Goal: Task Accomplishment & Management: Manage account settings

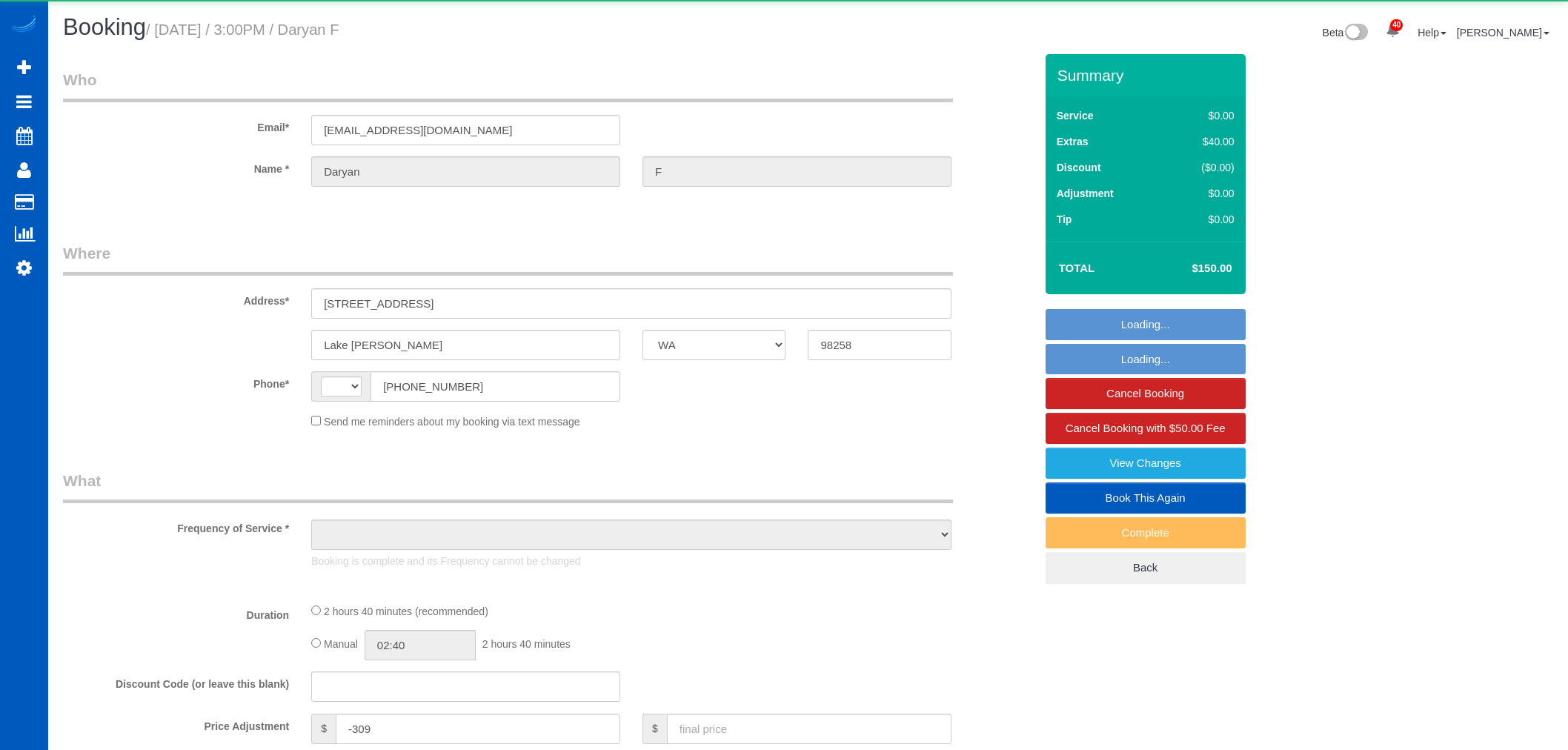
select select "WA"
select select "string:US"
select select "object:1080"
select select "string:fspay-e7a2d6ed-3a9e-49df-bb4d-738802eb2c31"
select select "199"
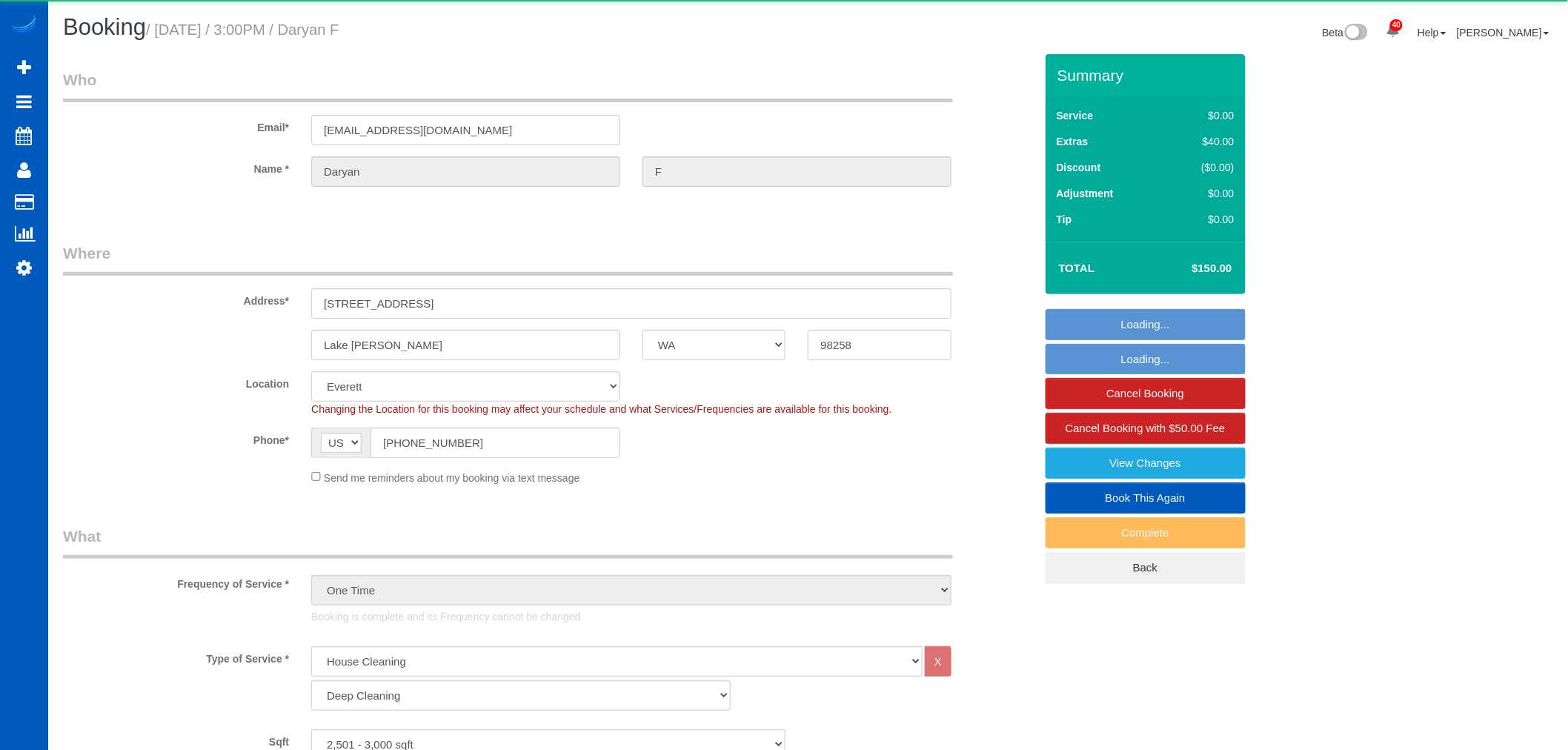
select select "2501"
select select "3"
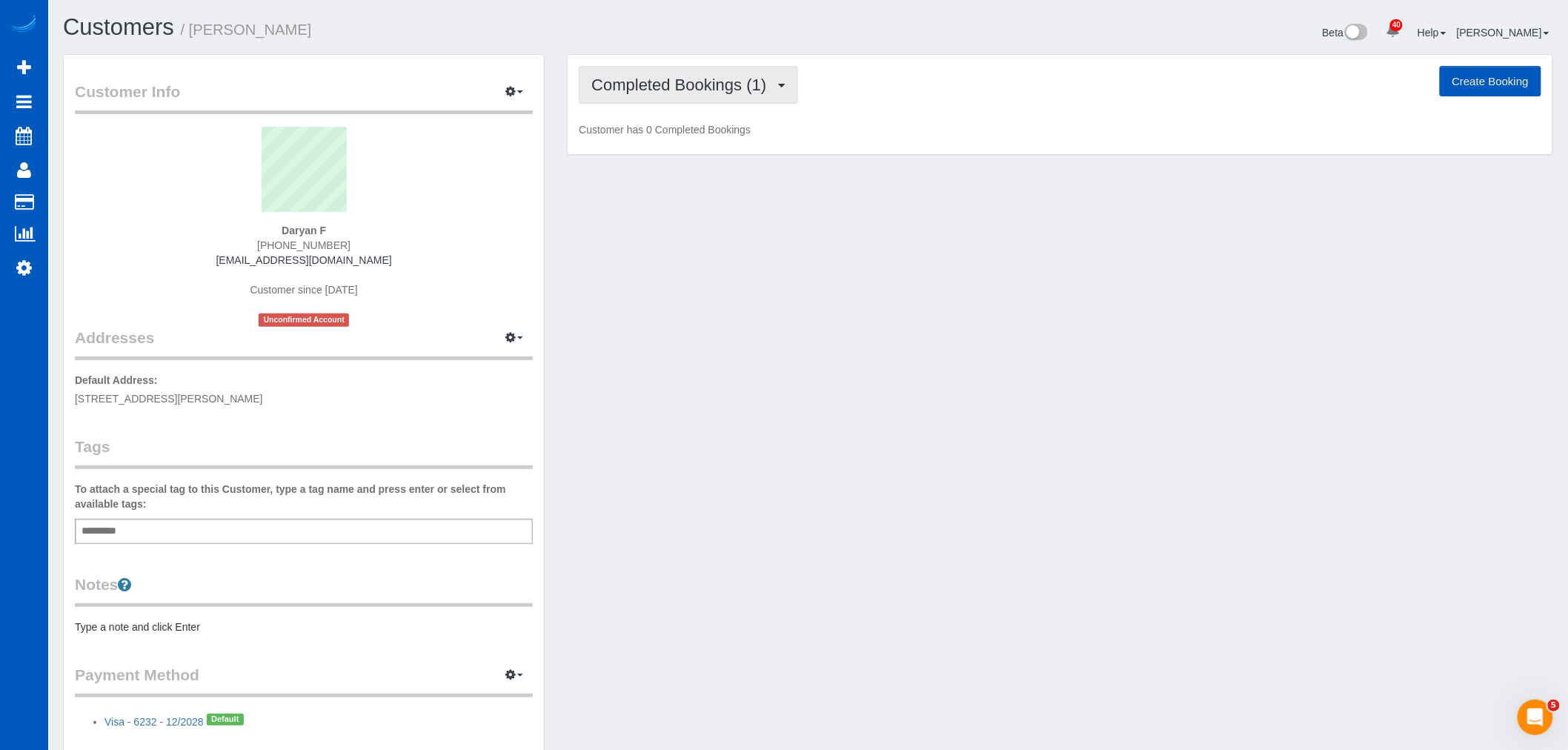
click at [652, 92] on span "Completed Bookings (1)" at bounding box center [682, 84] width 182 height 19
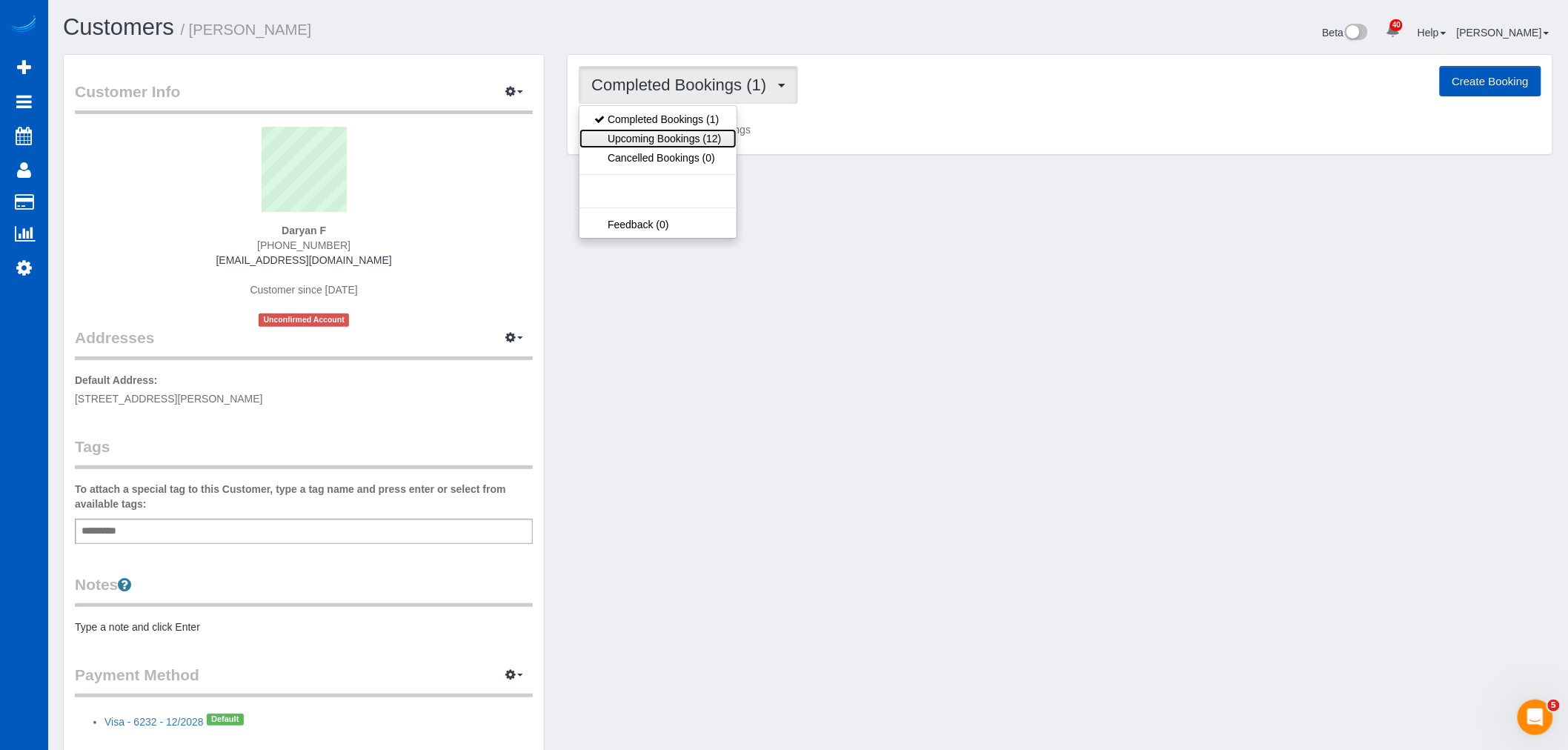
click at [665, 138] on link "Upcoming Bookings (12)" at bounding box center [657, 138] width 156 height 19
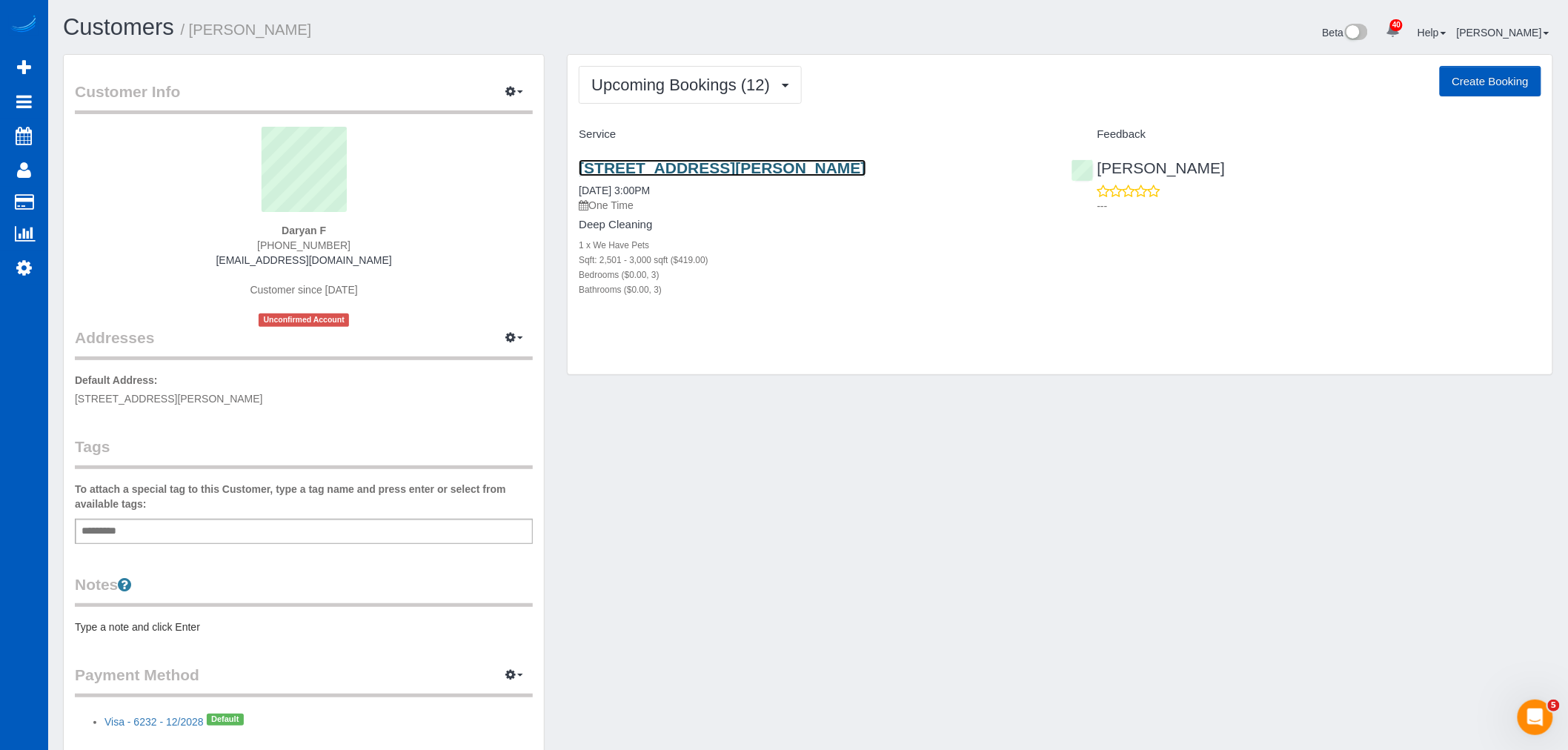
click at [660, 171] on link "[STREET_ADDRESS][PERSON_NAME]" at bounding box center [722, 168] width 287 height 17
click at [623, 83] on span "Upcoming Bookings (12)" at bounding box center [684, 84] width 186 height 19
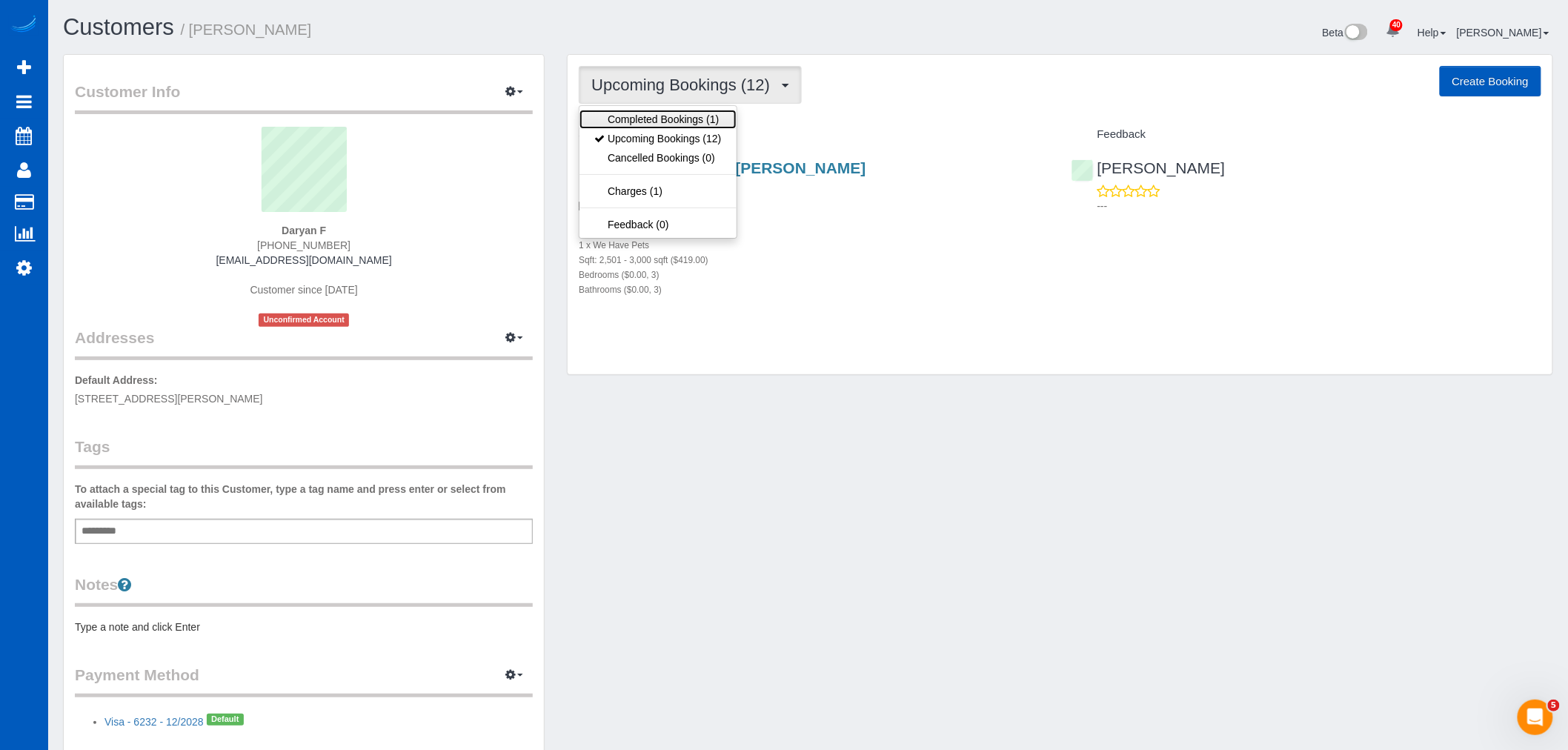
click at [632, 126] on link "Completed Bookings (1)" at bounding box center [657, 119] width 156 height 19
click at [669, 99] on button "Completed Bookings (1)" at bounding box center [688, 84] width 219 height 38
click at [663, 145] on link "Upcoming Bookings (12)" at bounding box center [657, 138] width 156 height 19
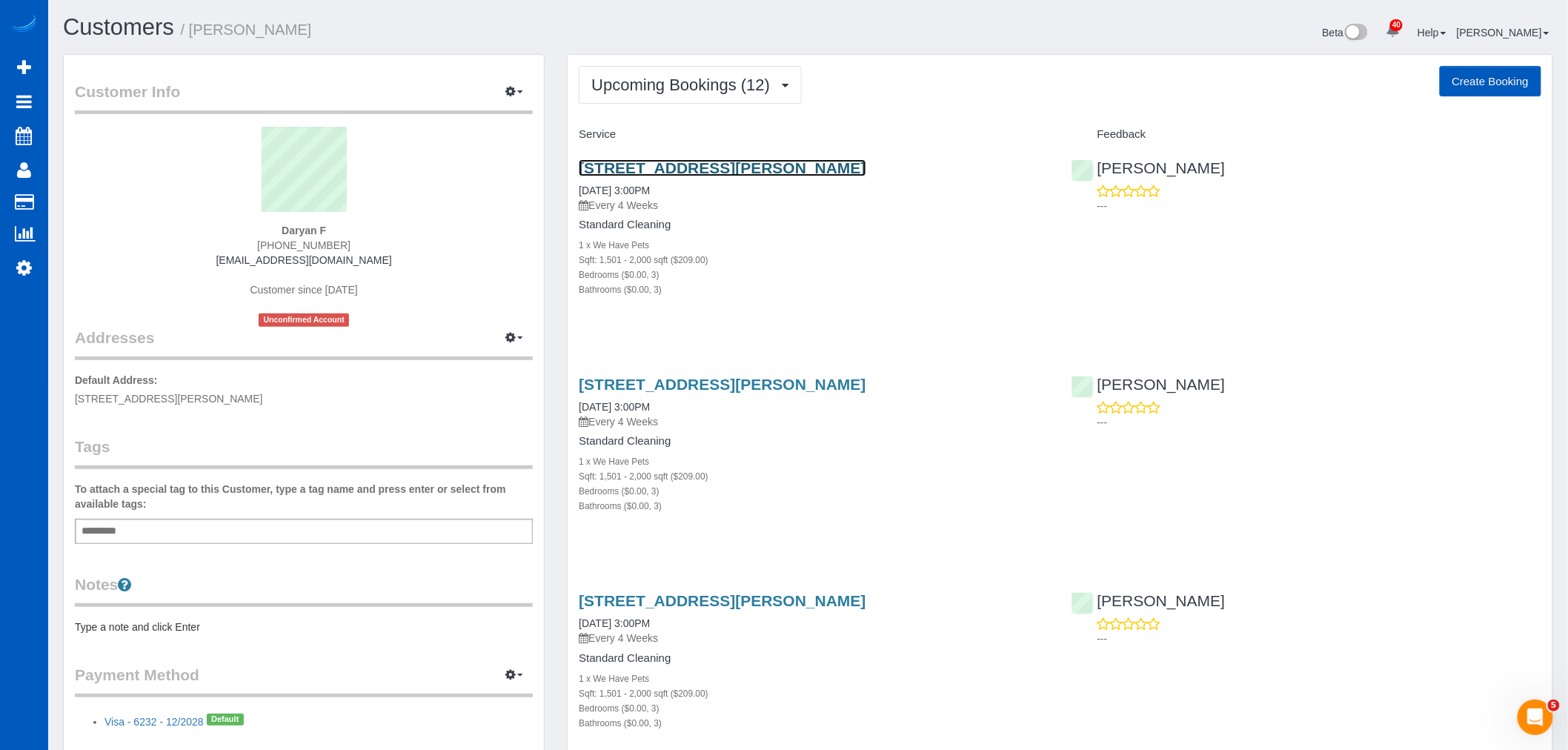
click at [658, 168] on link "[STREET_ADDRESS][PERSON_NAME]" at bounding box center [722, 168] width 287 height 17
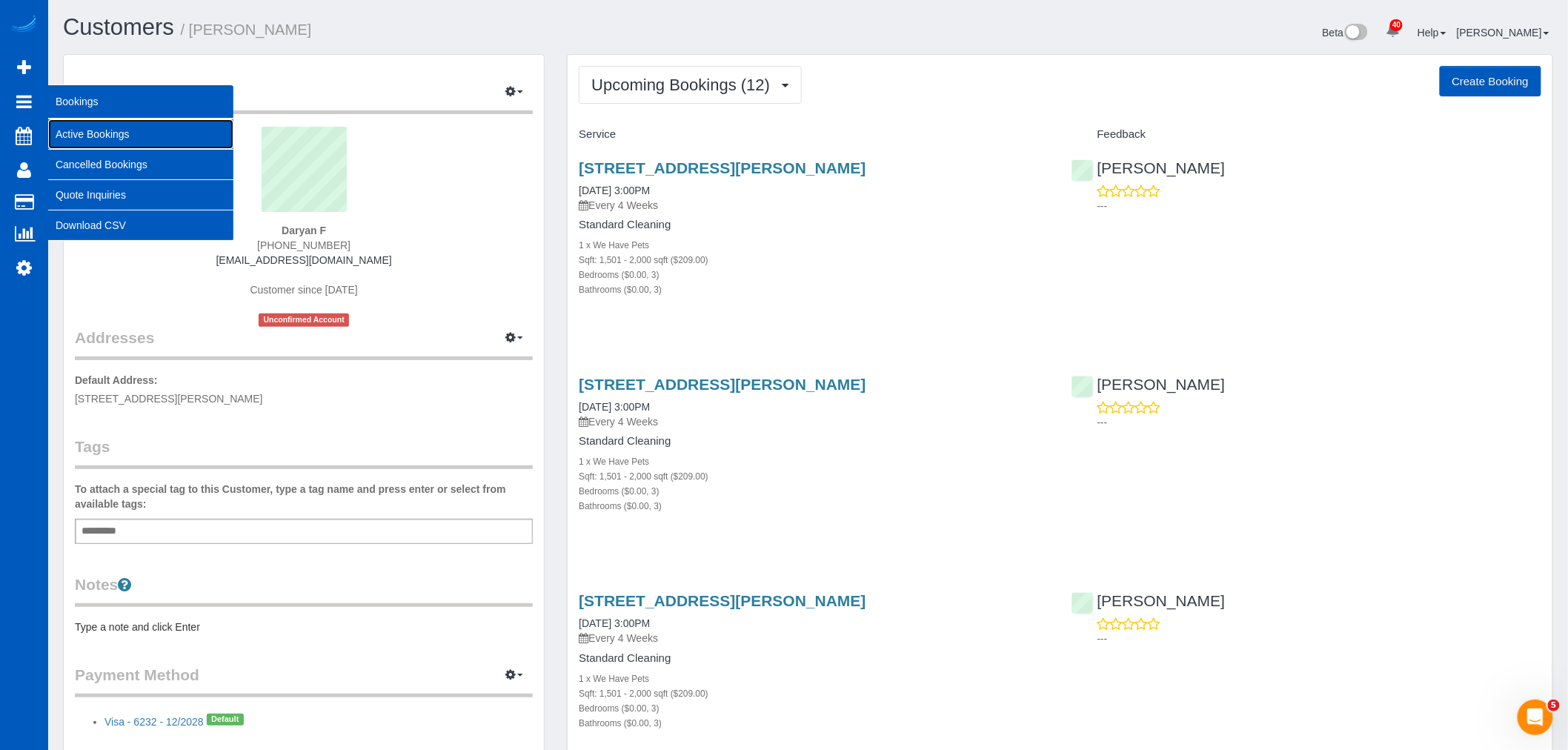
click at [87, 131] on link "Active Bookings" at bounding box center [141, 134] width 185 height 30
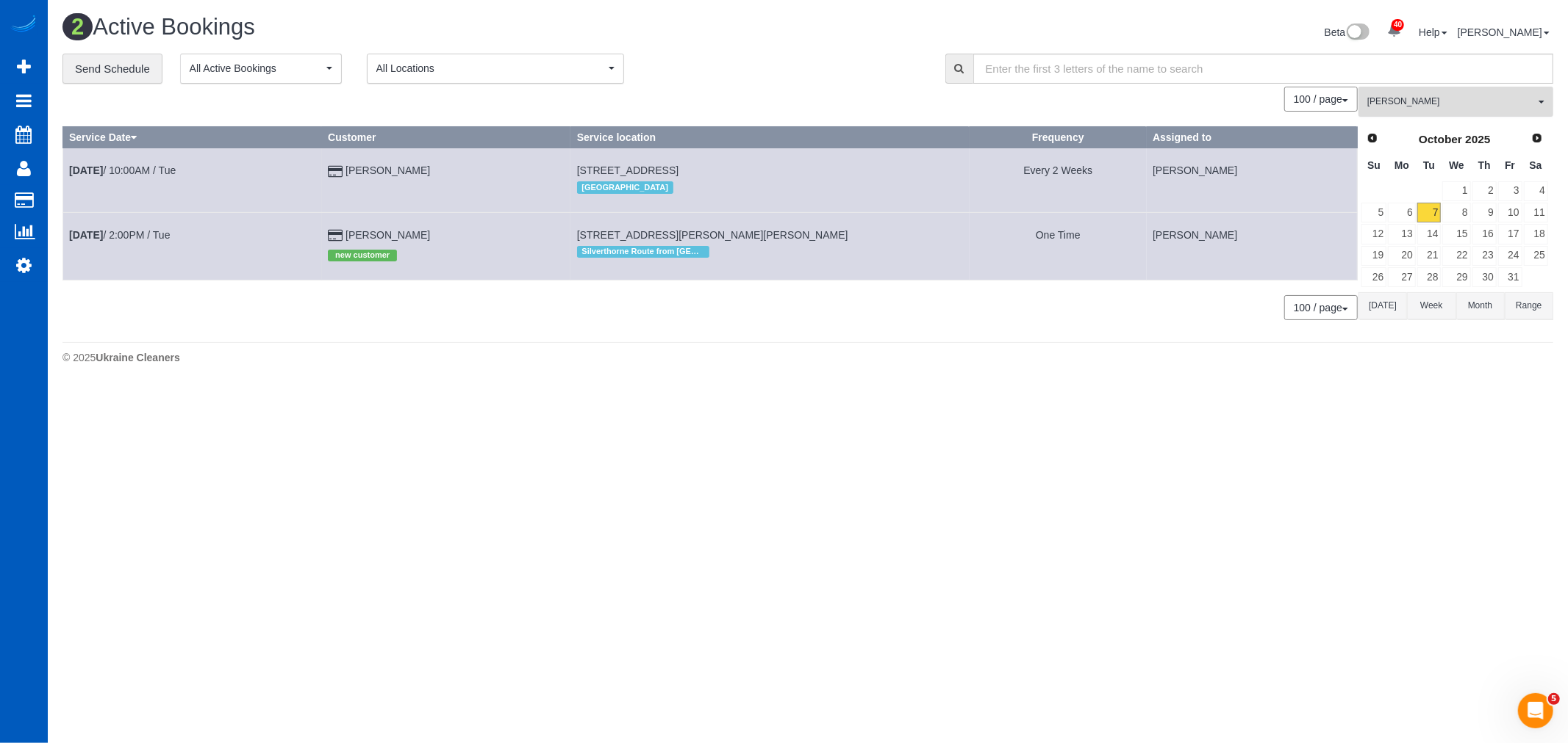
click at [1411, 106] on span "[PERSON_NAME]" at bounding box center [1451, 102] width 168 height 13
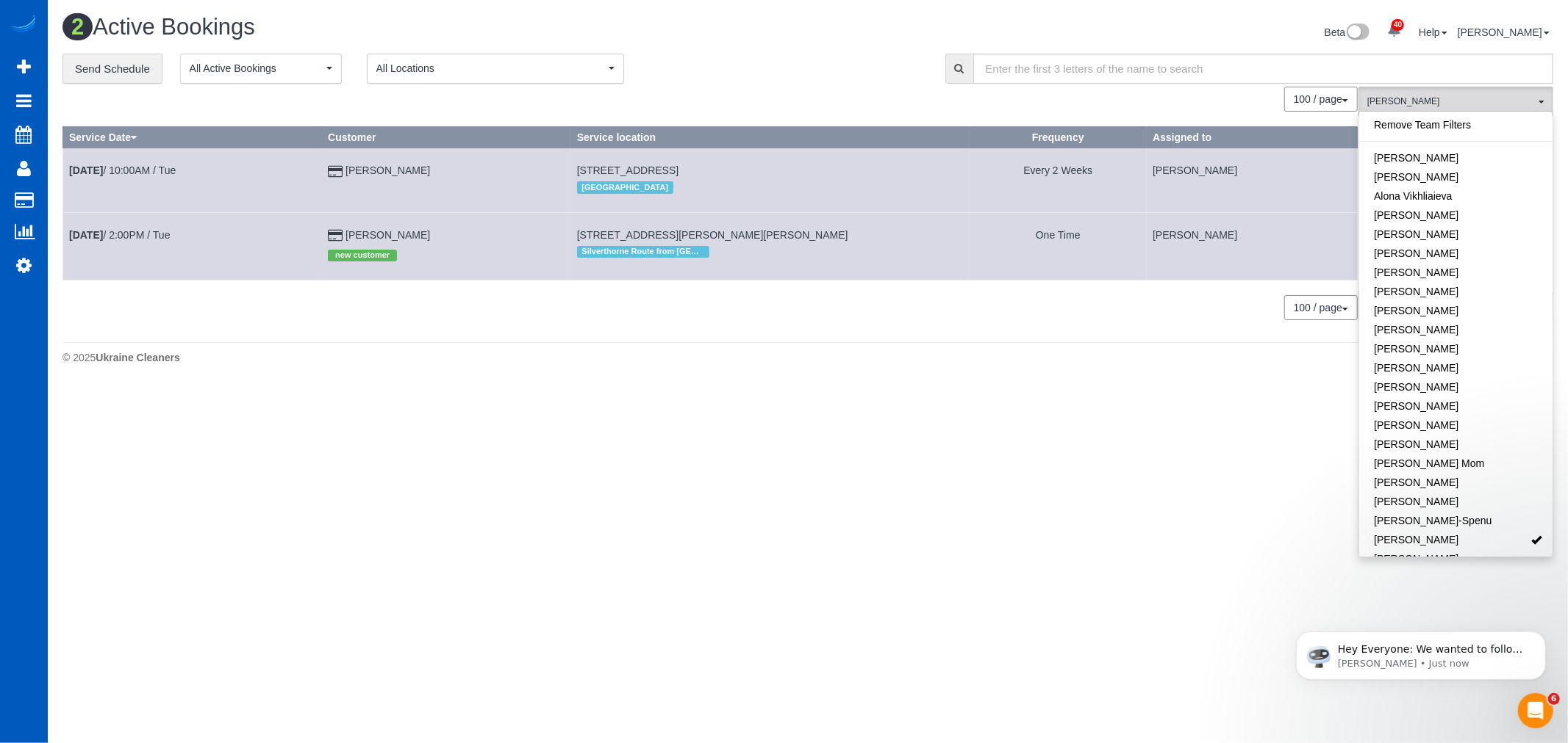
click at [148, 243] on td "[DATE] 2:00PM / Tue" at bounding box center [193, 246] width 259 height 67
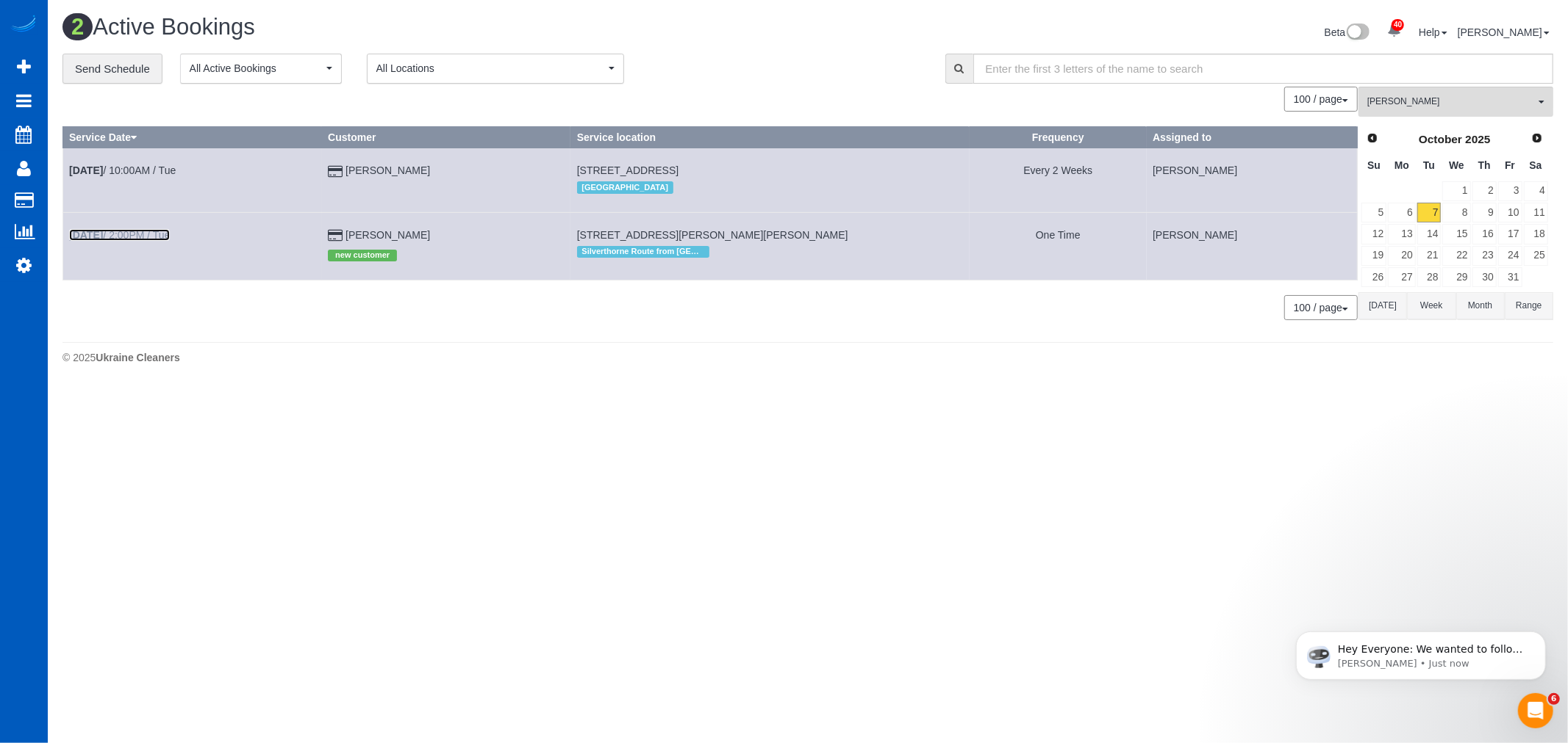
click at [144, 238] on link "[DATE] 2:00PM / Tue" at bounding box center [119, 235] width 100 height 12
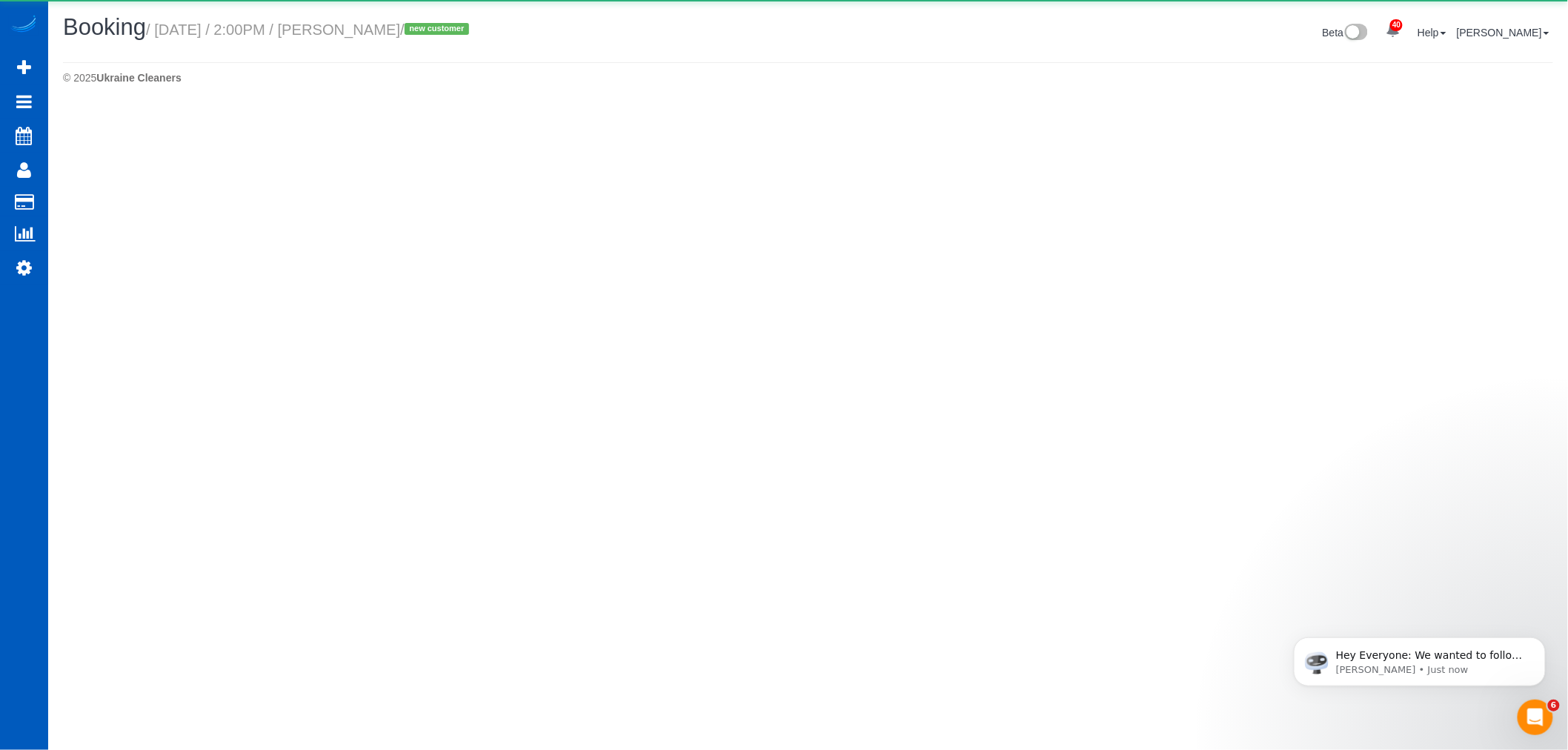
select select "CO"
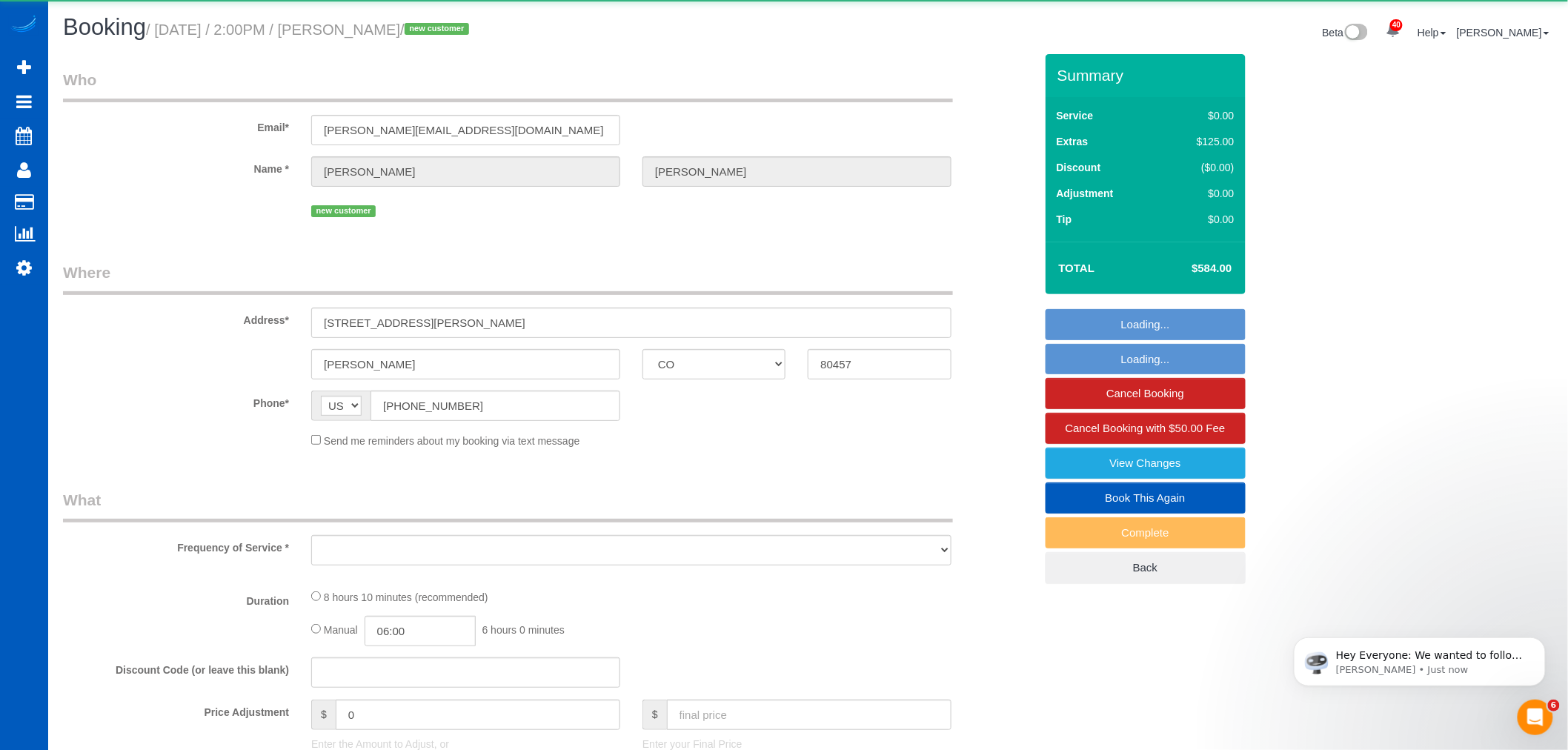
select select "object:20934"
select select "string:fspay-04e08e39-785f-4abe-9374-0c7fb5088664"
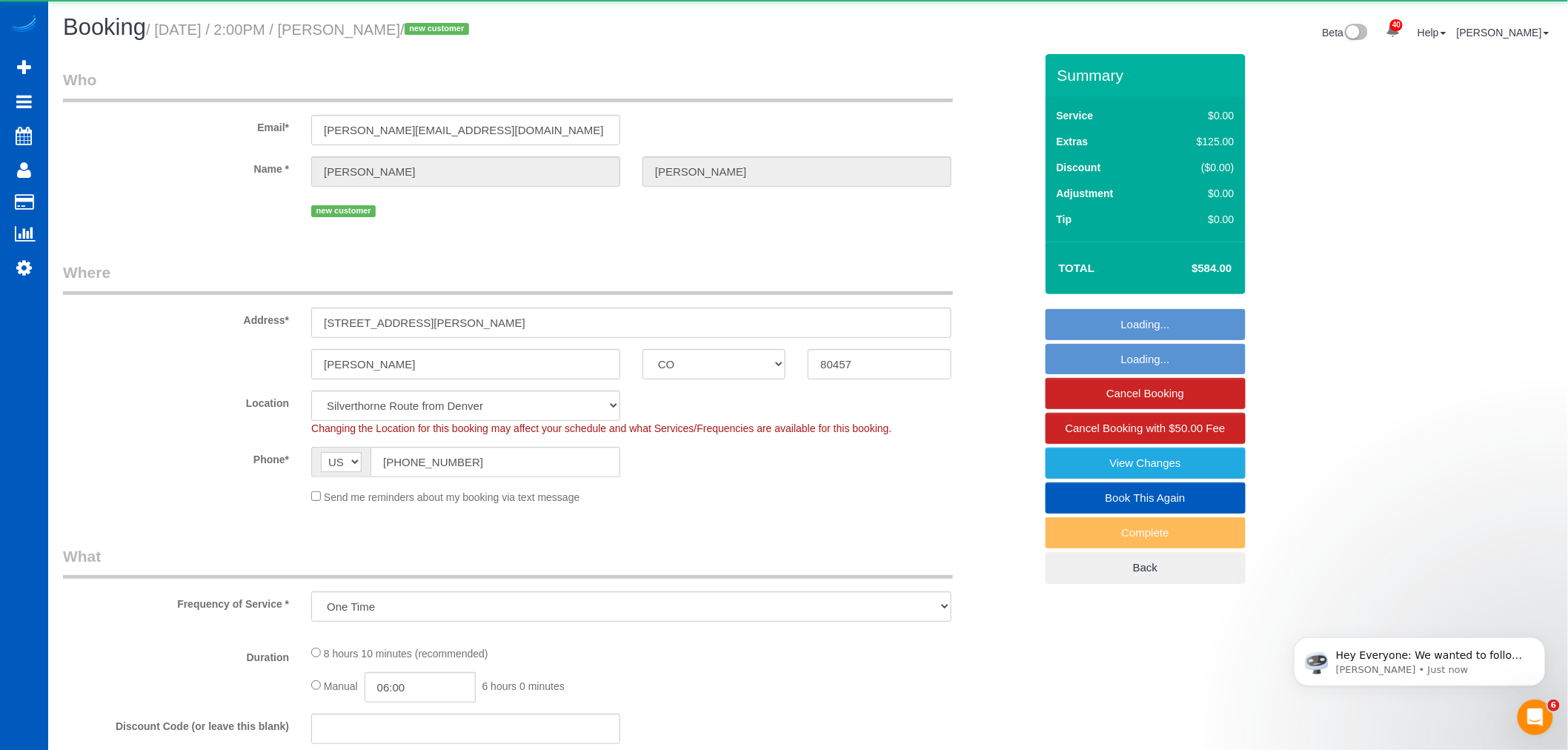
select select "object:21074"
select select "199"
select select "1501"
select select "3"
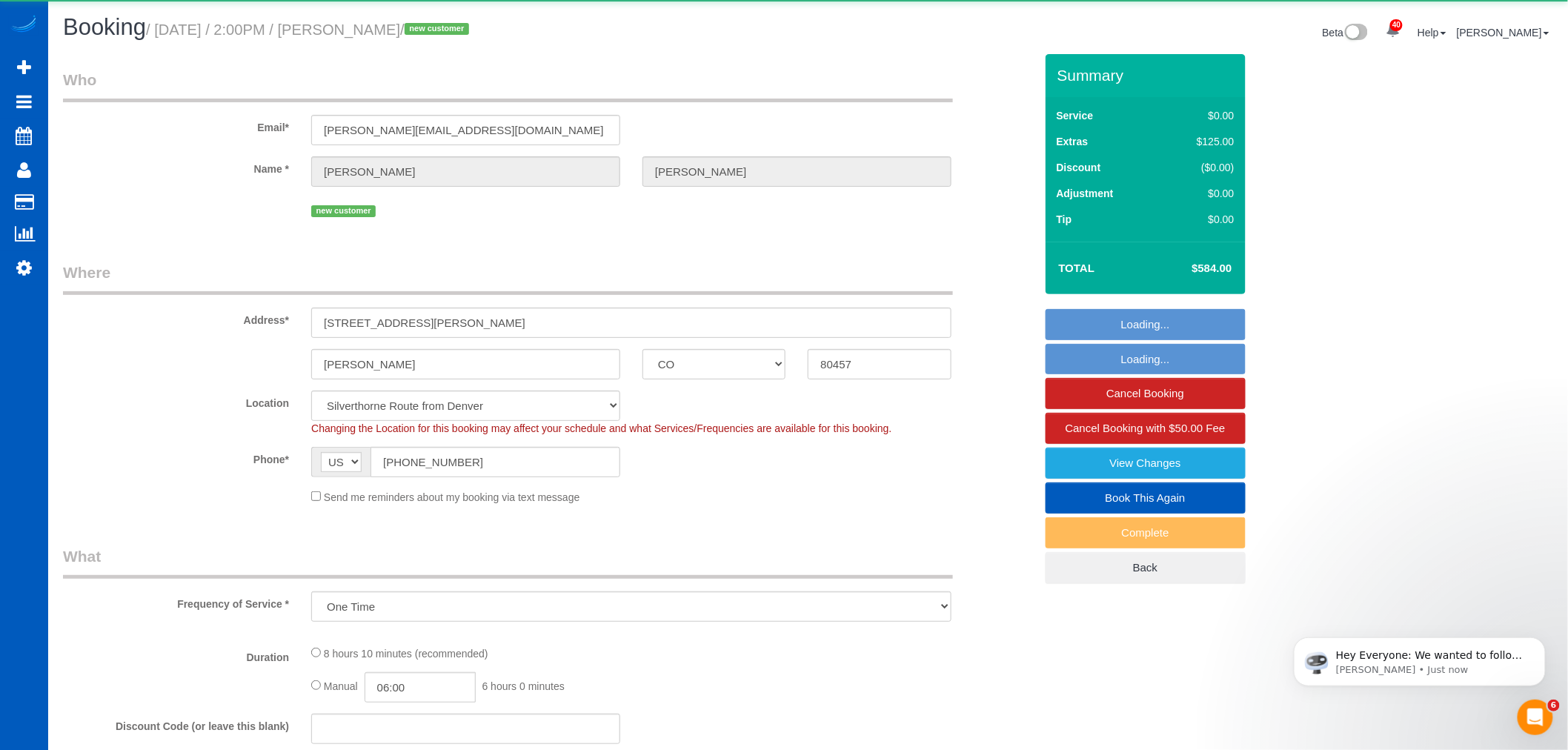
select select "spot78"
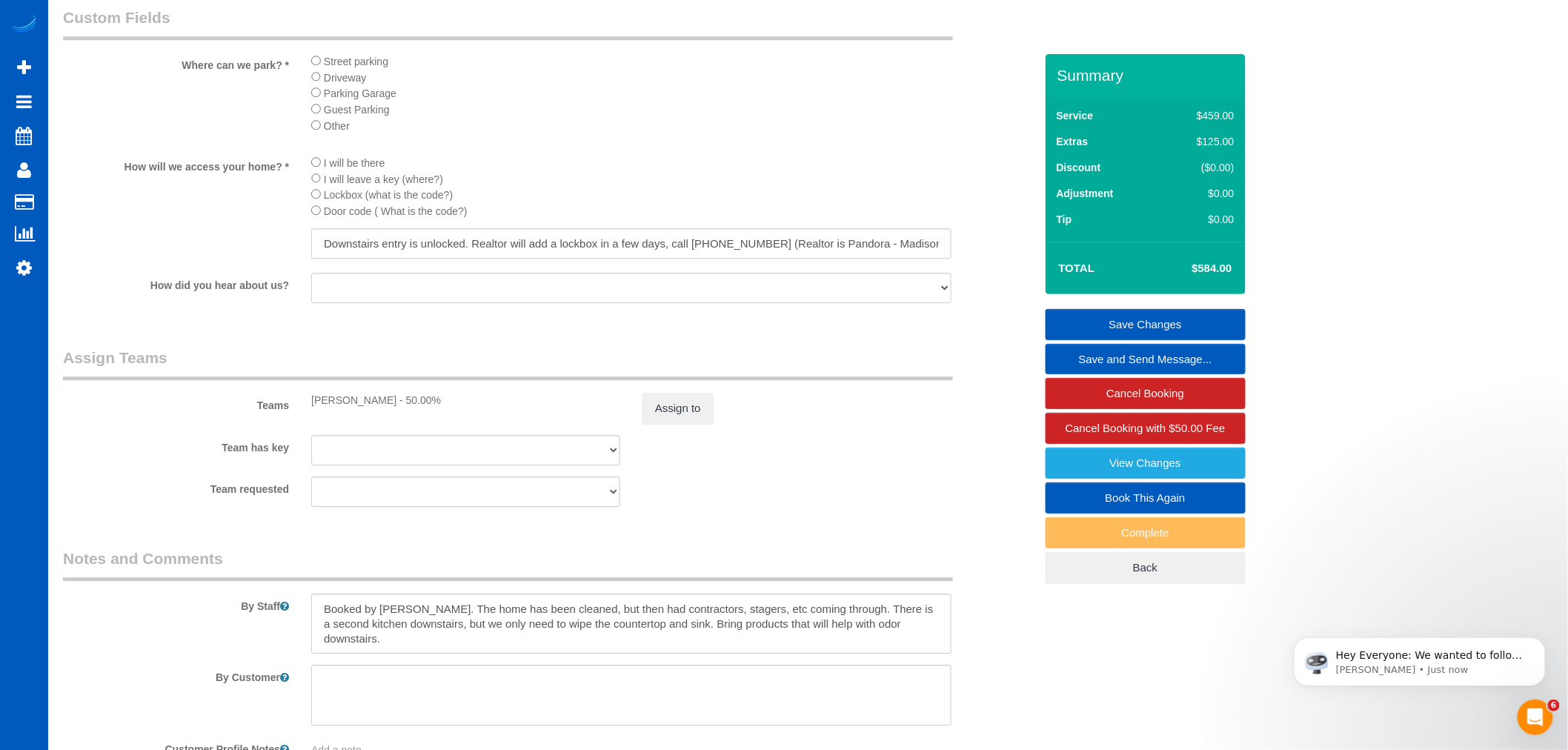
scroll to position [1833, 0]
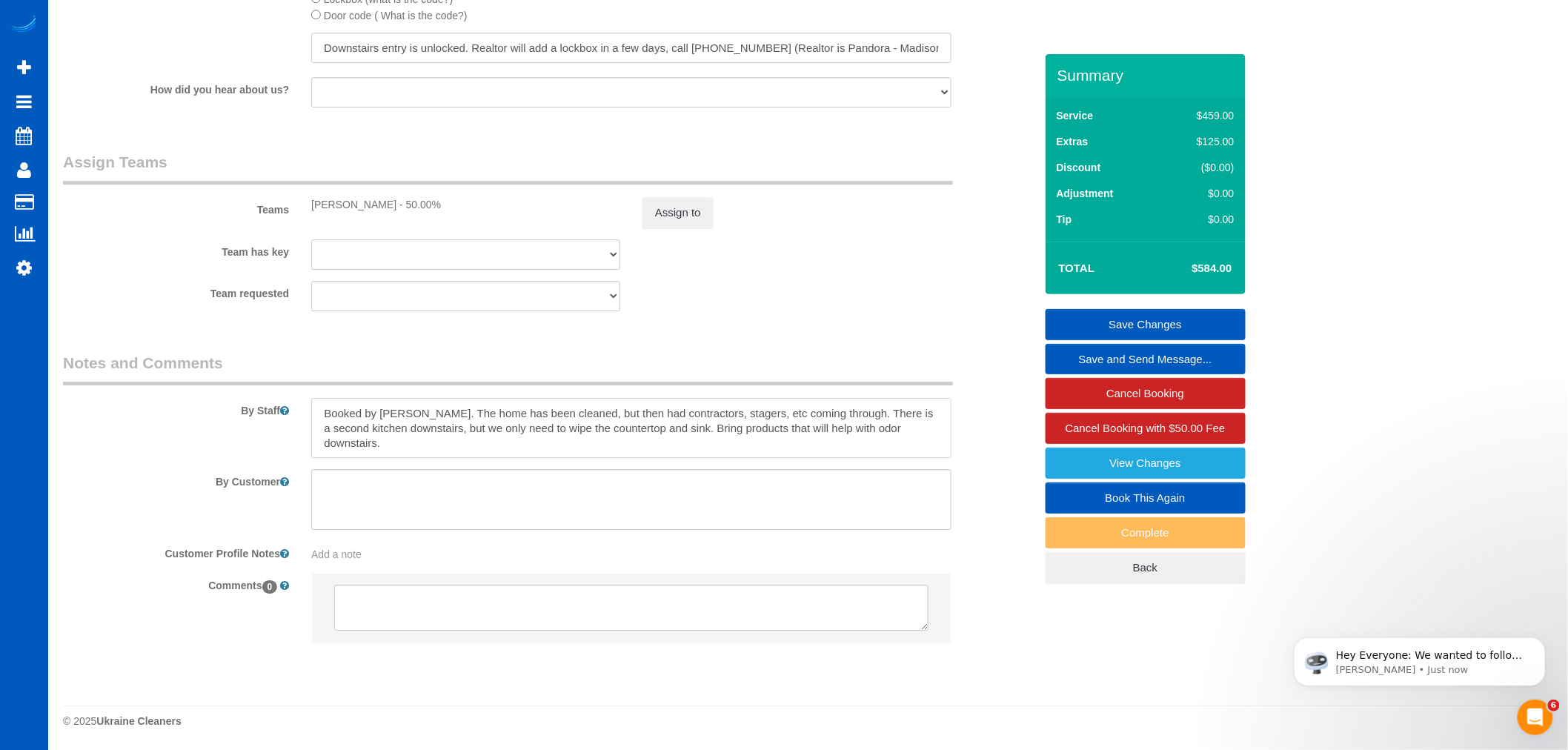
click at [828, 450] on textarea at bounding box center [631, 428] width 640 height 61
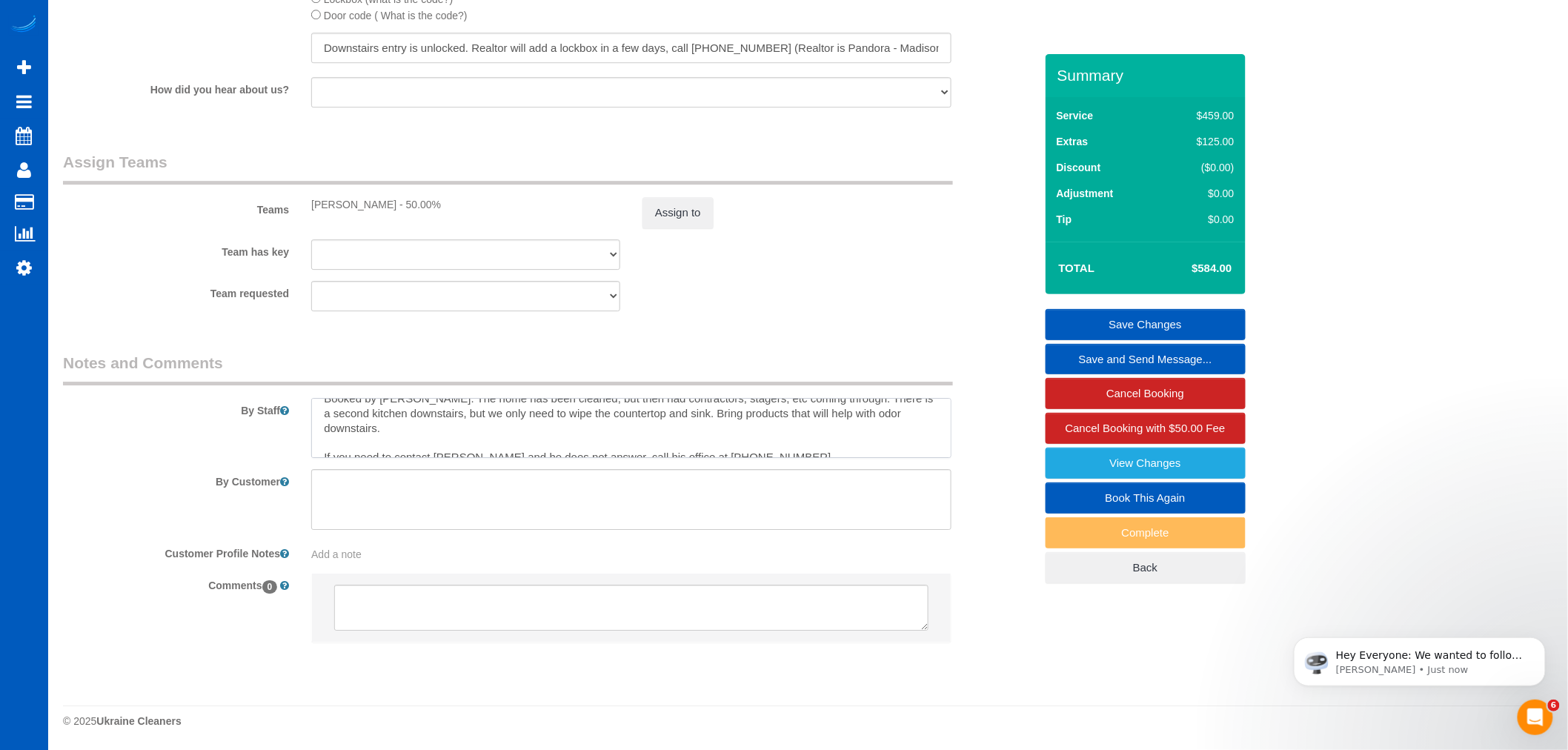
click at [781, 441] on textarea at bounding box center [631, 428] width 640 height 61
click at [750, 425] on textarea at bounding box center [631, 428] width 640 height 61
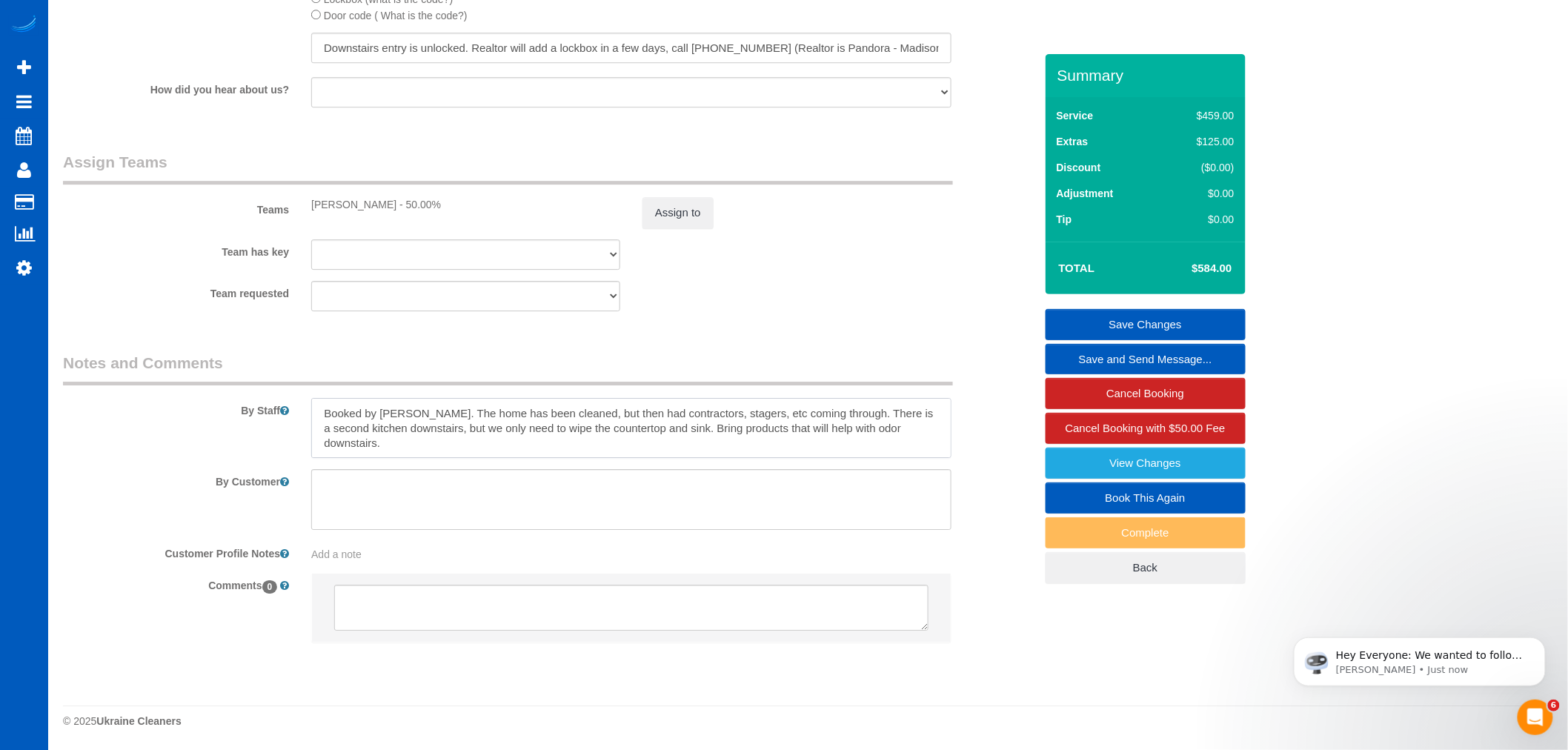
drag, startPoint x: 749, startPoint y: 433, endPoint x: 376, endPoint y: 381, distance: 376.6
click at [376, 381] on fieldset "Notes and Comments By Staff By Customer Customer Profile Notes Add a note Comme…" at bounding box center [549, 511] width 971 height 317
click at [823, 445] on textarea at bounding box center [631, 428] width 640 height 61
drag, startPoint x: 344, startPoint y: 391, endPoint x: 291, endPoint y: 360, distance: 61.4
click at [291, 360] on fieldset "Notes and Comments By Staff By Customer Customer Profile Notes Add a note Comme…" at bounding box center [549, 511] width 971 height 317
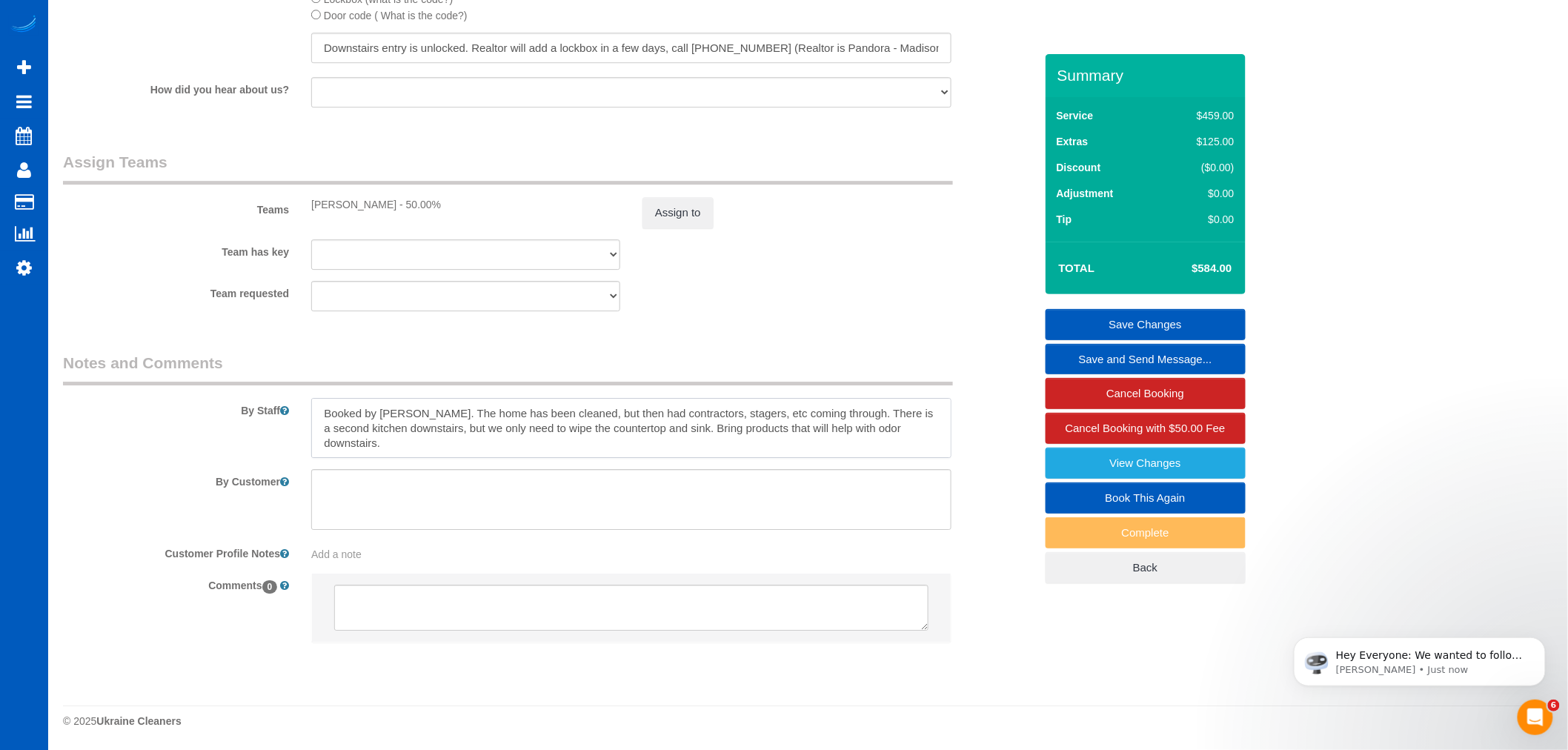
scroll to position [15, 0]
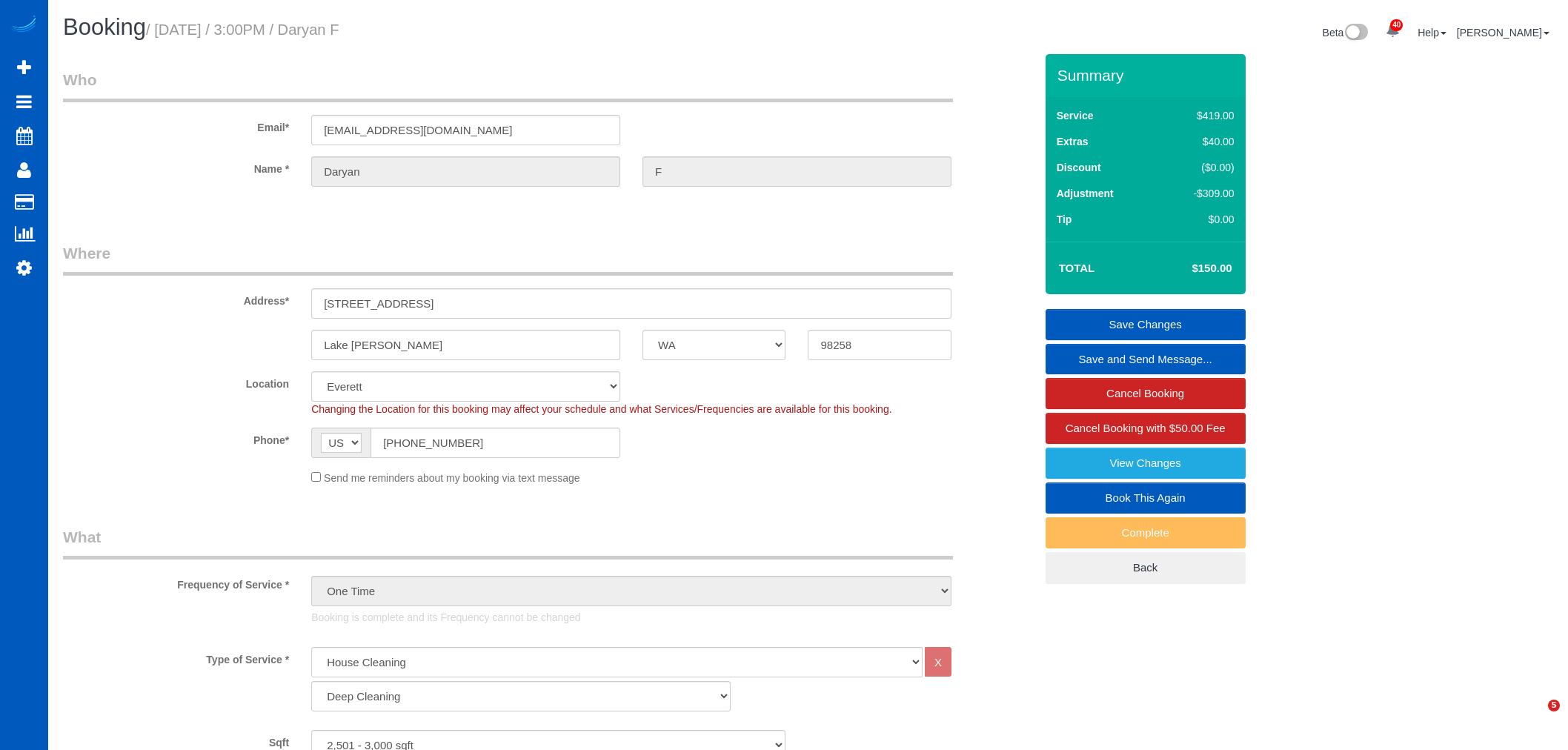
select select "WA"
select select "199"
select select "2501"
select select "3"
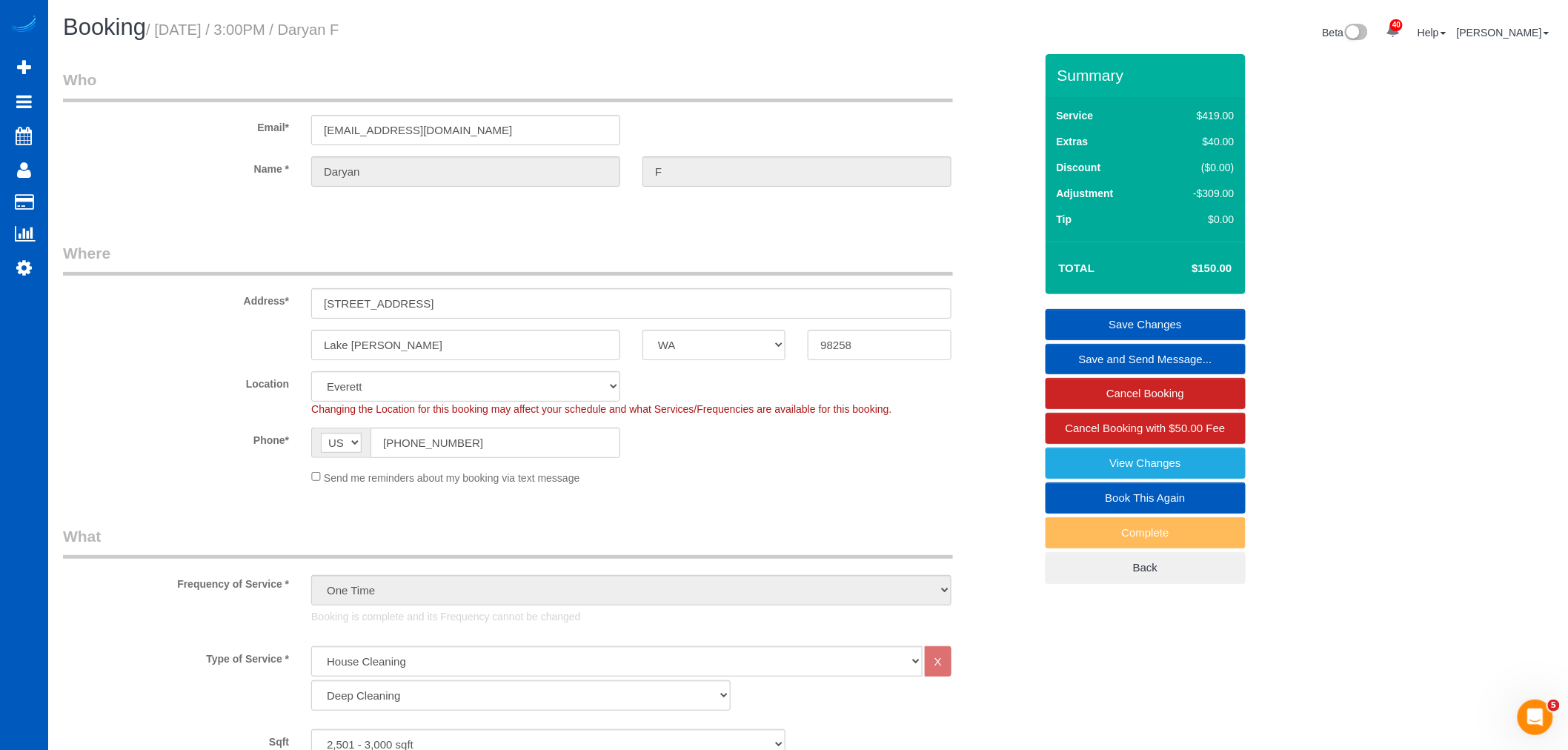
select select "object:1365"
select select "2501"
select select "3"
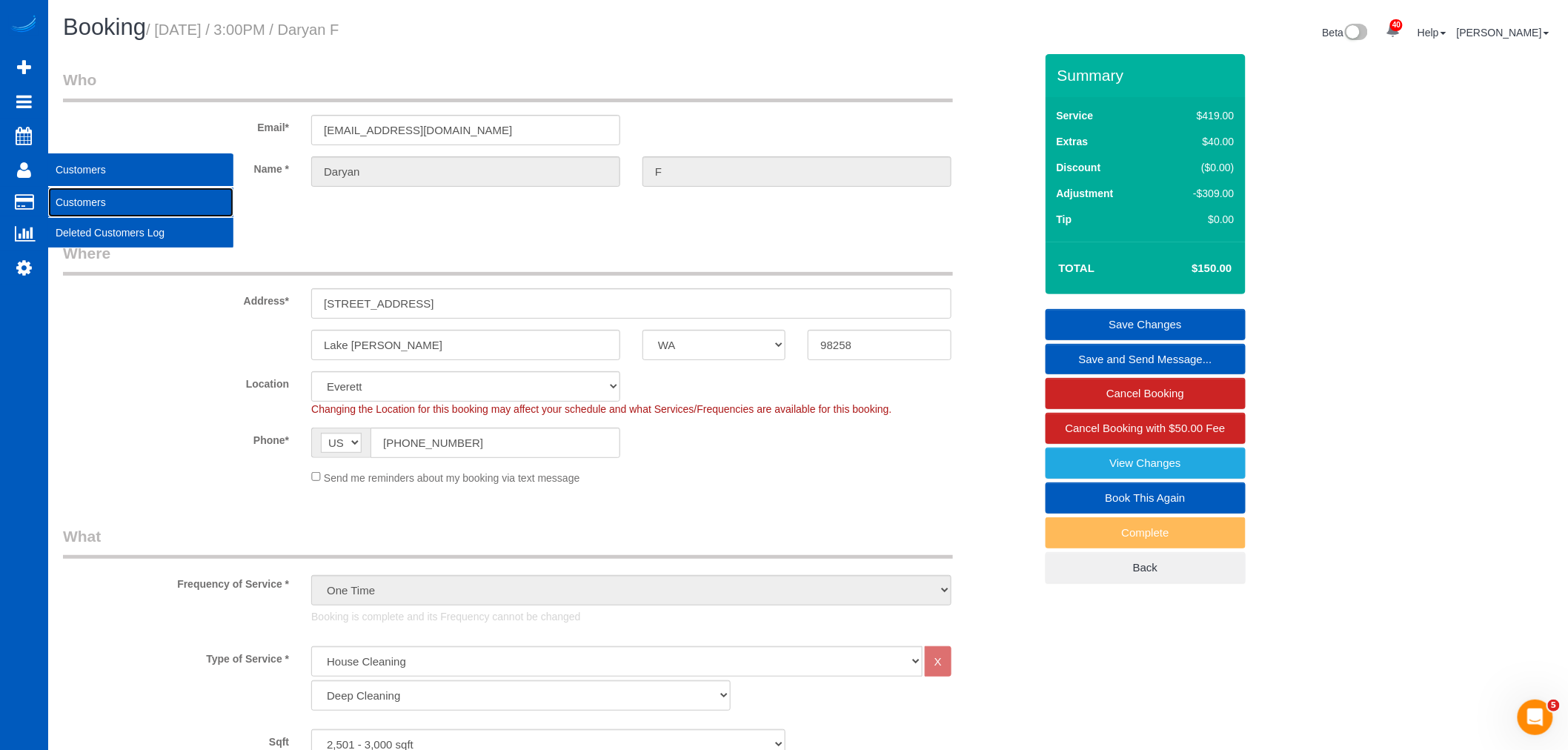
click at [91, 203] on link "Customers" at bounding box center [141, 202] width 185 height 30
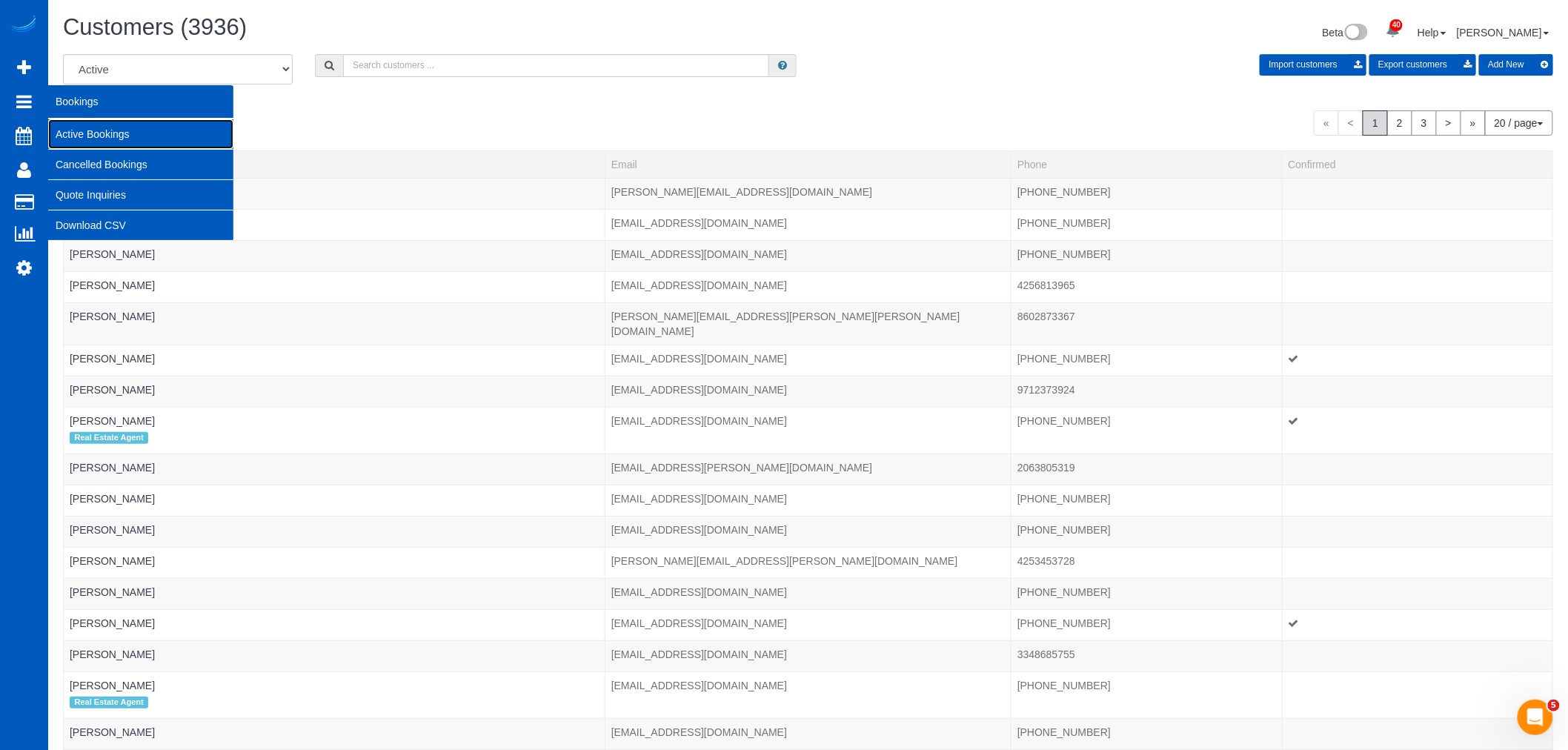
click at [91, 136] on link "Active Bookings" at bounding box center [141, 134] width 185 height 30
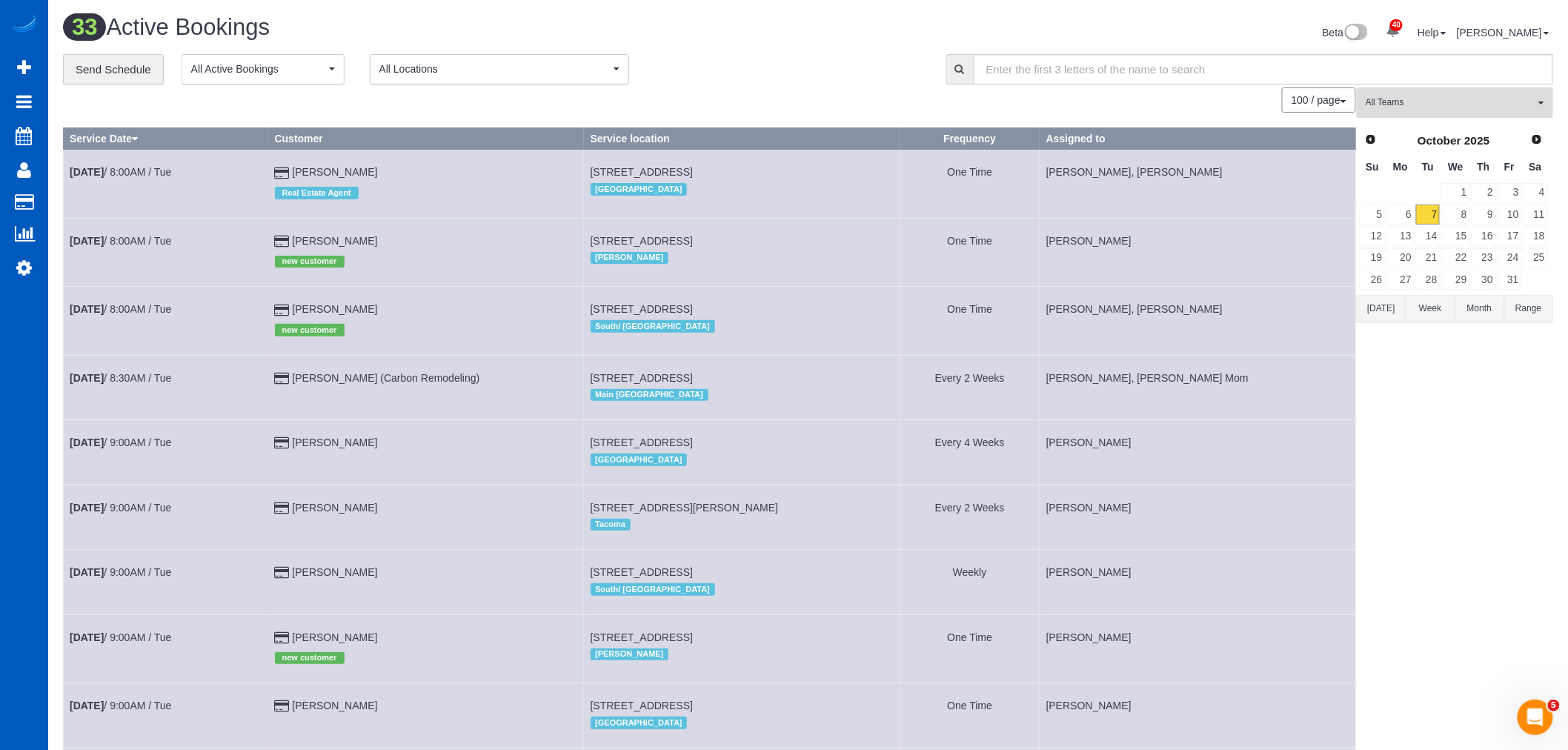
click at [1423, 104] on span "All Teams" at bounding box center [1450, 103] width 169 height 13
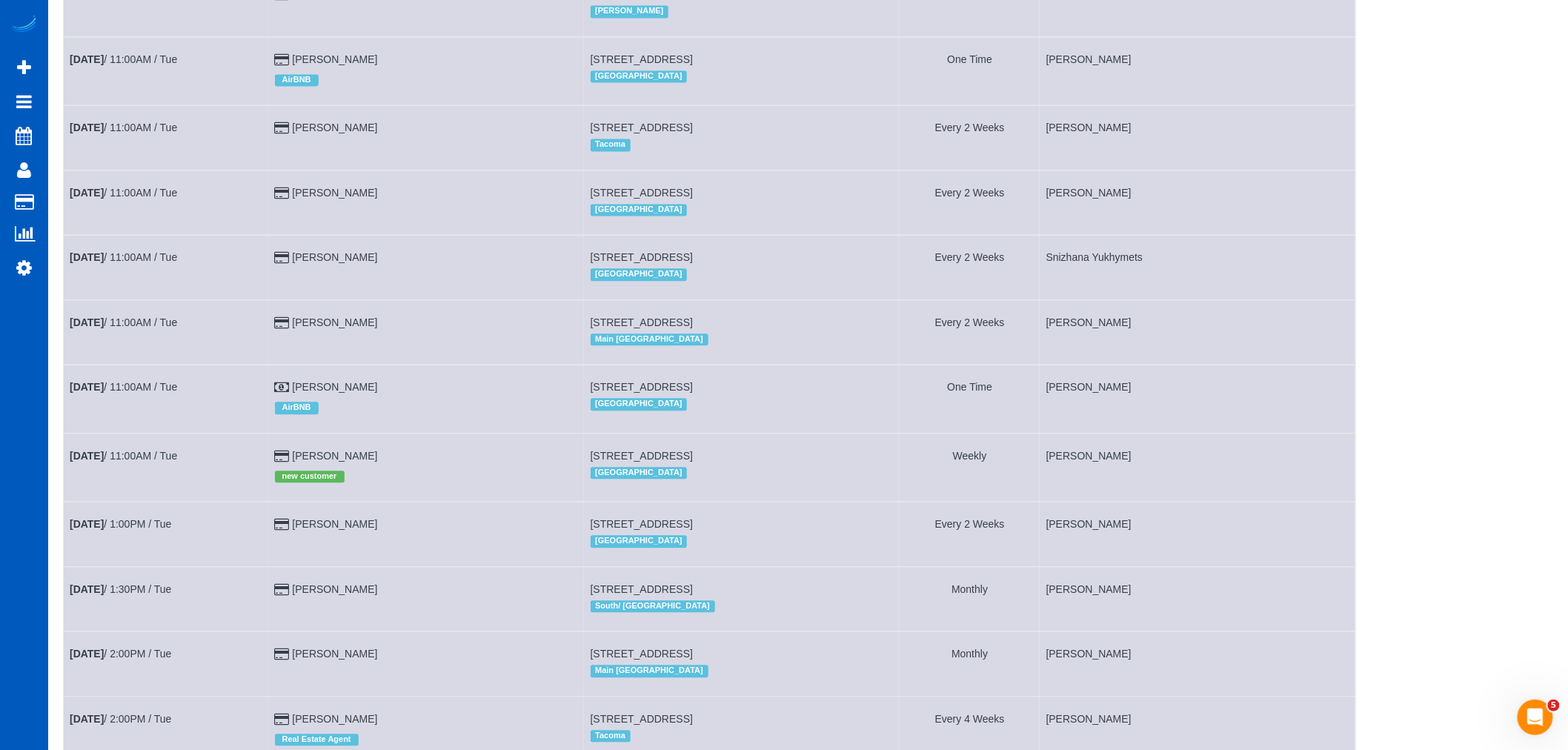
scroll to position [1235, 0]
click at [157, 392] on link "Oct 7th / 11:00AM / Tue" at bounding box center [123, 386] width 108 height 12
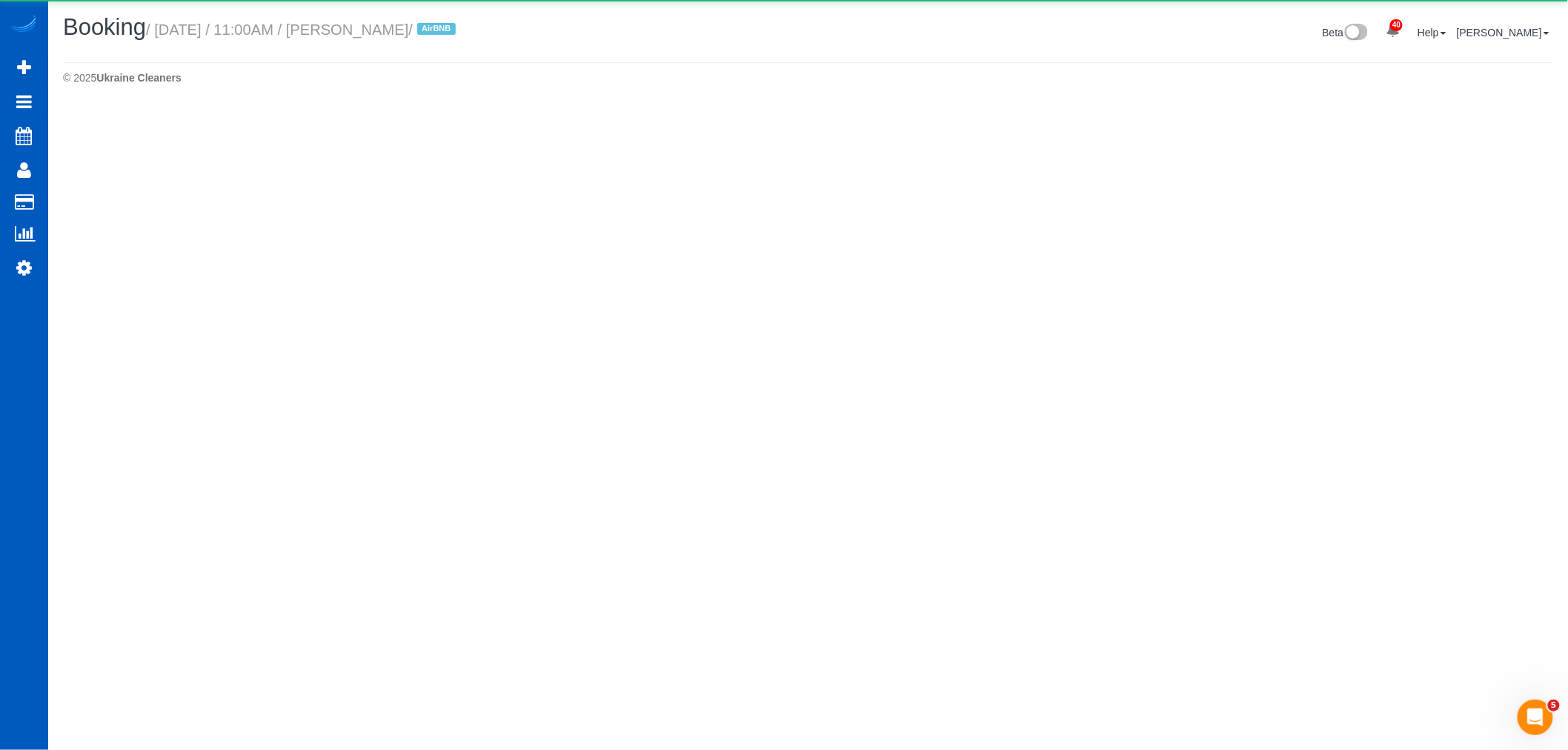
select select "OR"
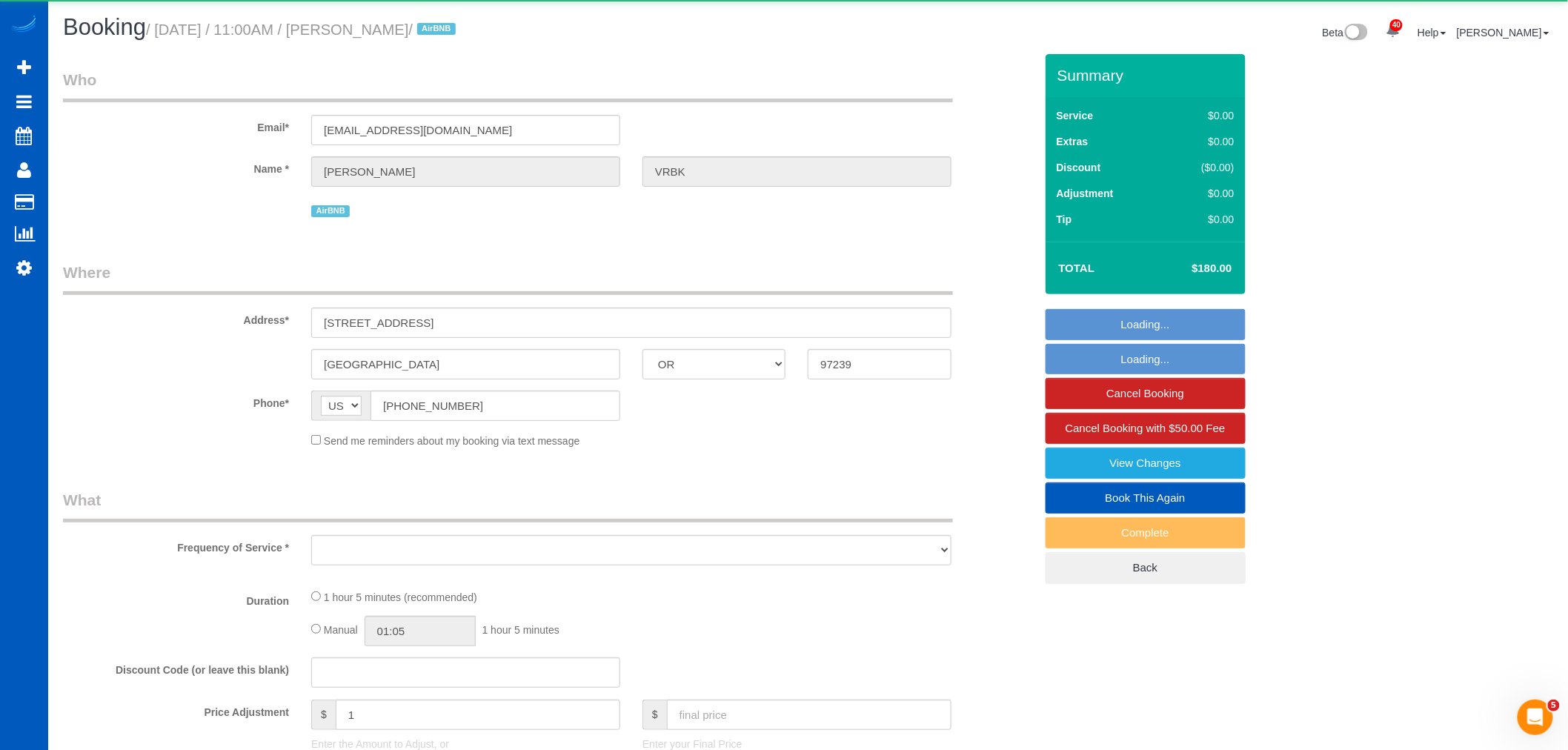
select select "object:2737"
select select "199"
select select "1001"
select select "2"
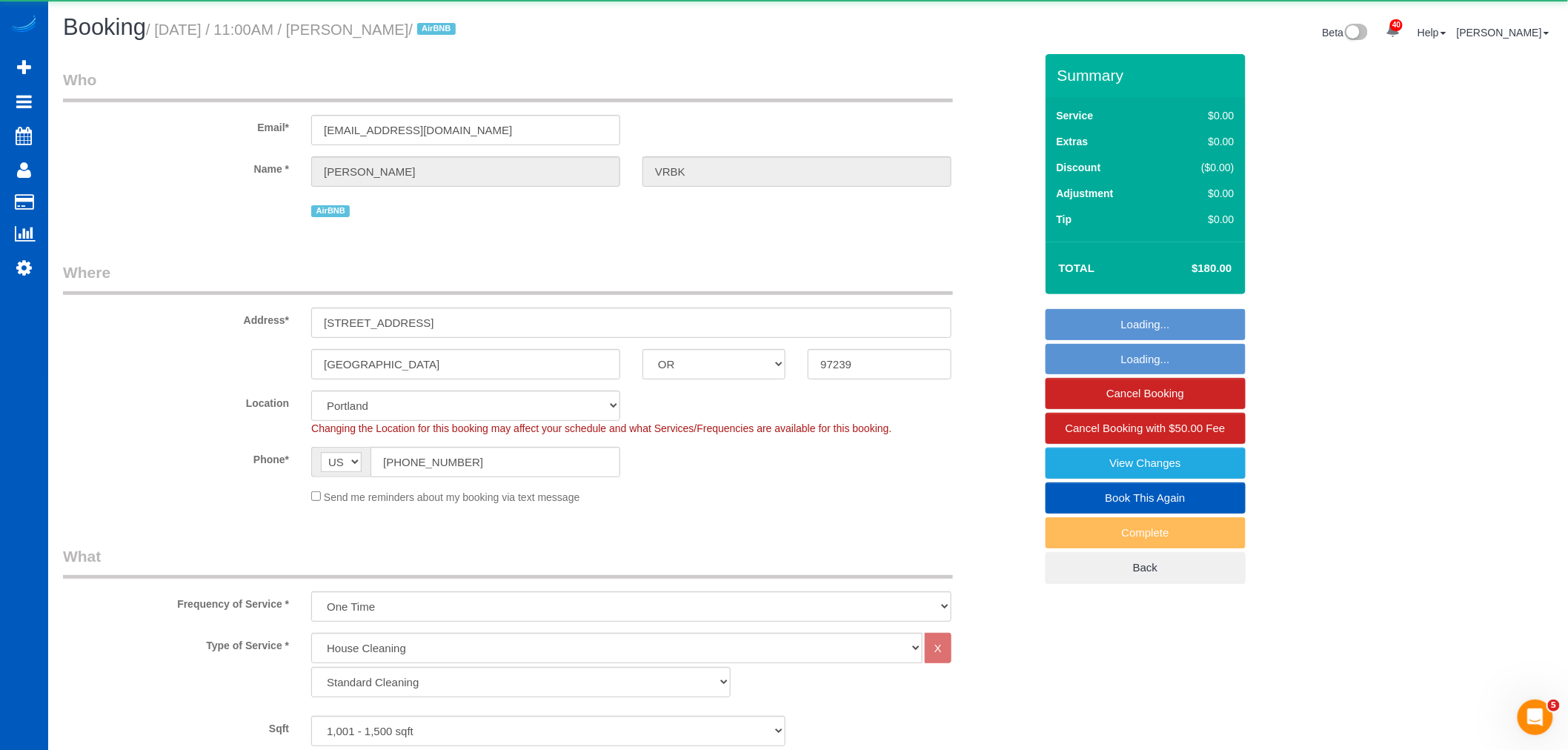
select select "object:3041"
select select "spot6"
select select "1001"
select select "2"
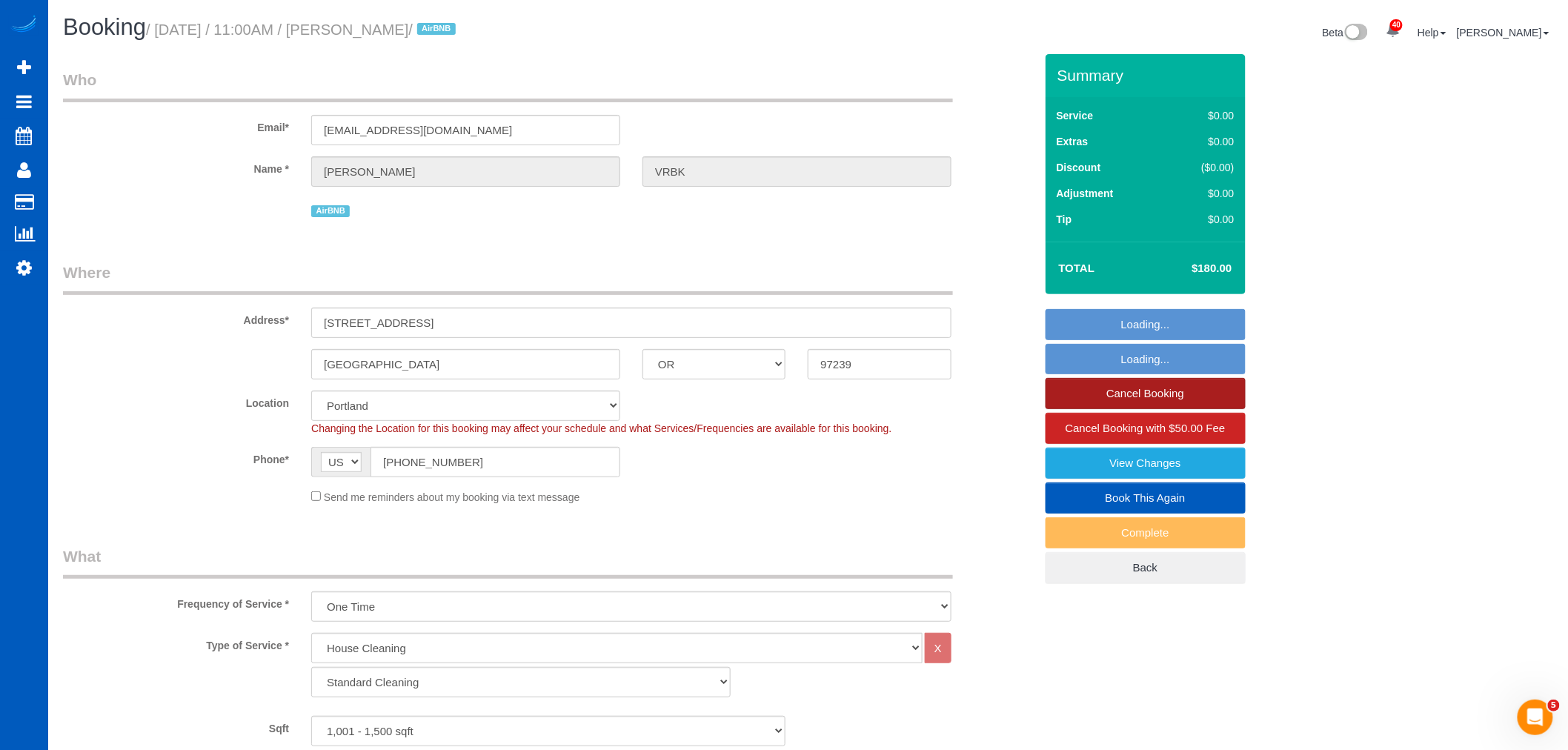
click at [1091, 405] on link "Cancel Booking" at bounding box center [1145, 394] width 200 height 31
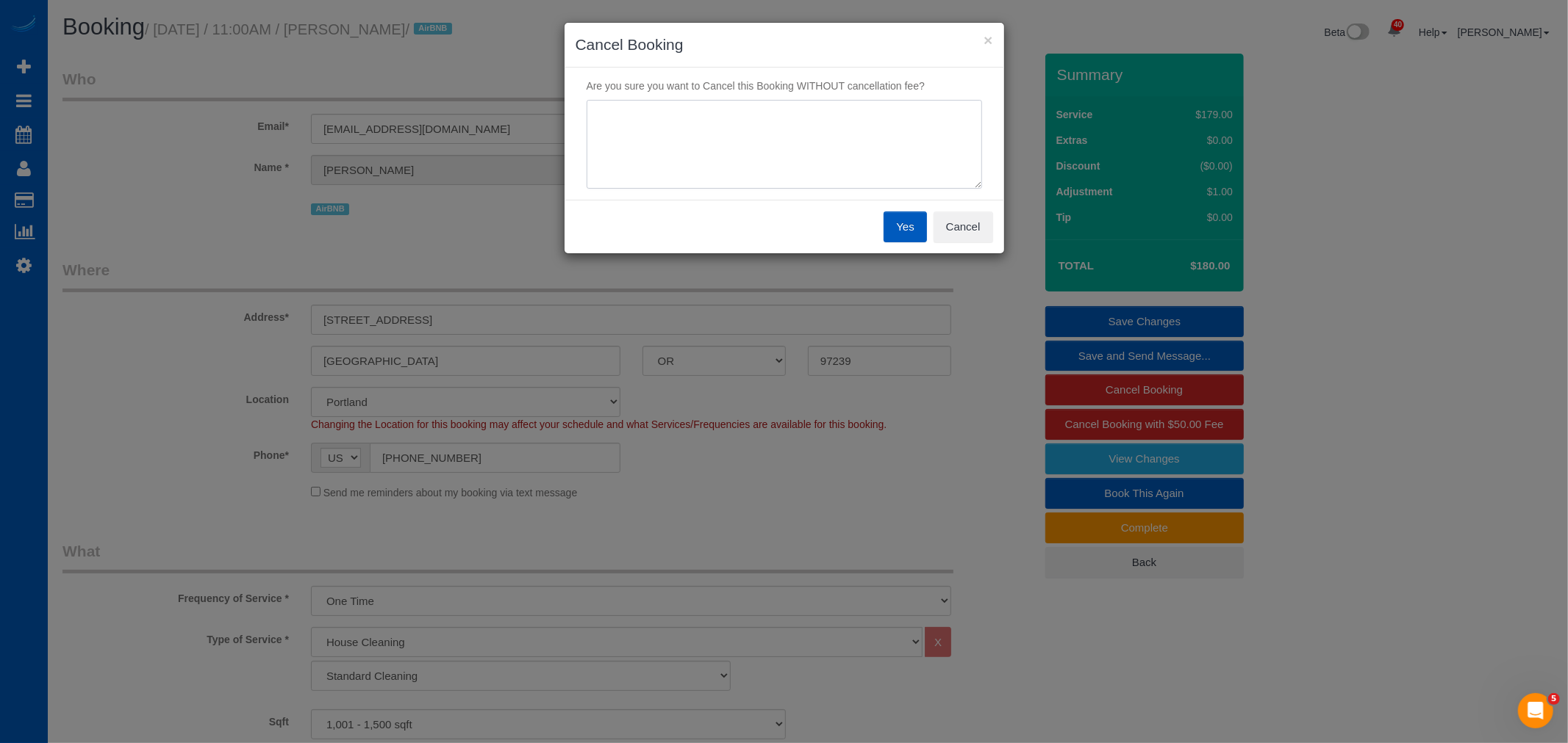
click at [792, 169] on textarea at bounding box center [784, 144] width 395 height 90
type textarea "not needed"
click at [890, 219] on button "Yes" at bounding box center [904, 227] width 43 height 30
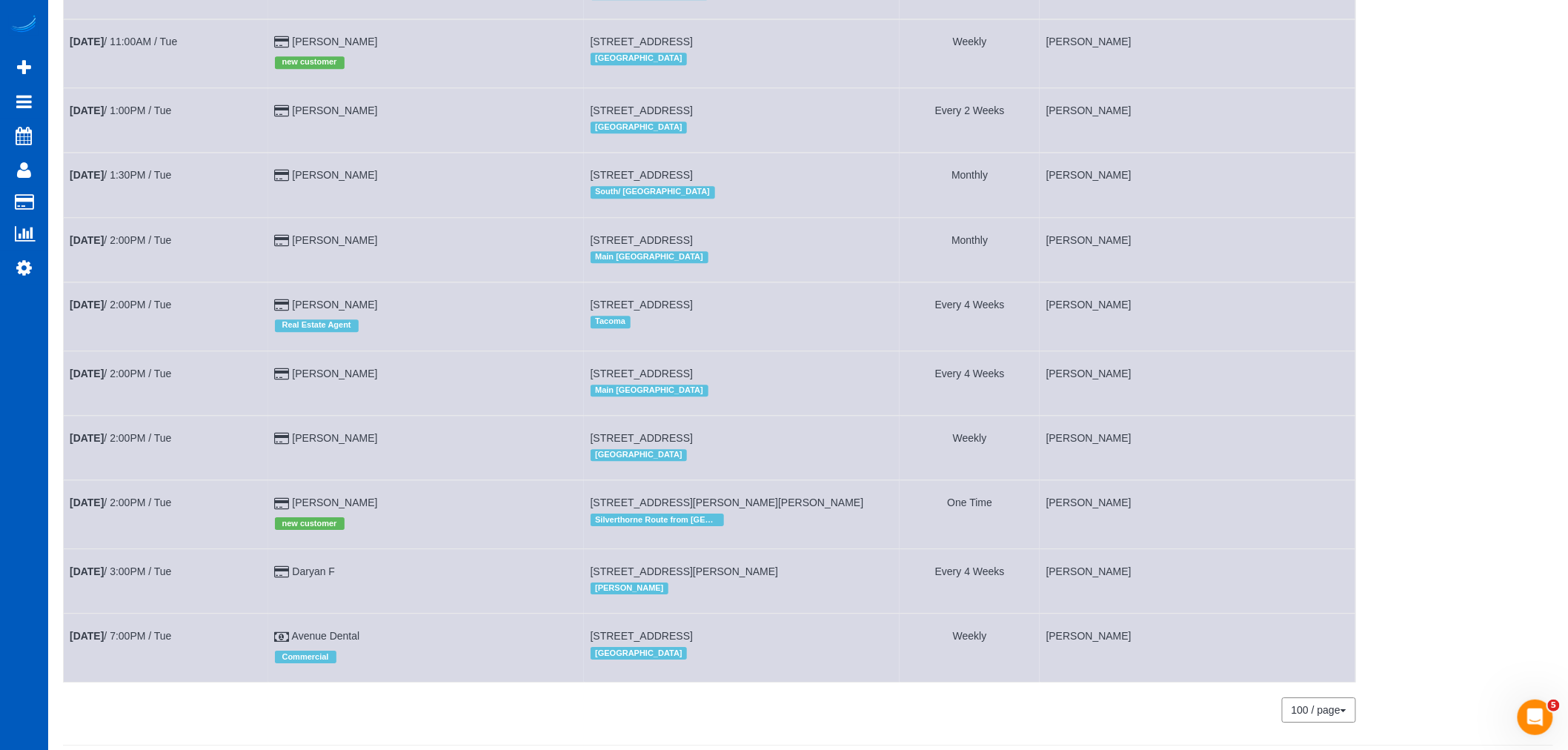
scroll to position [1662, 0]
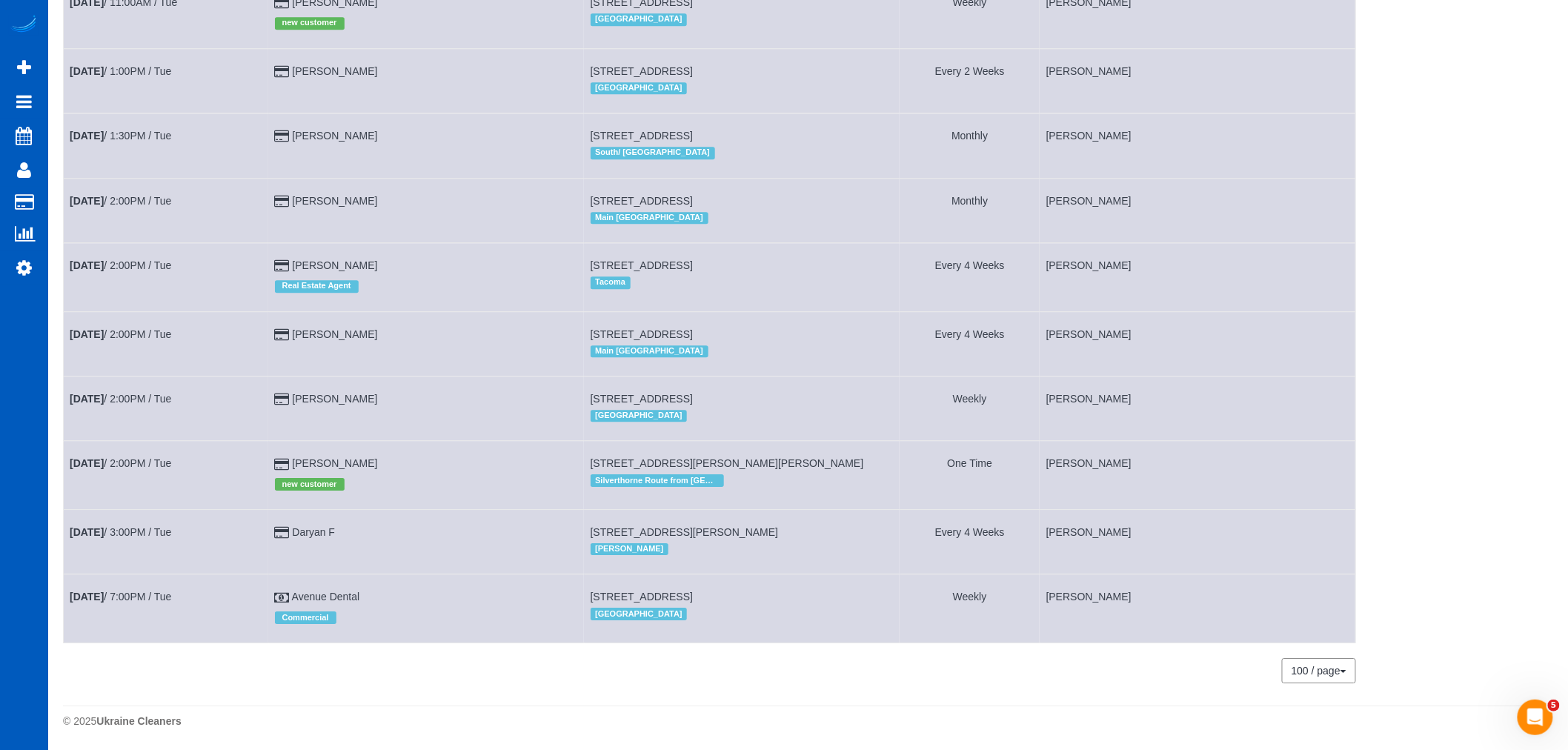
click at [1143, 528] on td "[PERSON_NAME]" at bounding box center [1197, 542] width 316 height 65
click at [193, 526] on td "Oct 7th / 3:00PM / Tue" at bounding box center [167, 542] width 206 height 65
click at [455, 539] on td "Daryan F" at bounding box center [426, 542] width 316 height 65
click at [411, 532] on td "Daryan F" at bounding box center [426, 542] width 316 height 65
click at [426, 531] on td "Daryan F" at bounding box center [426, 542] width 316 height 65
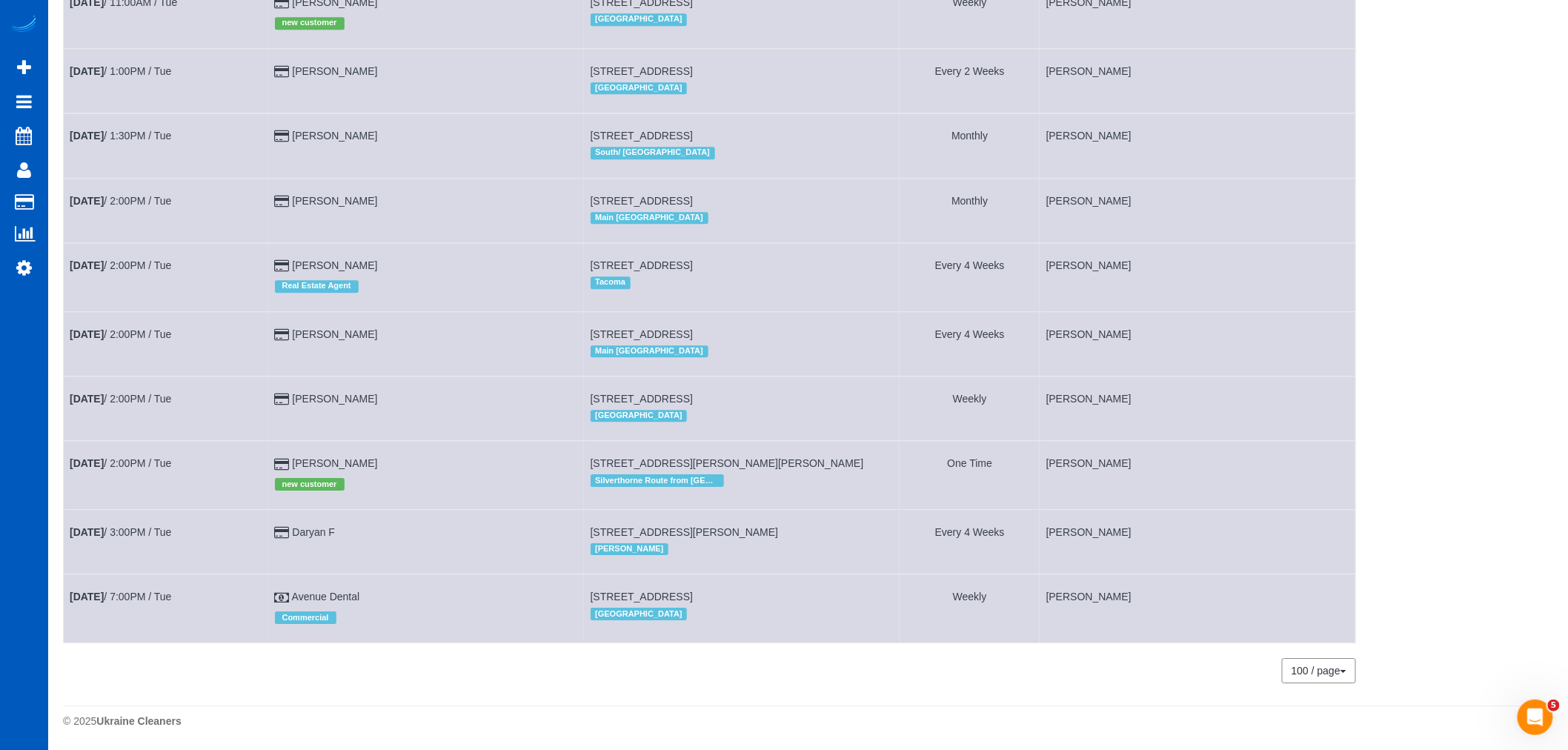
click at [1141, 539] on td "[PERSON_NAME]" at bounding box center [1197, 542] width 316 height 65
click at [895, 522] on td "3026 113th Ave Ne Unit A, Lake Stevens, WA 98258 Everett" at bounding box center [742, 542] width 316 height 65
click at [856, 539] on div "[PERSON_NAME]" at bounding box center [742, 549] width 303 height 19
drag, startPoint x: 851, startPoint y: 526, endPoint x: 594, endPoint y: 534, distance: 257.1
click at [594, 534] on td "3026 113th Ave Ne Unit A, Lake Stevens, WA 98258 Everett" at bounding box center [742, 542] width 316 height 65
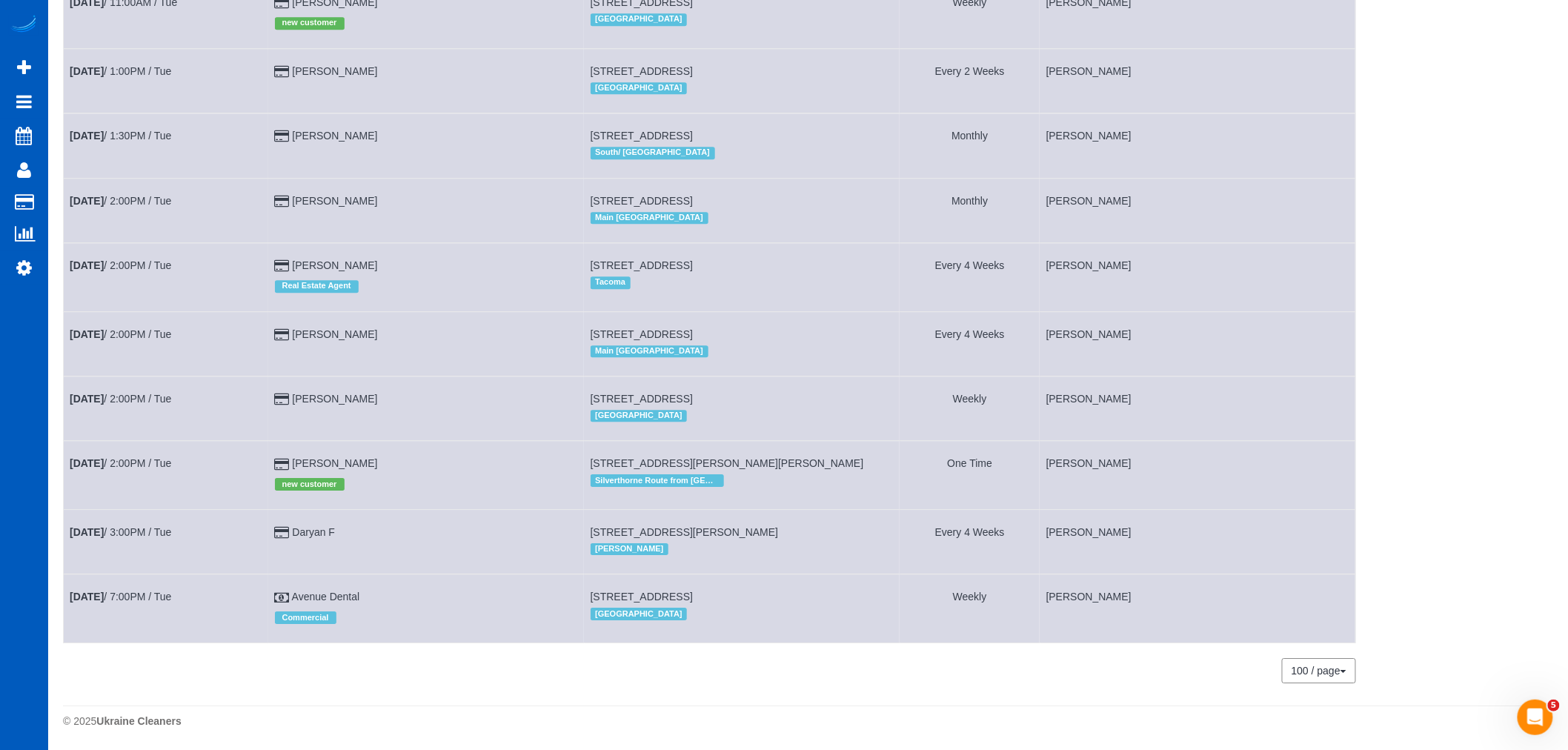
click at [618, 529] on span "[STREET_ADDRESS][PERSON_NAME]" at bounding box center [685, 532] width 189 height 12
click at [605, 529] on span "[STREET_ADDRESS][PERSON_NAME]" at bounding box center [685, 532] width 189 height 12
drag, startPoint x: 598, startPoint y: 529, endPoint x: 843, endPoint y: 519, distance: 245.2
click at [843, 519] on td "3026 113th Ave Ne Unit A, Lake Stevens, WA 98258 Everett" at bounding box center [742, 542] width 316 height 65
click at [845, 524] on td "3026 113th Ave Ne Unit A, Lake Stevens, WA 98258 Everett" at bounding box center [742, 542] width 316 height 65
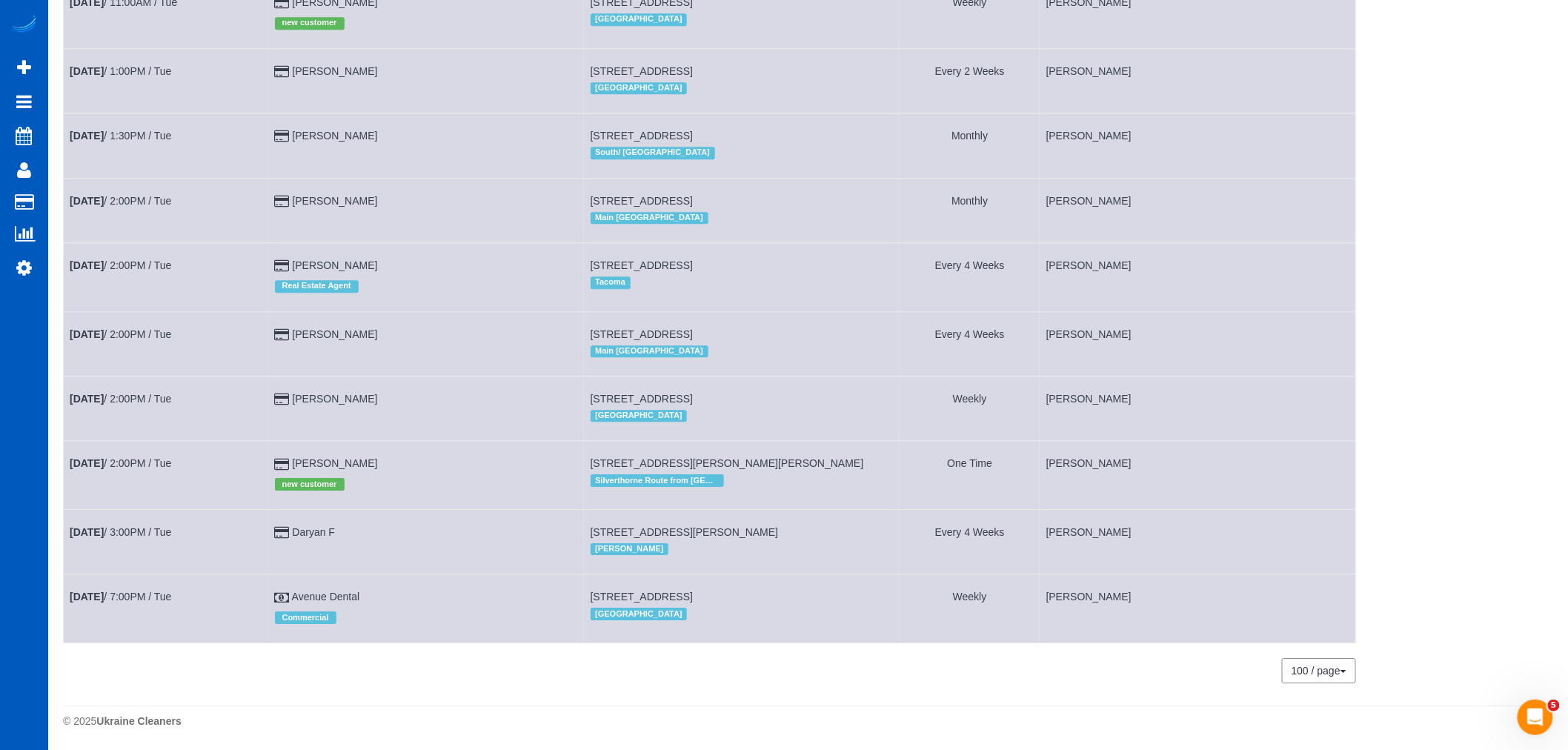
drag, startPoint x: 945, startPoint y: 529, endPoint x: 1031, endPoint y: 522, distance: 86.3
click at [1031, 522] on td "Every 4 Weeks" at bounding box center [969, 542] width 140 height 65
click at [1053, 522] on td "[PERSON_NAME]" at bounding box center [1197, 542] width 316 height 65
drag, startPoint x: 1056, startPoint y: 523, endPoint x: 1161, endPoint y: 529, distance: 105.2
click at [1161, 529] on td "[PERSON_NAME]" at bounding box center [1197, 542] width 316 height 65
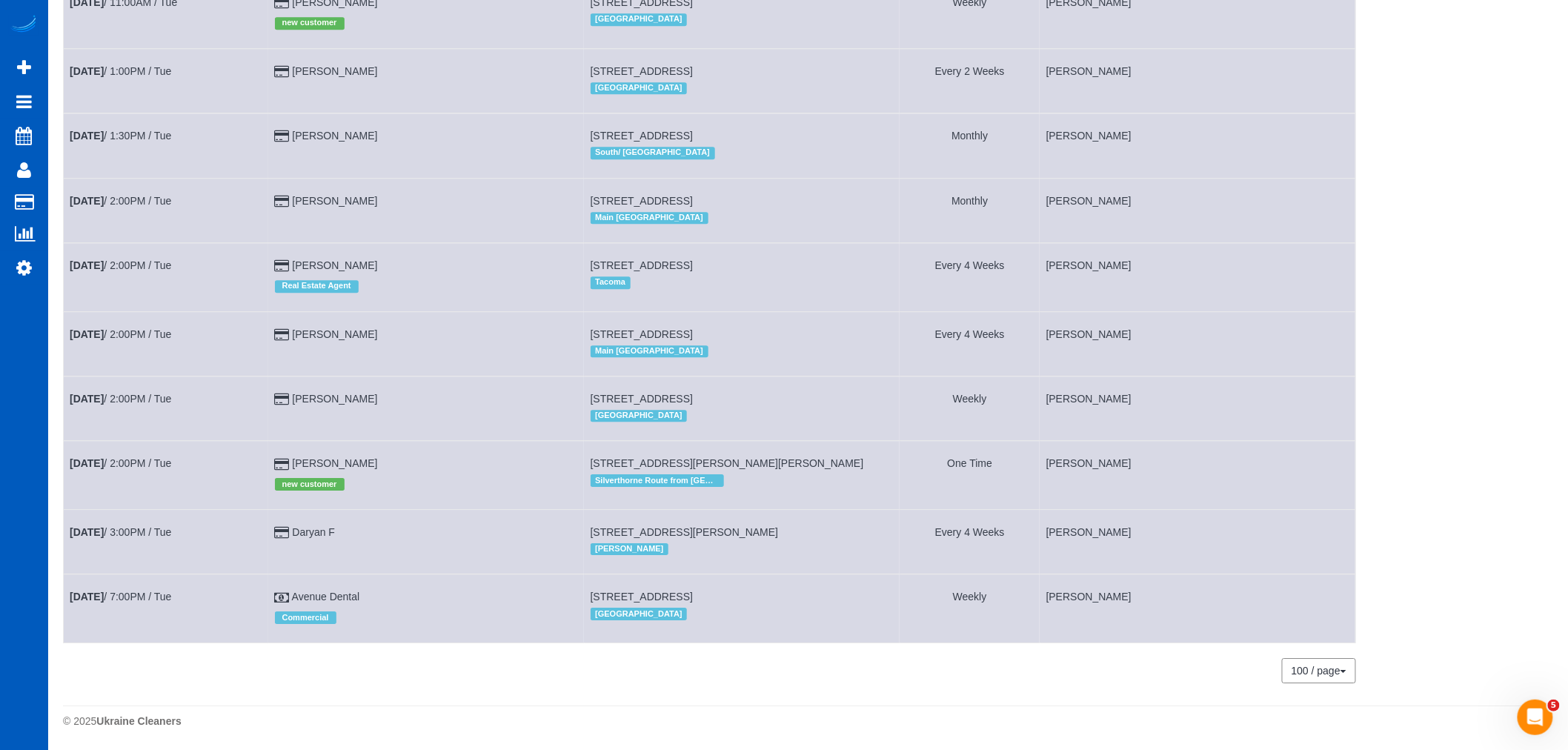
click at [1161, 529] on td "[PERSON_NAME]" at bounding box center [1197, 542] width 316 height 65
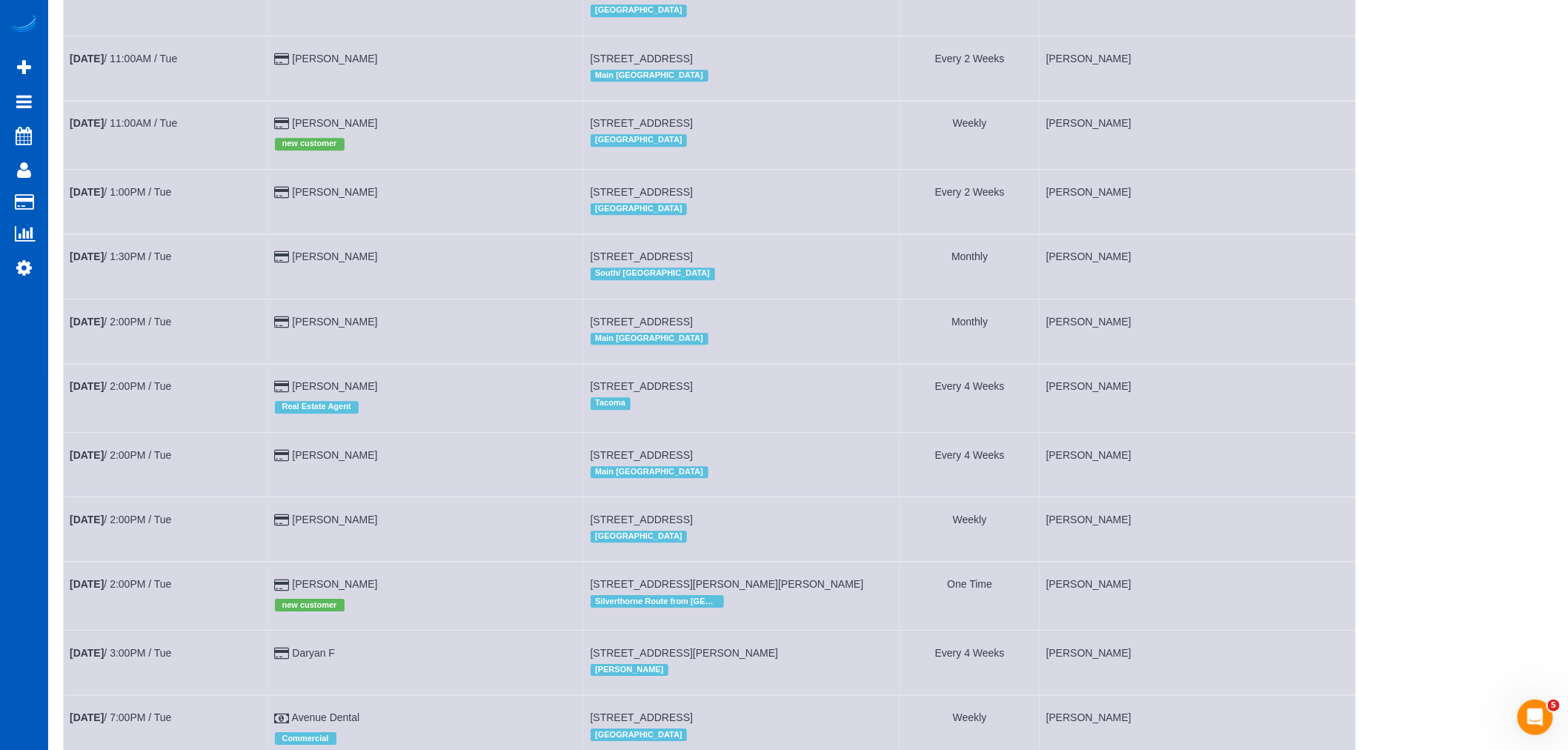
scroll to position [1498, 0]
click at [339, 263] on link "[PERSON_NAME]" at bounding box center [334, 257] width 85 height 12
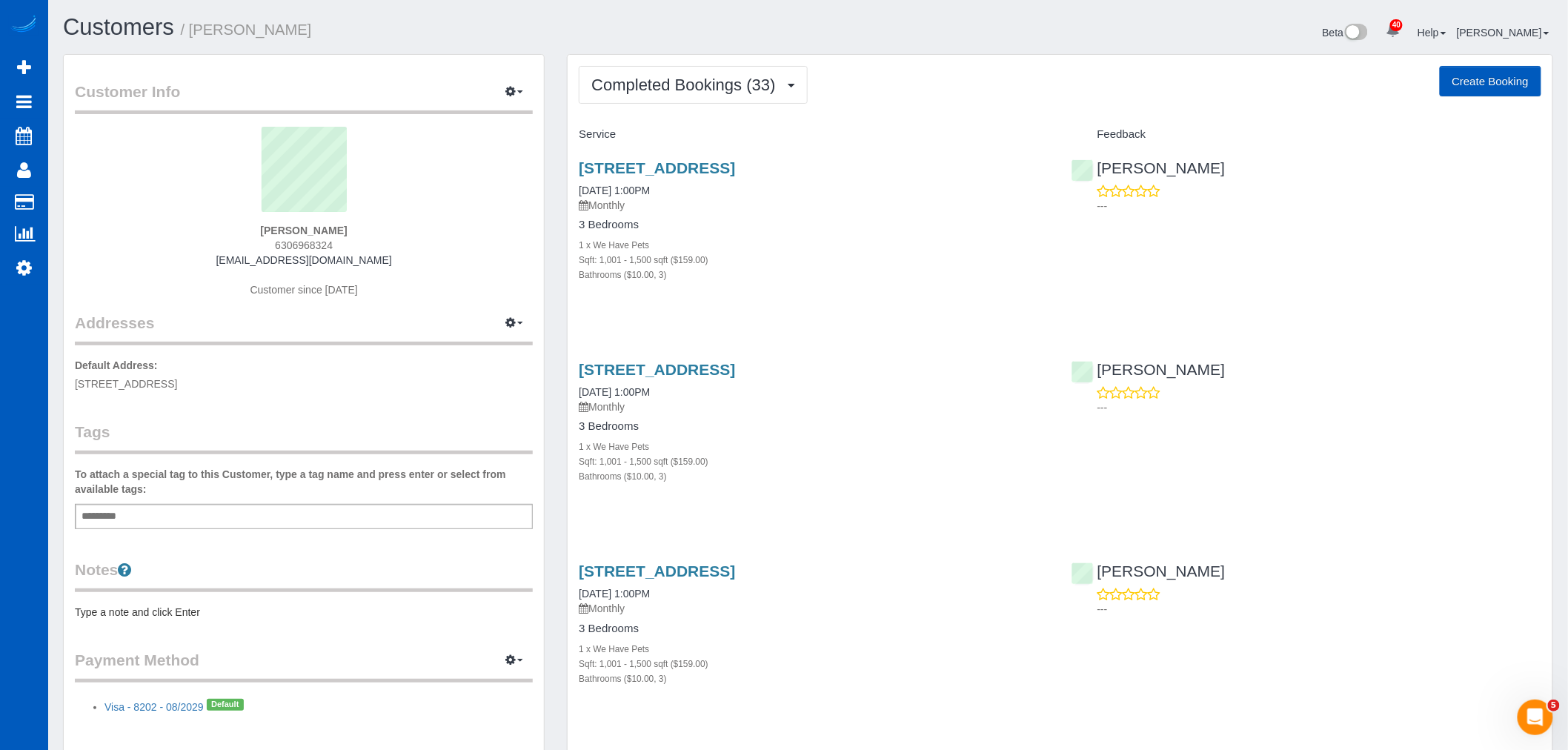
click at [721, 87] on span "Completed Bookings (33)" at bounding box center [686, 84] width 191 height 19
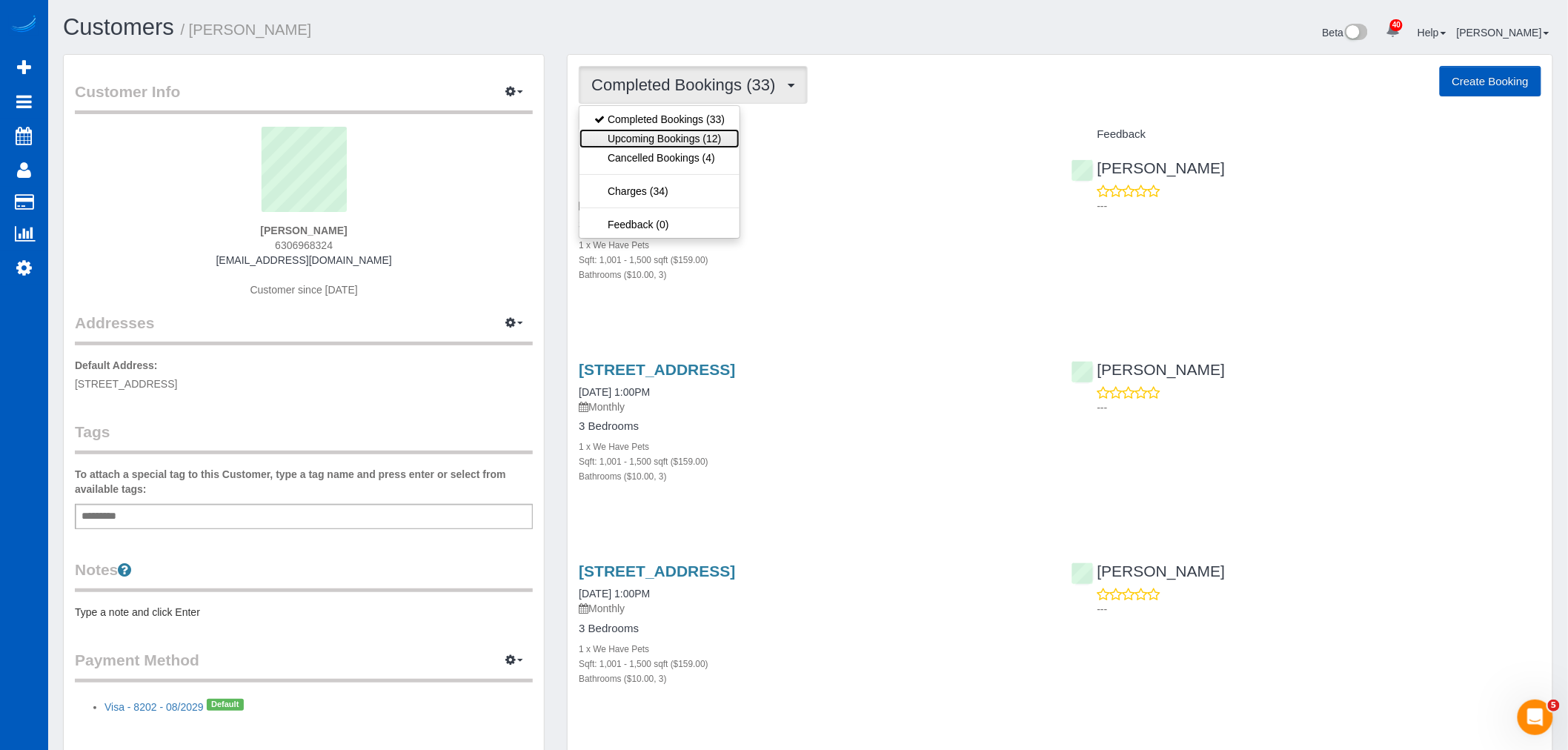
click at [695, 136] on link "Upcoming Bookings (12)" at bounding box center [660, 138] width 160 height 19
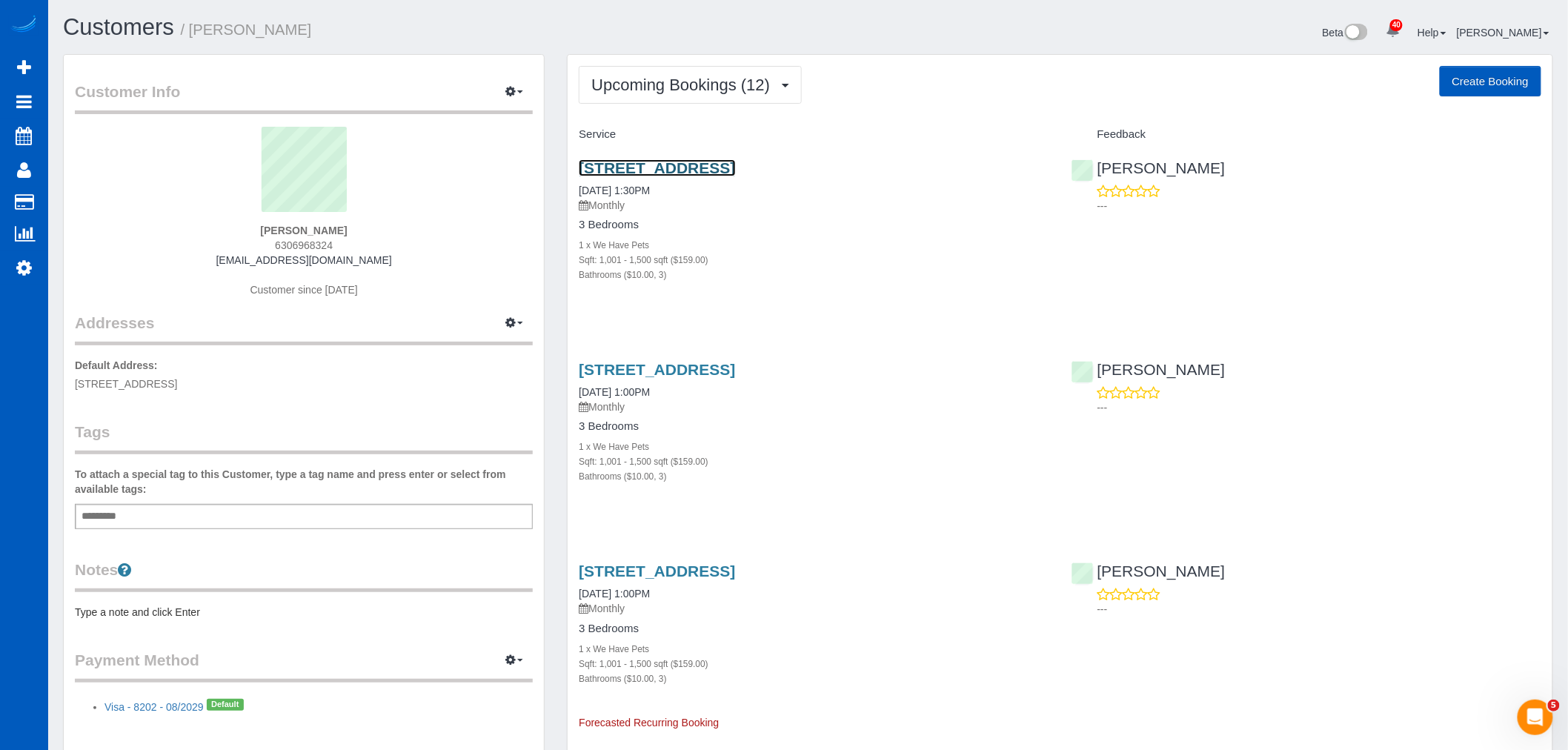
click at [685, 165] on link "[STREET_ADDRESS]" at bounding box center [657, 168] width 156 height 17
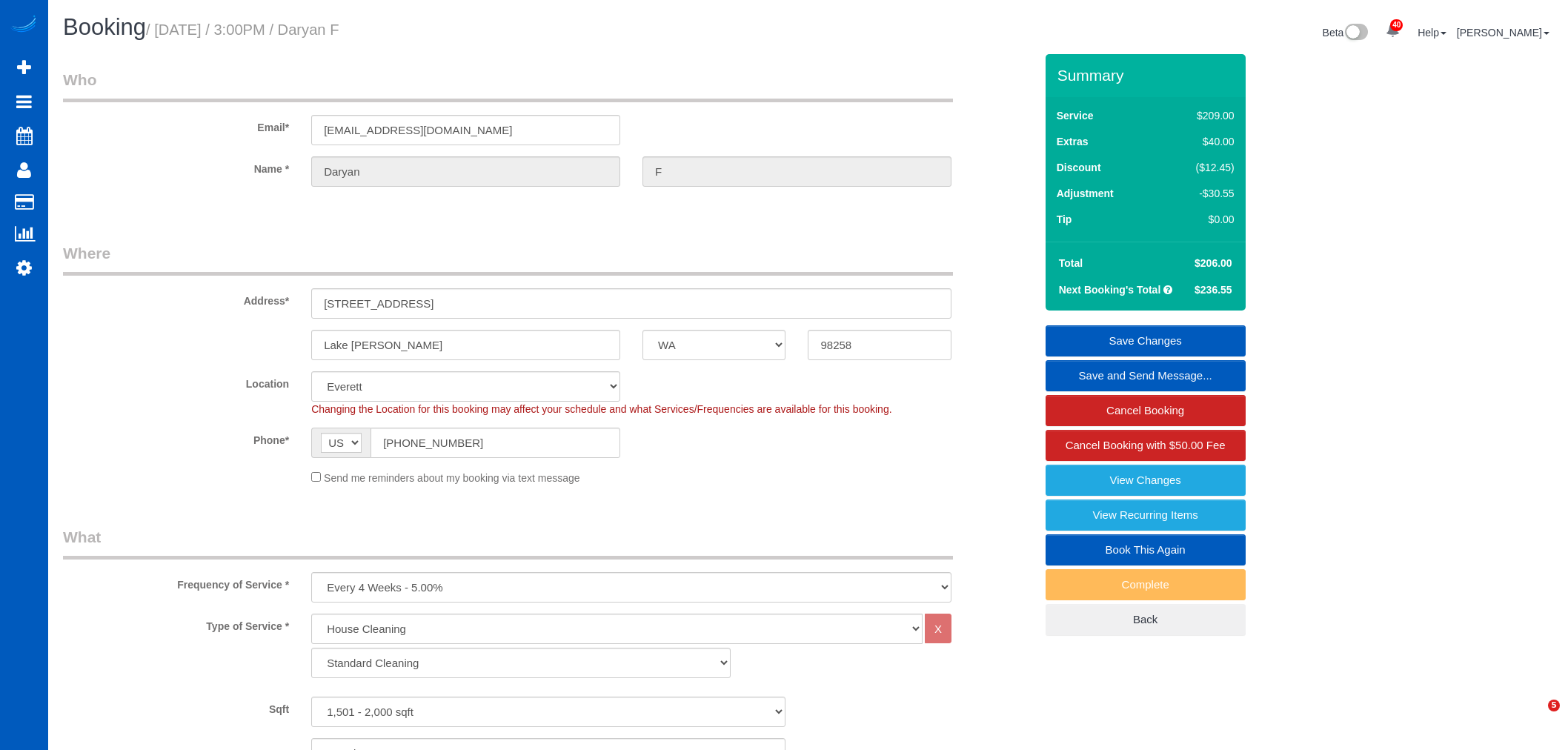
select select "WA"
select select "199"
select select "1501"
select select "3"
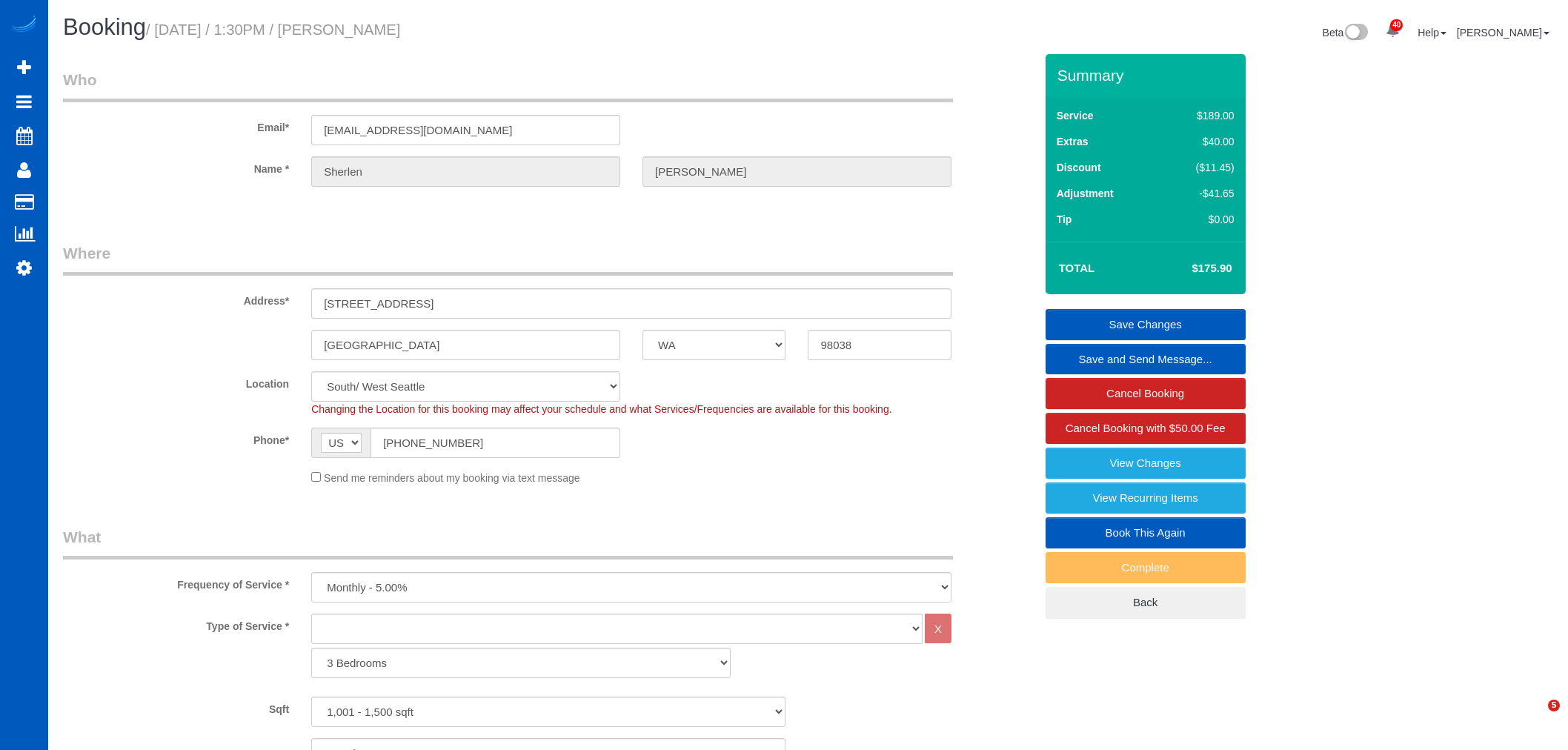
select select "WA"
select select "1001"
select select "3"
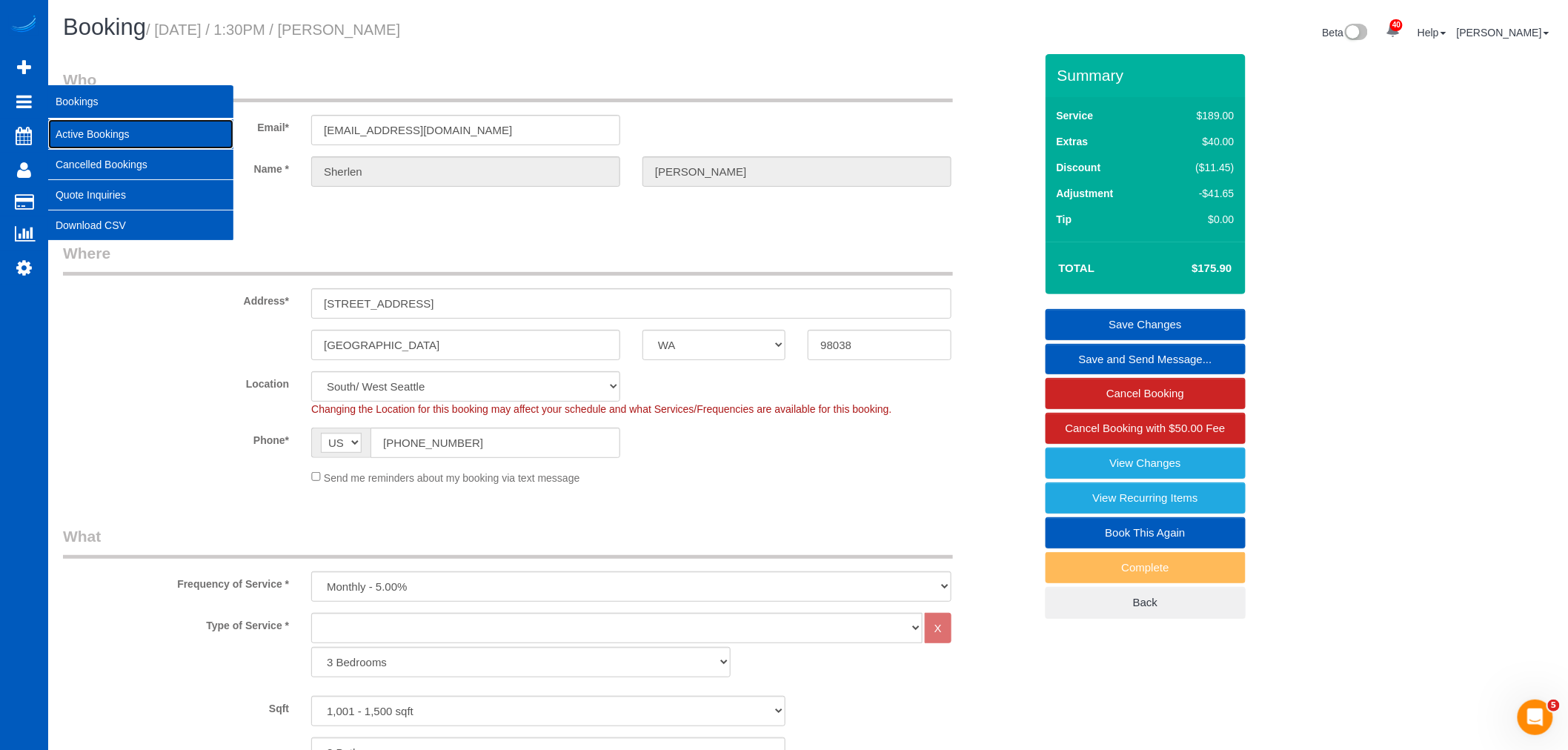
click at [89, 145] on link "Active Bookings" at bounding box center [141, 134] width 185 height 30
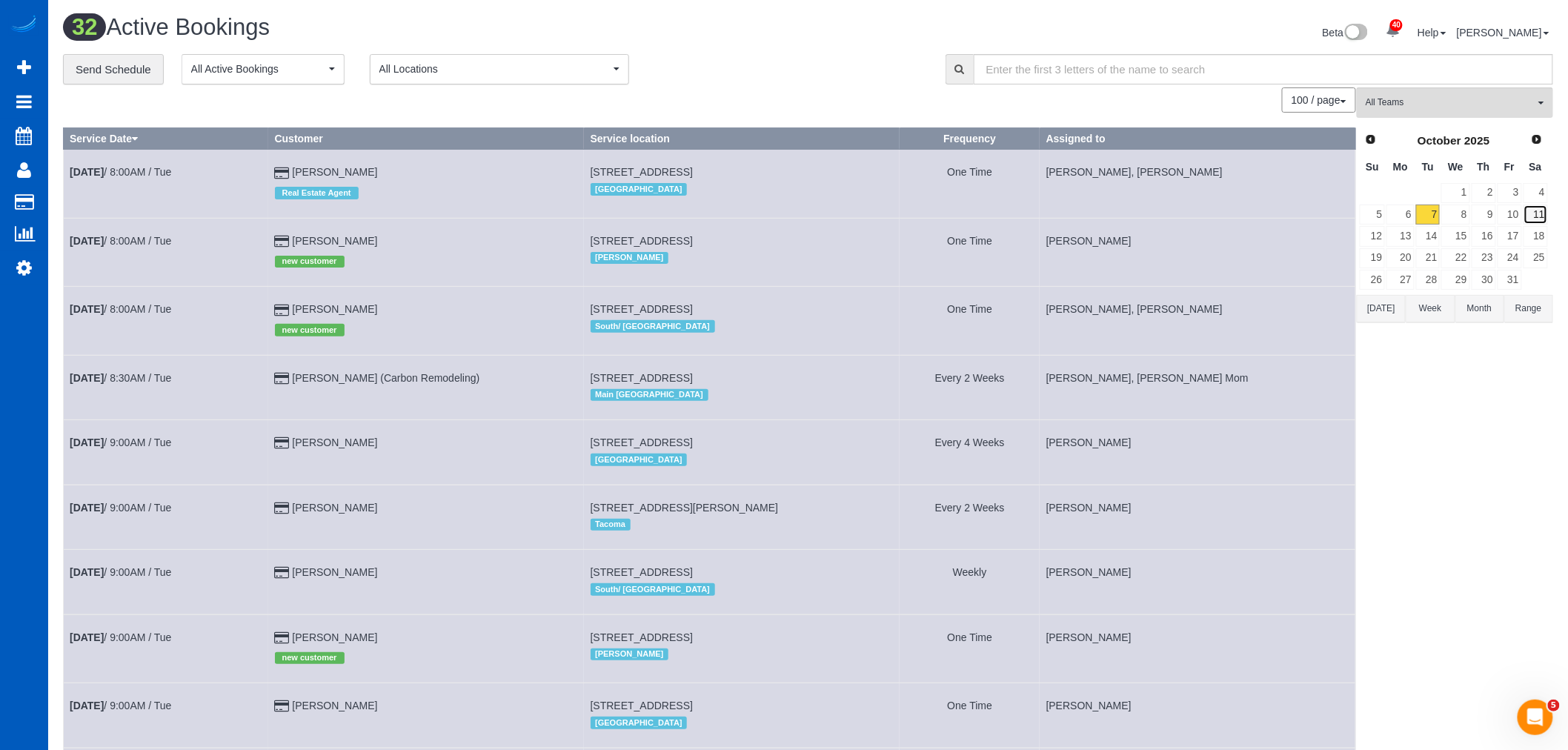
click at [1545, 211] on link "11" at bounding box center [1536, 215] width 24 height 20
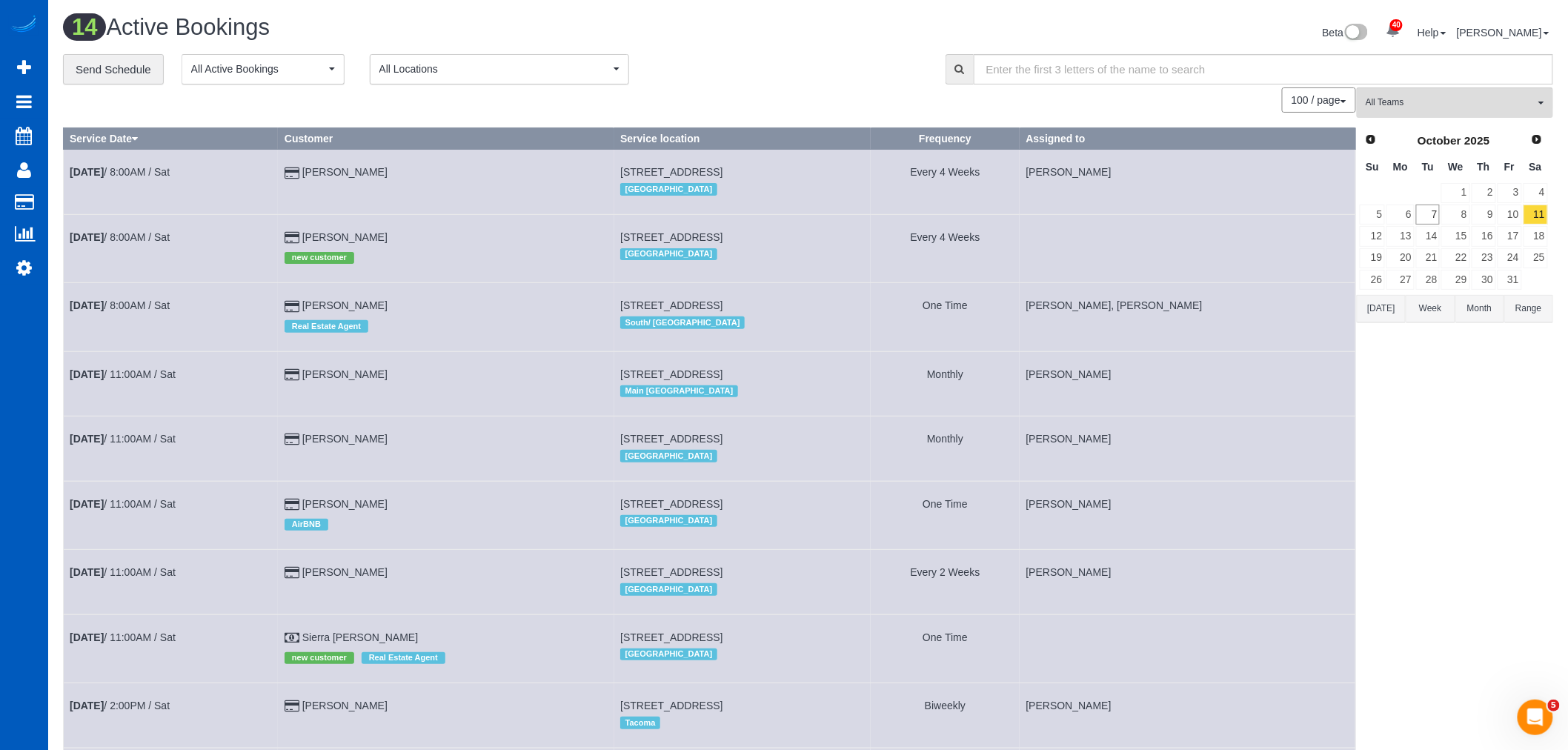
click at [114, 300] on td "Oct 11th / 8:00AM / Sat" at bounding box center [171, 317] width 215 height 68
click at [104, 306] on b "Oct 11th" at bounding box center [87, 305] width 34 height 12
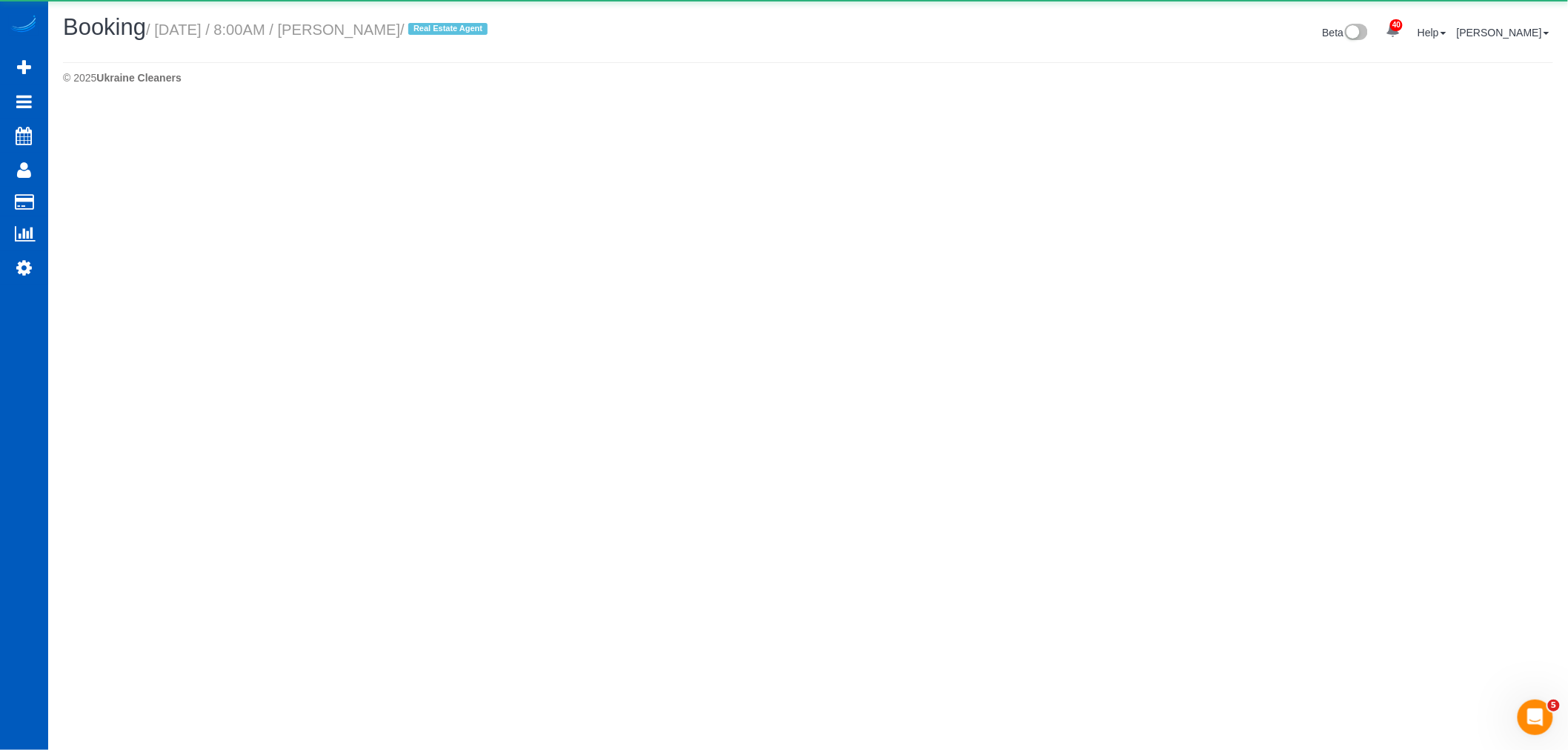
select select "WA"
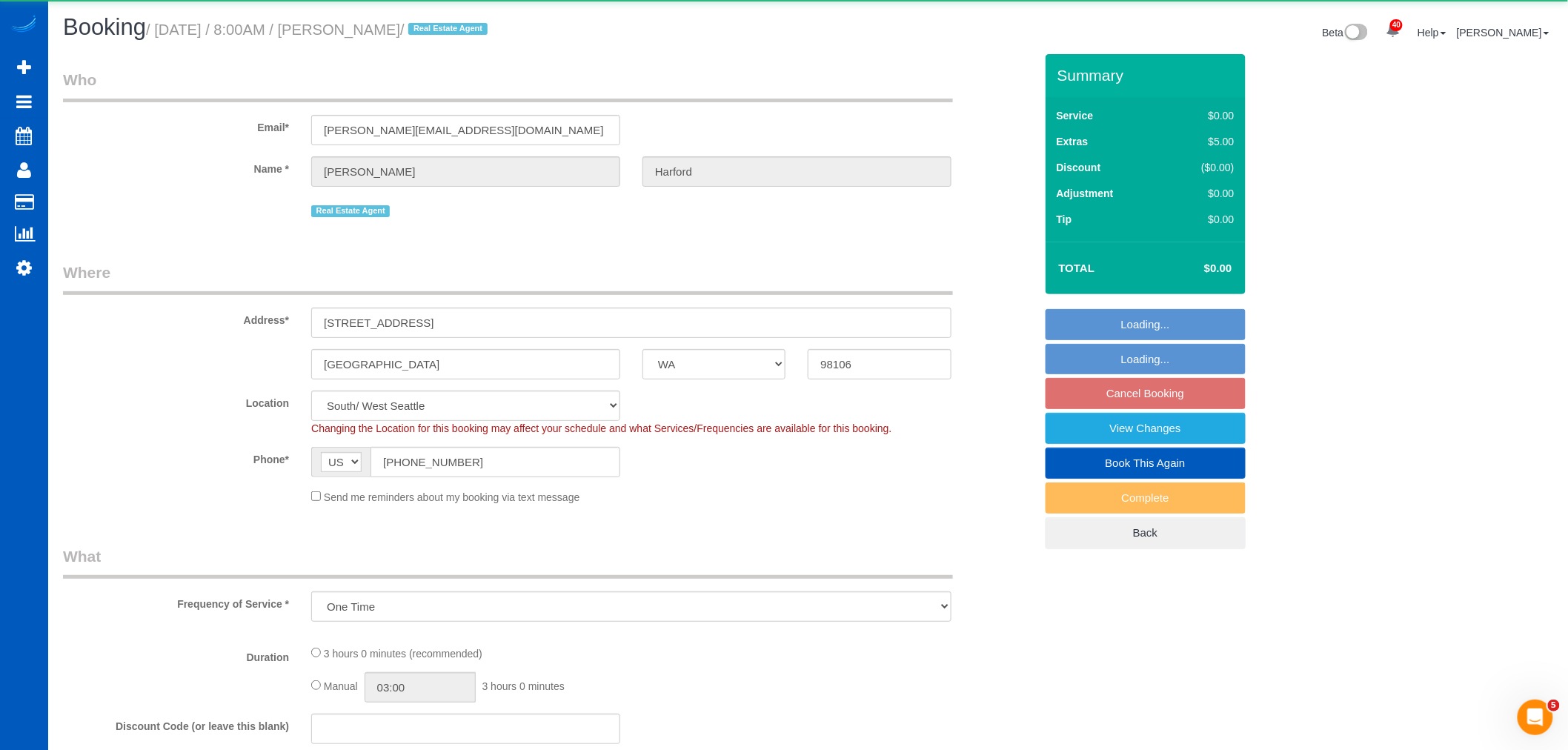
select select "object:2837"
select select "199"
select select "2"
select select "spot13"
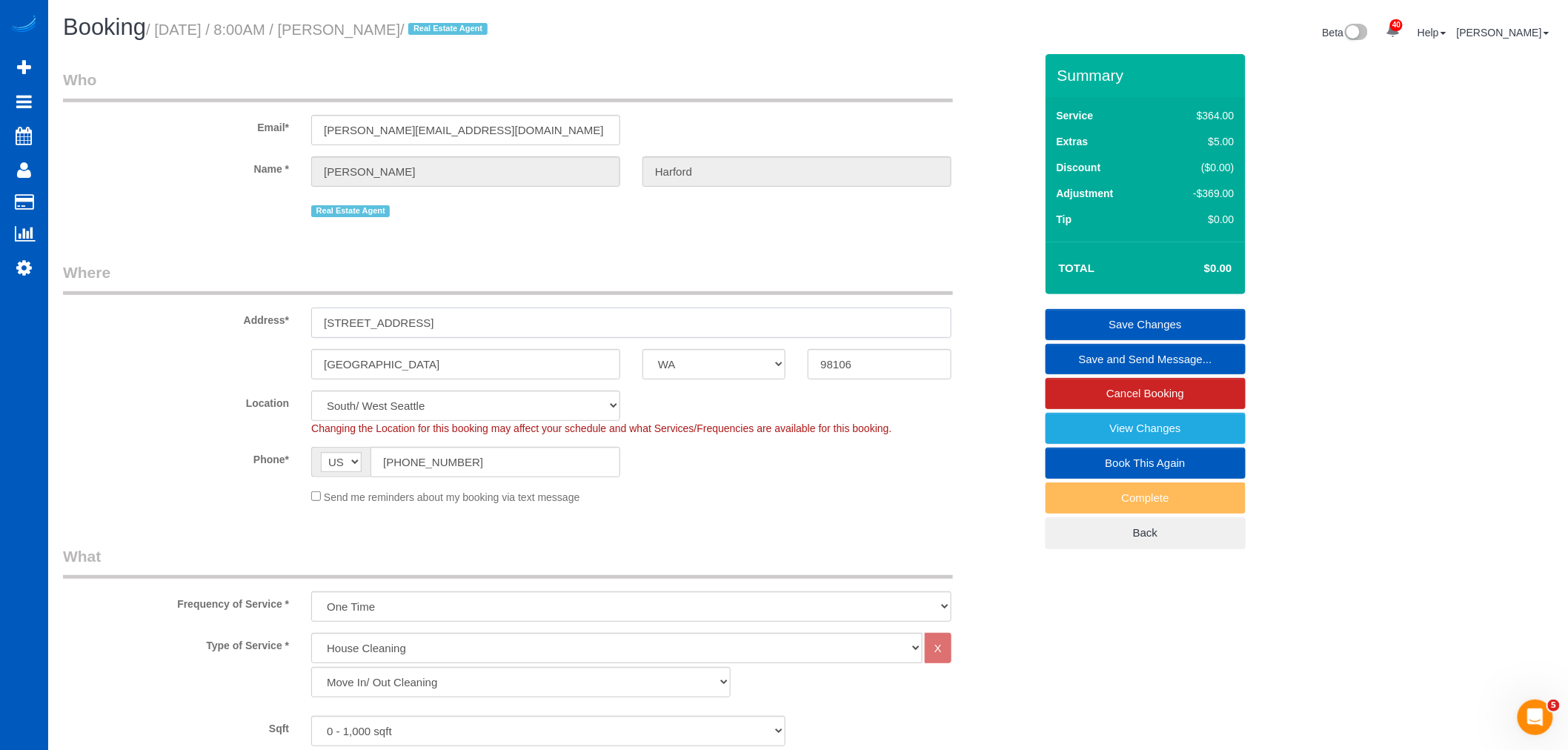
drag, startPoint x: 474, startPoint y: 322, endPoint x: 275, endPoint y: 352, distance: 201.2
click at [262, 345] on sui-booking-address "Address* 7944 17th Ave SW Seattle AK AL AR AZ CA CO CT DC DE FL GA HI IA ID IL …" at bounding box center [549, 321] width 971 height 118
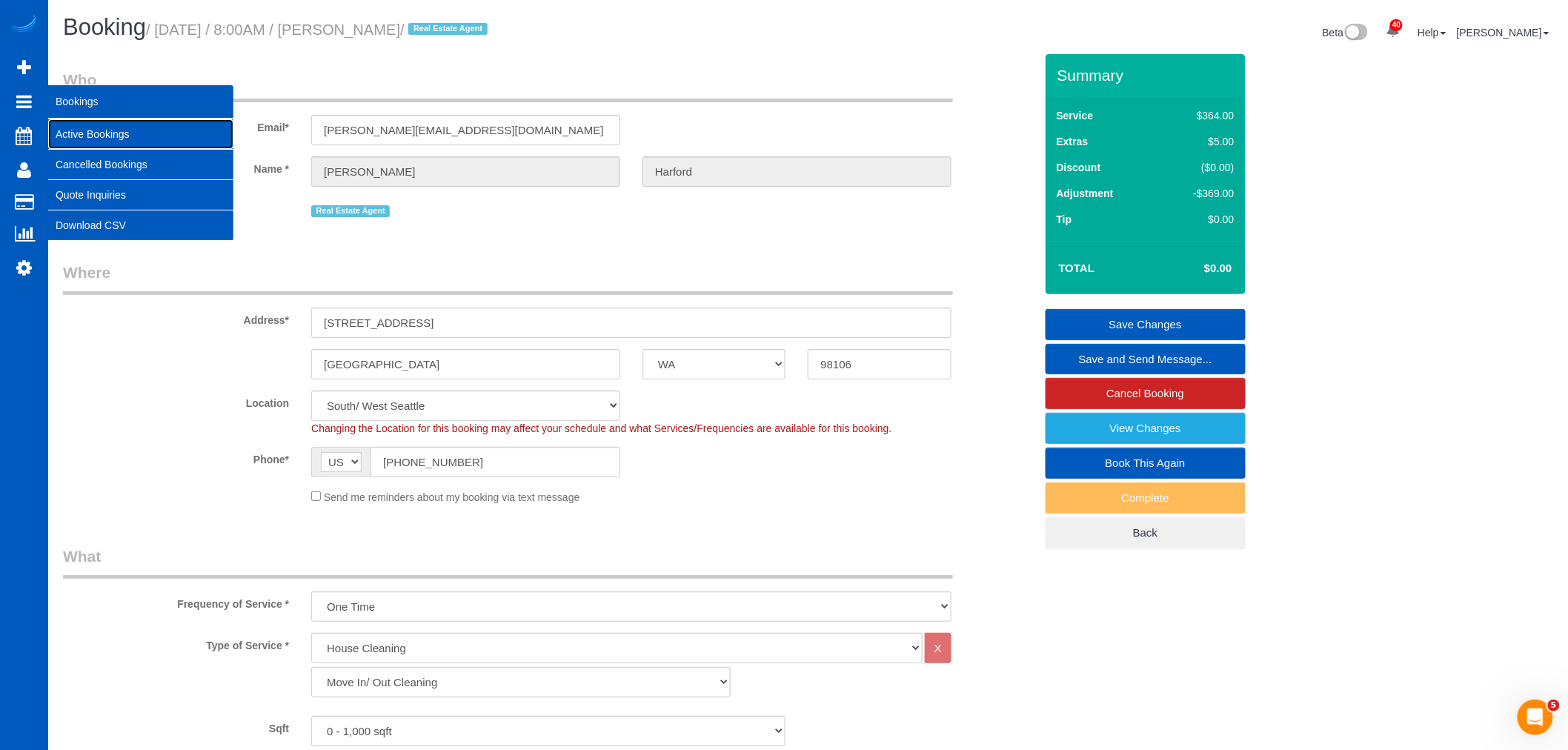
click at [74, 135] on link "Active Bookings" at bounding box center [141, 134] width 185 height 30
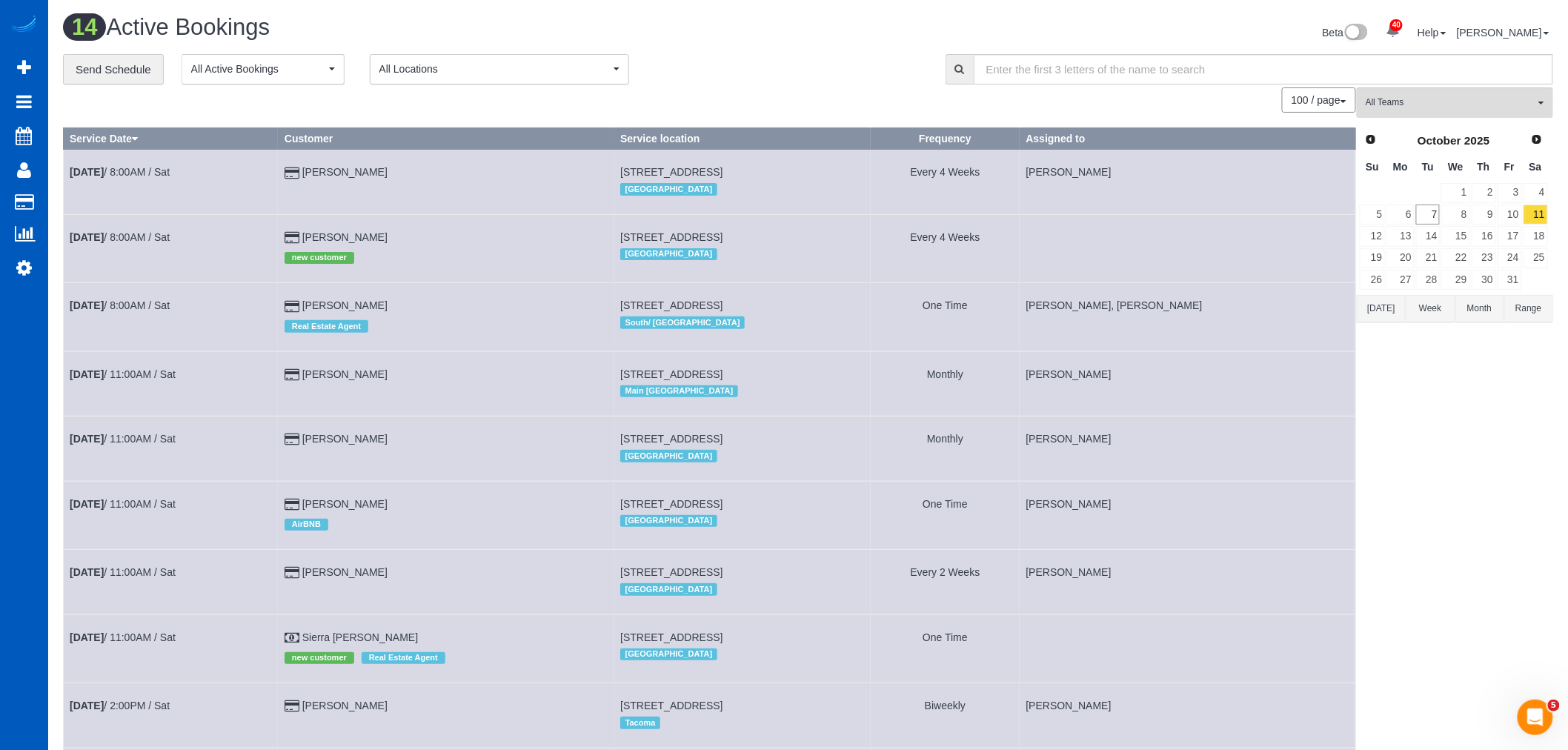
click at [49, 261] on div "14 Active Bookings Beta 40 Your Notifications You have 0 alerts × You have 3 to…" at bounding box center [808, 594] width 1519 height 1187
click at [33, 266] on link "Settings" at bounding box center [24, 267] width 49 height 34
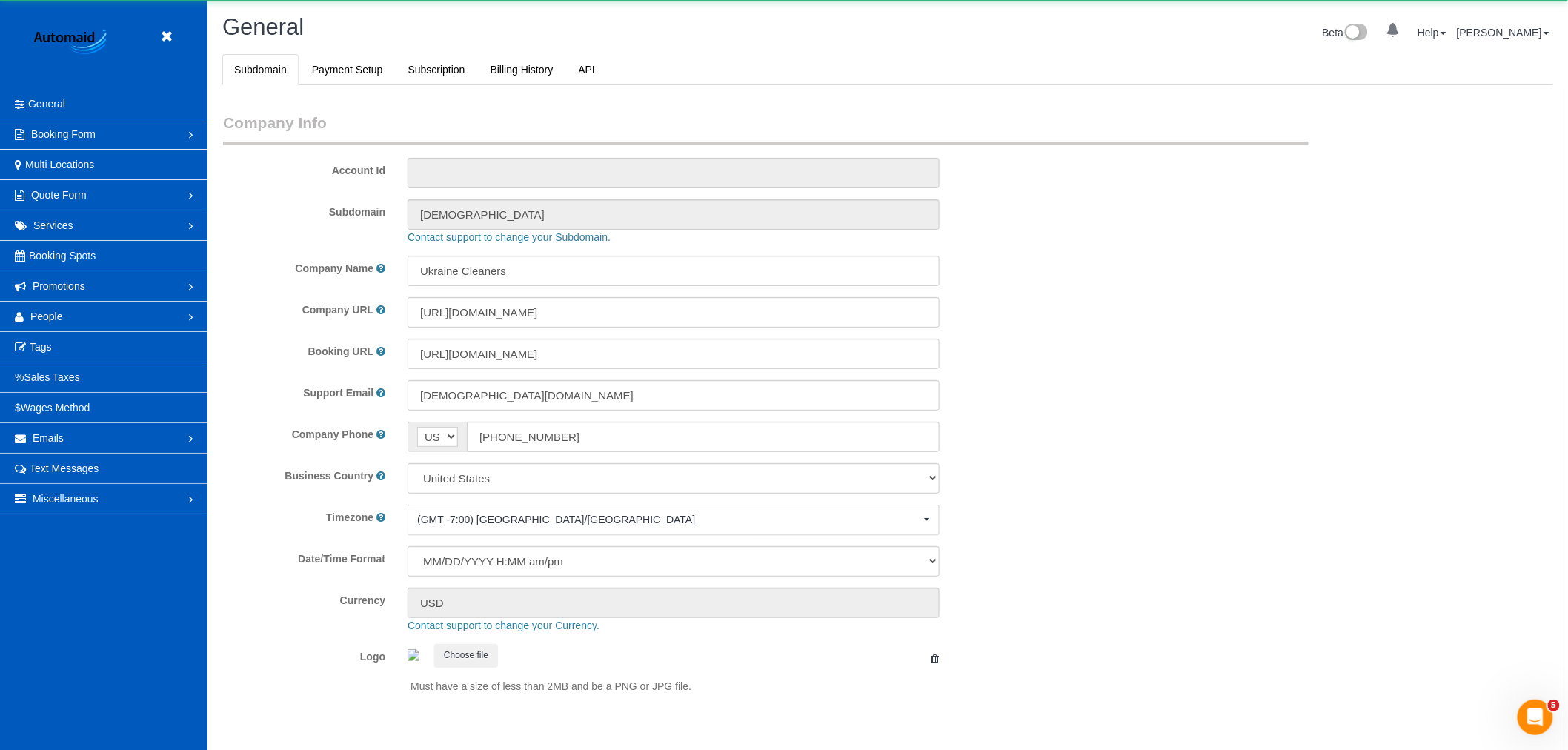
select select "1"
click at [59, 317] on span "People" at bounding box center [47, 317] width 32 height 12
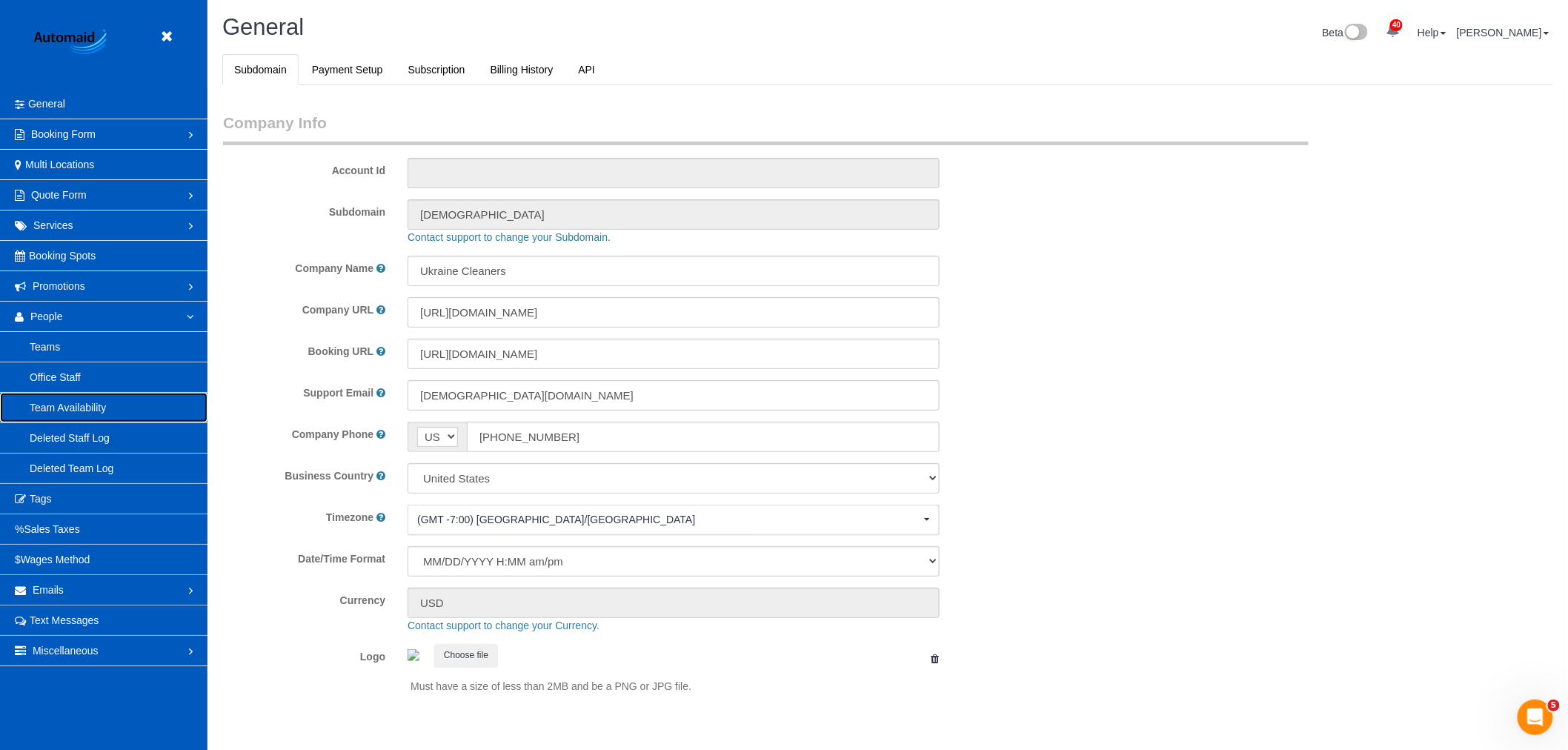
click at [87, 404] on link "Team Availability" at bounding box center [104, 407] width 207 height 30
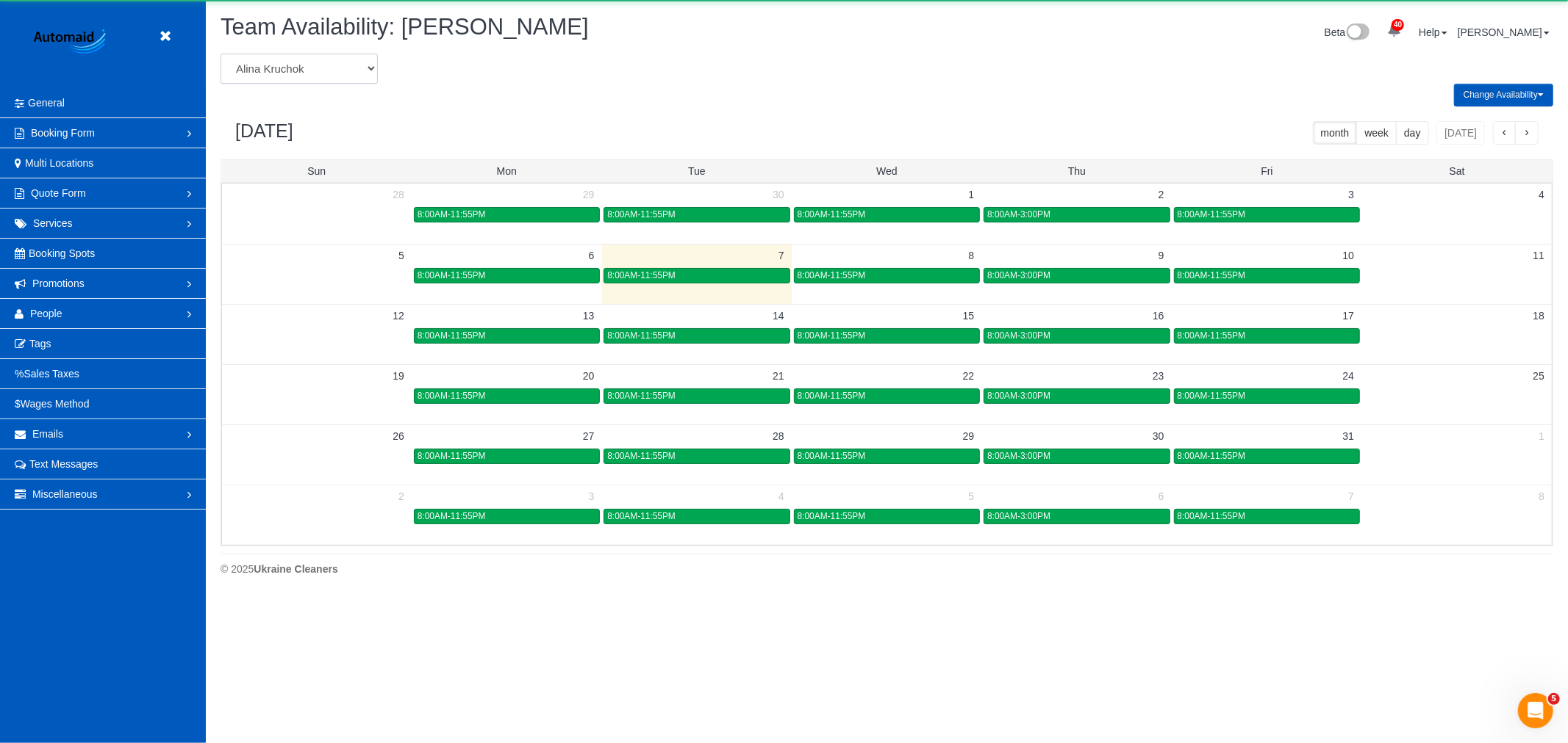
click at [315, 65] on select "Alina Kruchok Alona Tarasiuk Alona Vikhliaieva Anastasiia Demchenko Anastasiia …" at bounding box center [299, 69] width 157 height 30
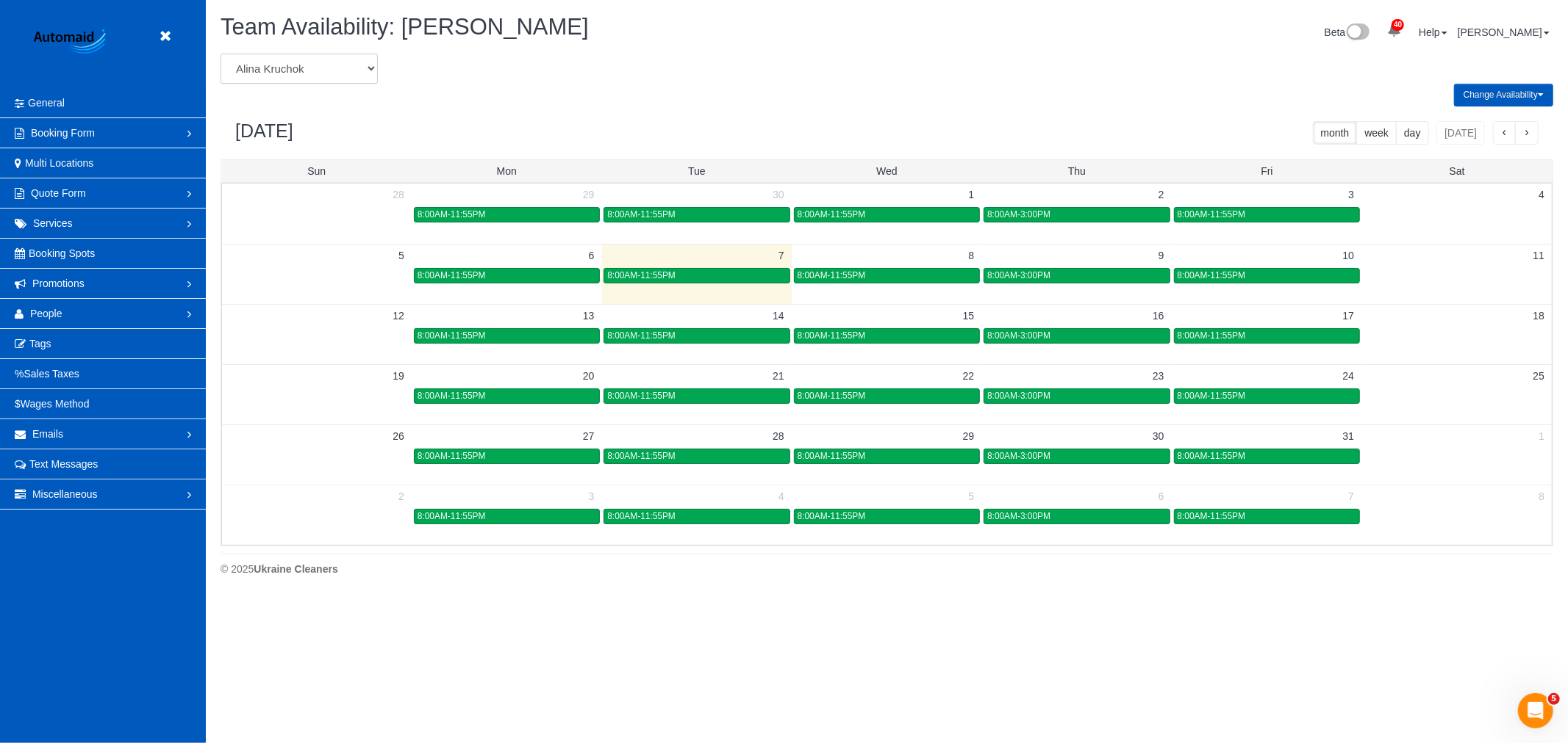
select select "number:764"
click at [221, 55] on select "Alina Kruchok Alona Tarasiuk Alona Vikhliaieva Anastasiia Demchenko Anastasiia …" at bounding box center [299, 69] width 157 height 30
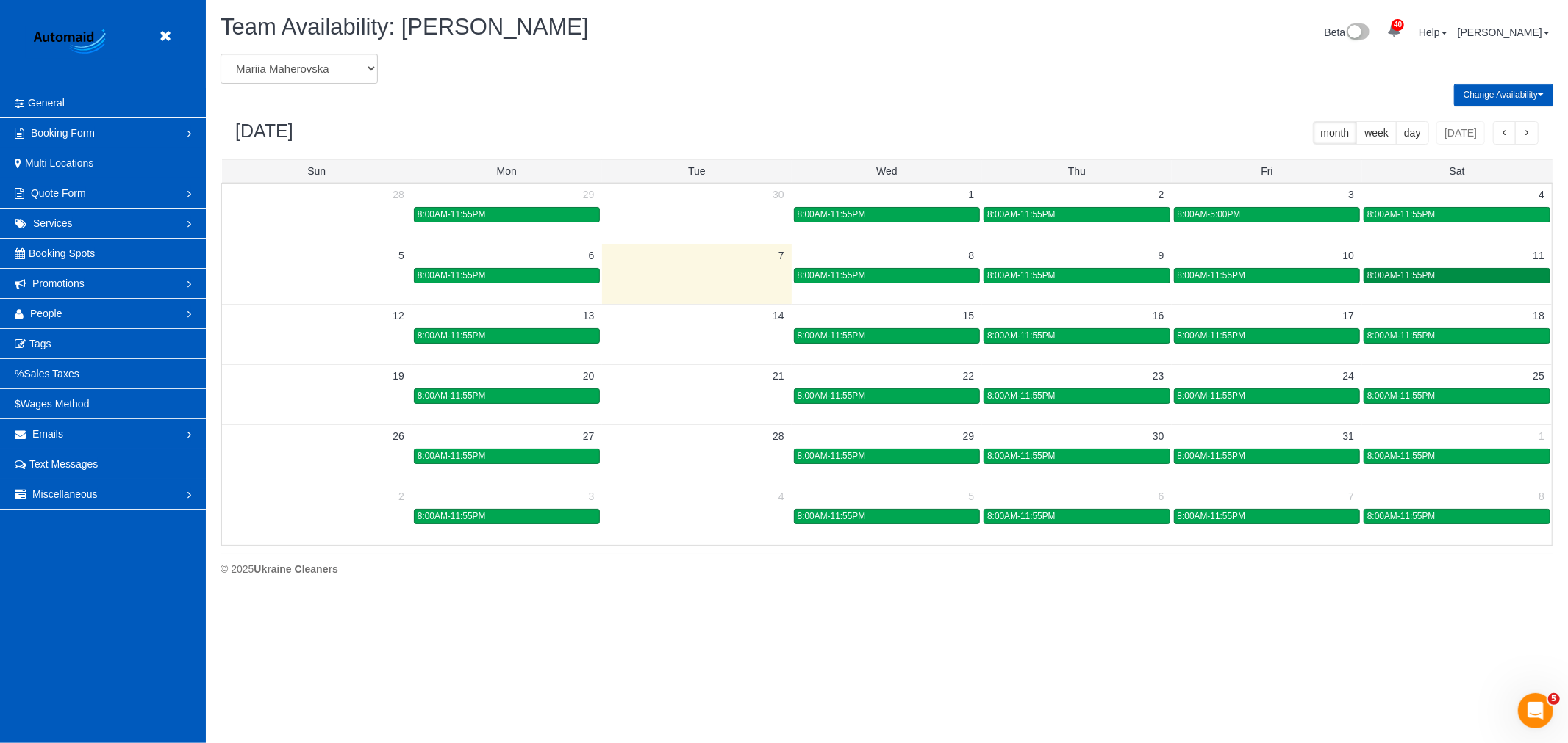
click at [1446, 276] on div "8:00AM-11:55PM" at bounding box center [1456, 276] width 179 height 11
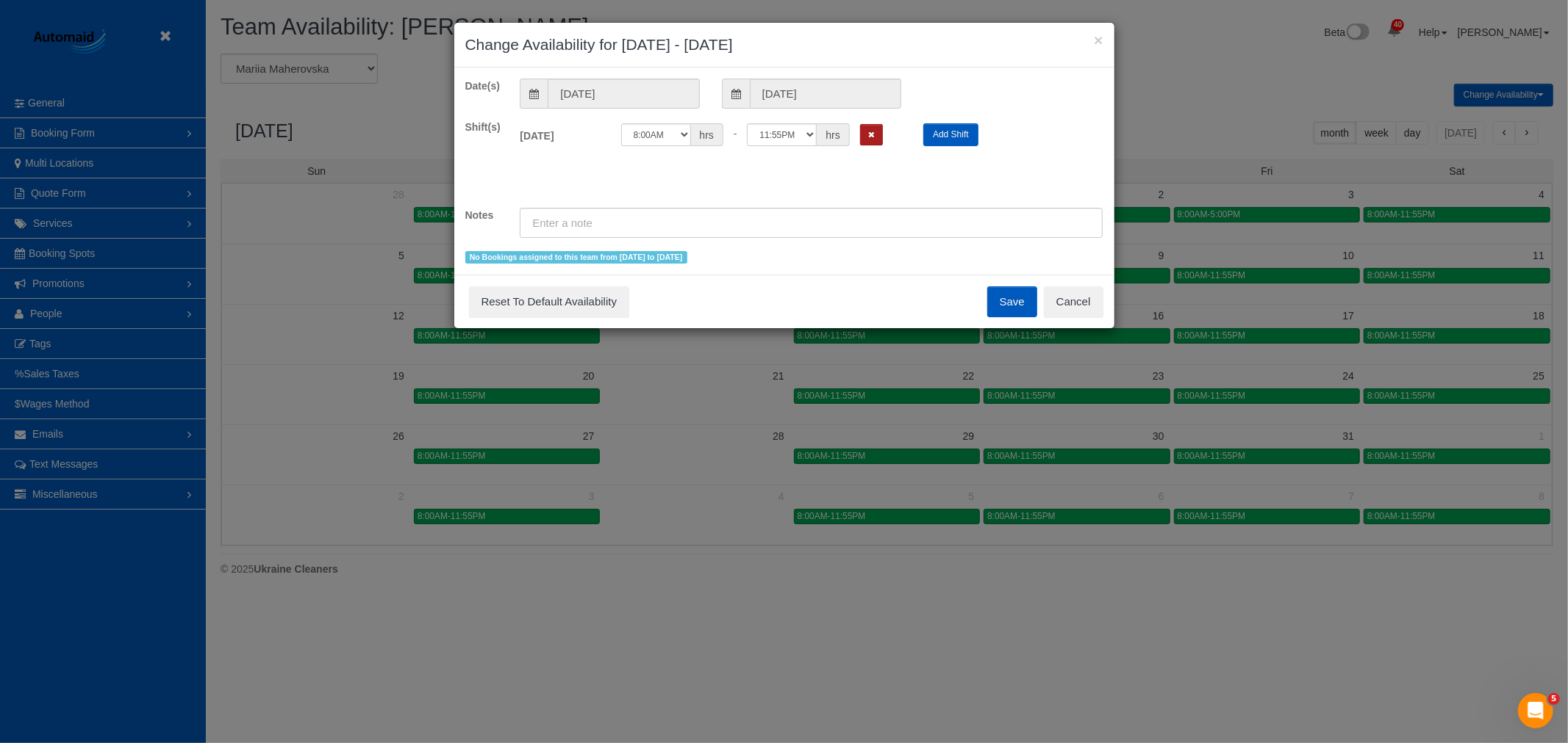
click at [881, 124] on button "Remove Shift" at bounding box center [871, 135] width 22 height 22
click at [1004, 294] on button "Save" at bounding box center [1012, 302] width 50 height 30
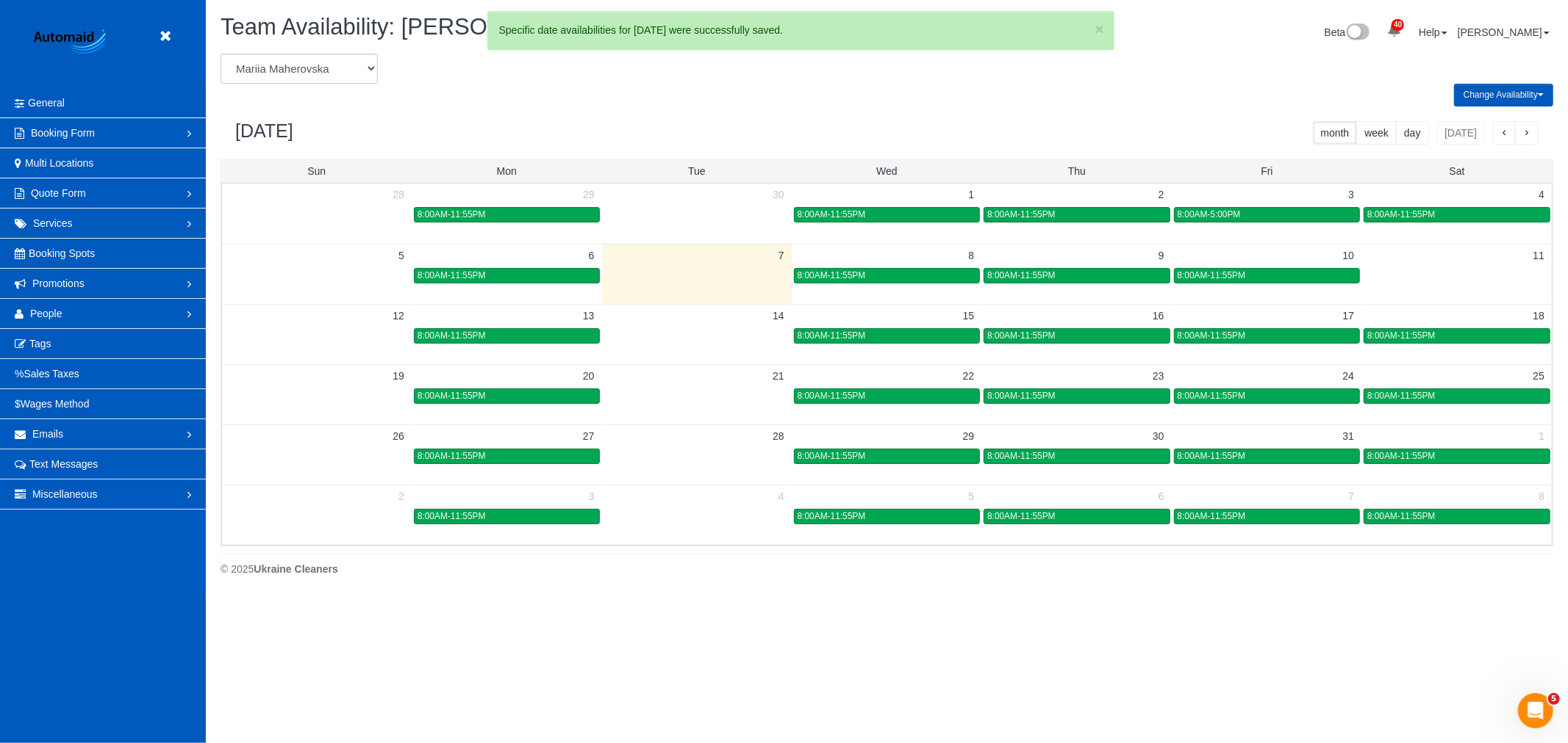
click at [295, 72] on div "× Change Availability for 10/11/2025 - 10/11/2025 Date(s) 10/11/2025 10/11/2025…" at bounding box center [784, 372] width 1568 height 743
click at [295, 71] on select "Alina Kruchok Alona Tarasiuk Alona Vikhliaieva Anastasiia Demchenko Anastasiia …" at bounding box center [299, 69] width 157 height 30
select select "number:765"
click at [221, 55] on select "Alina Kruchok Alona Tarasiuk Alona Vikhliaieva Anastasiia Demchenko Anastasiia …" at bounding box center [299, 69] width 157 height 30
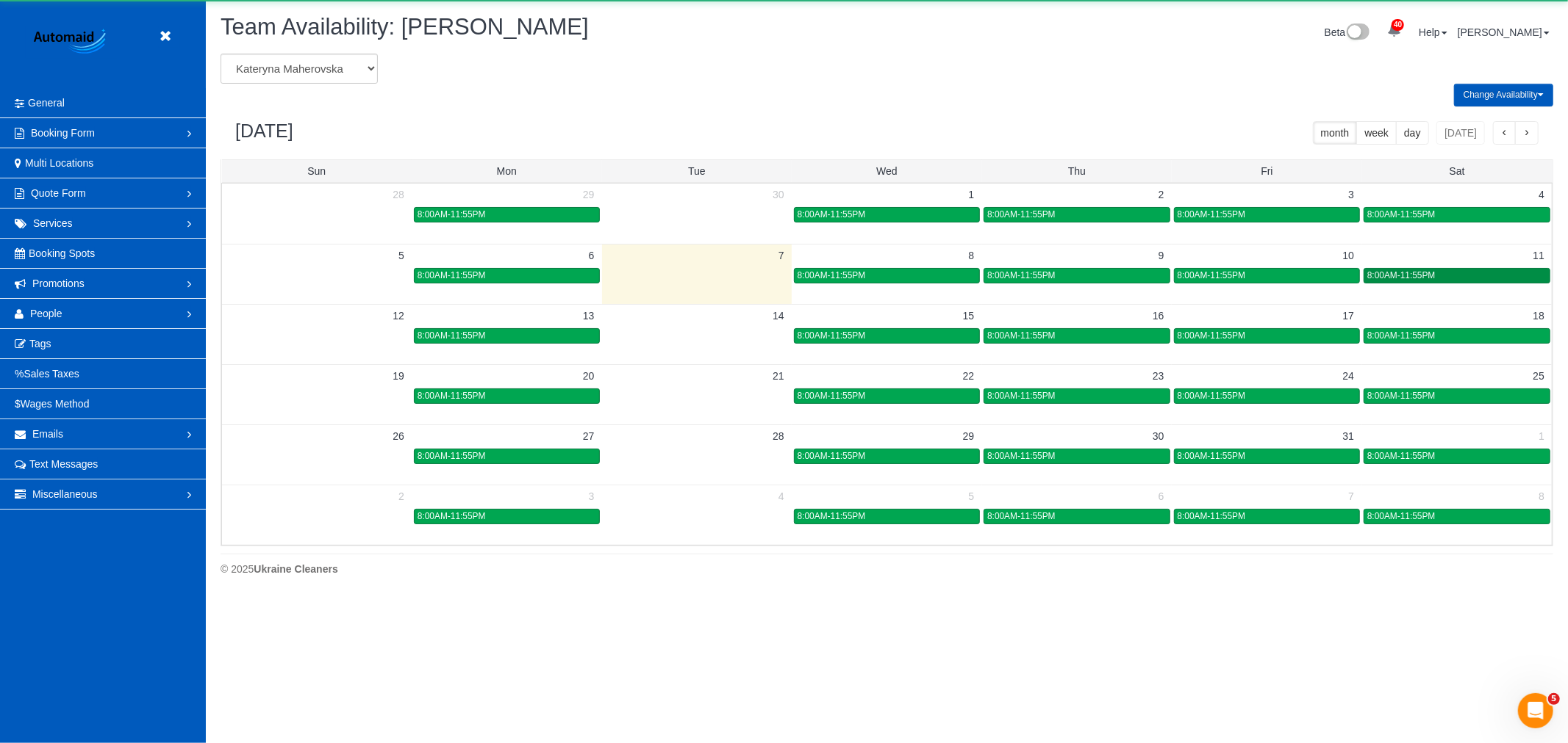
scroll to position [72849, 71925]
click at [1436, 272] on div "8:00AM-11:55PM" at bounding box center [1456, 276] width 179 height 11
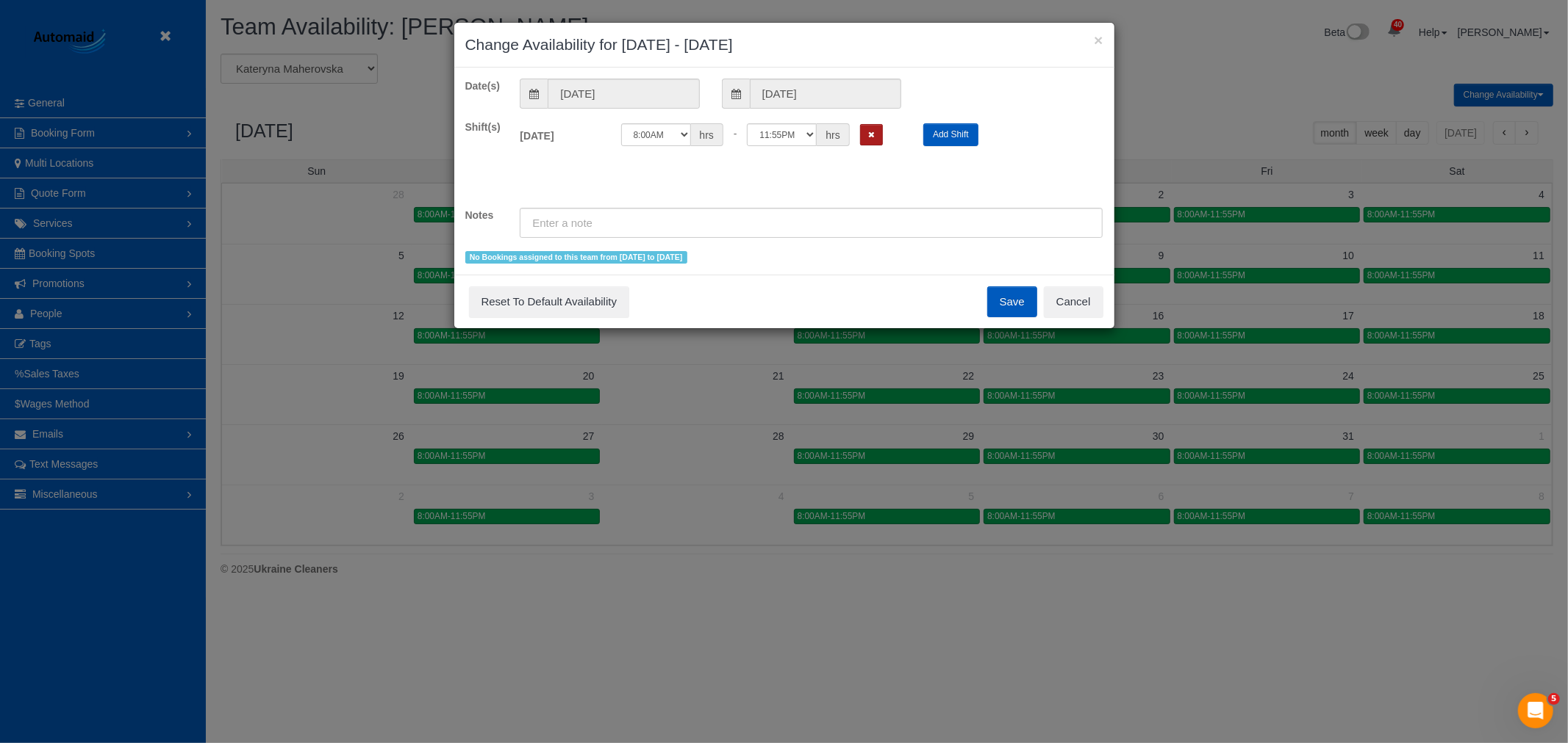
click at [864, 140] on button "Remove Shift" at bounding box center [871, 135] width 22 height 22
drag, startPoint x: 996, startPoint y: 285, endPoint x: 1004, endPoint y: 292, distance: 10.6
click at [997, 285] on div "Save Reset To Default Availability Cancel" at bounding box center [784, 301] width 660 height 54
click at [1004, 296] on button "Save" at bounding box center [1012, 302] width 50 height 30
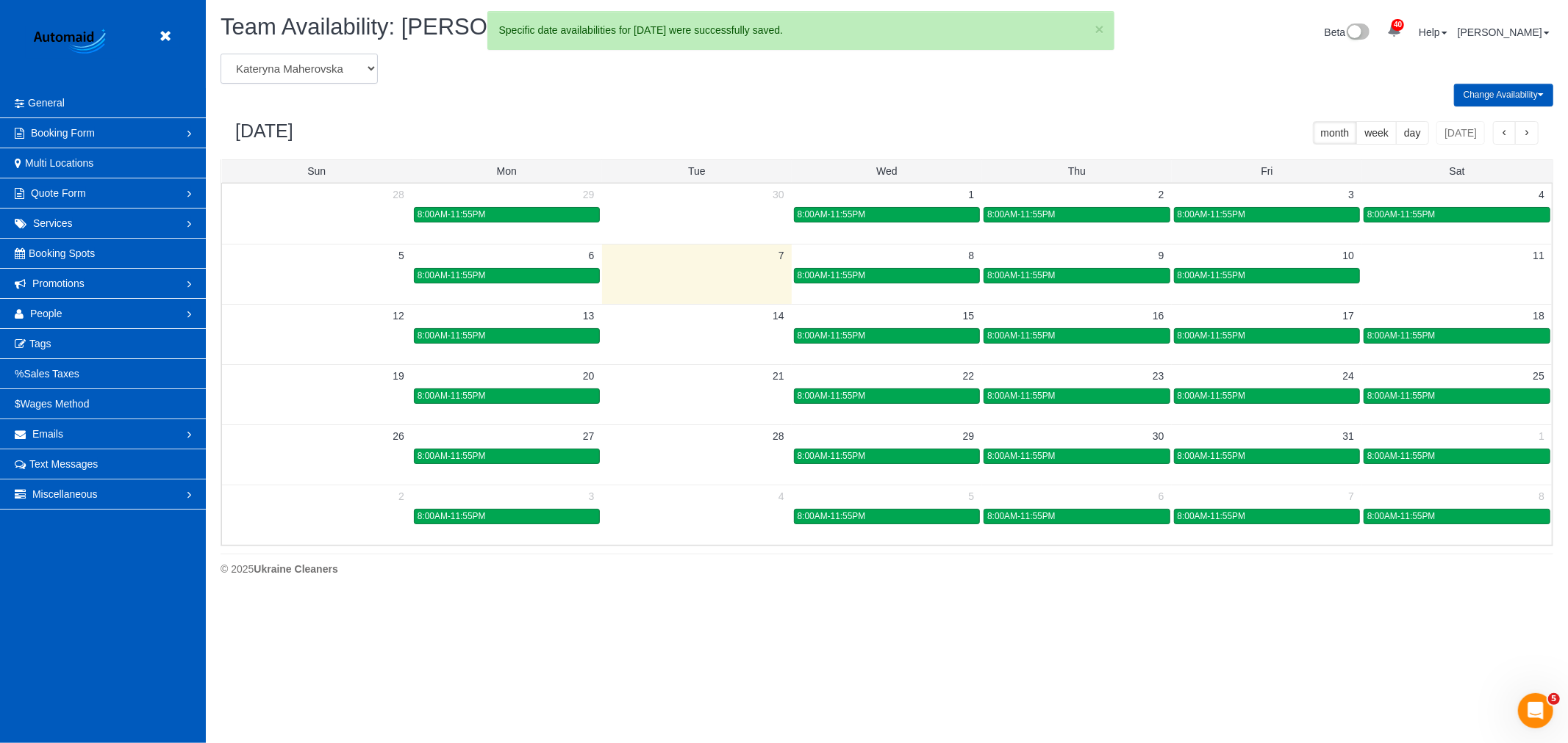
click at [325, 81] on select "Alina Kruchok Alona Tarasiuk Alona Vikhliaieva Anastasiia Demchenko Anastasiia …" at bounding box center [299, 69] width 157 height 30
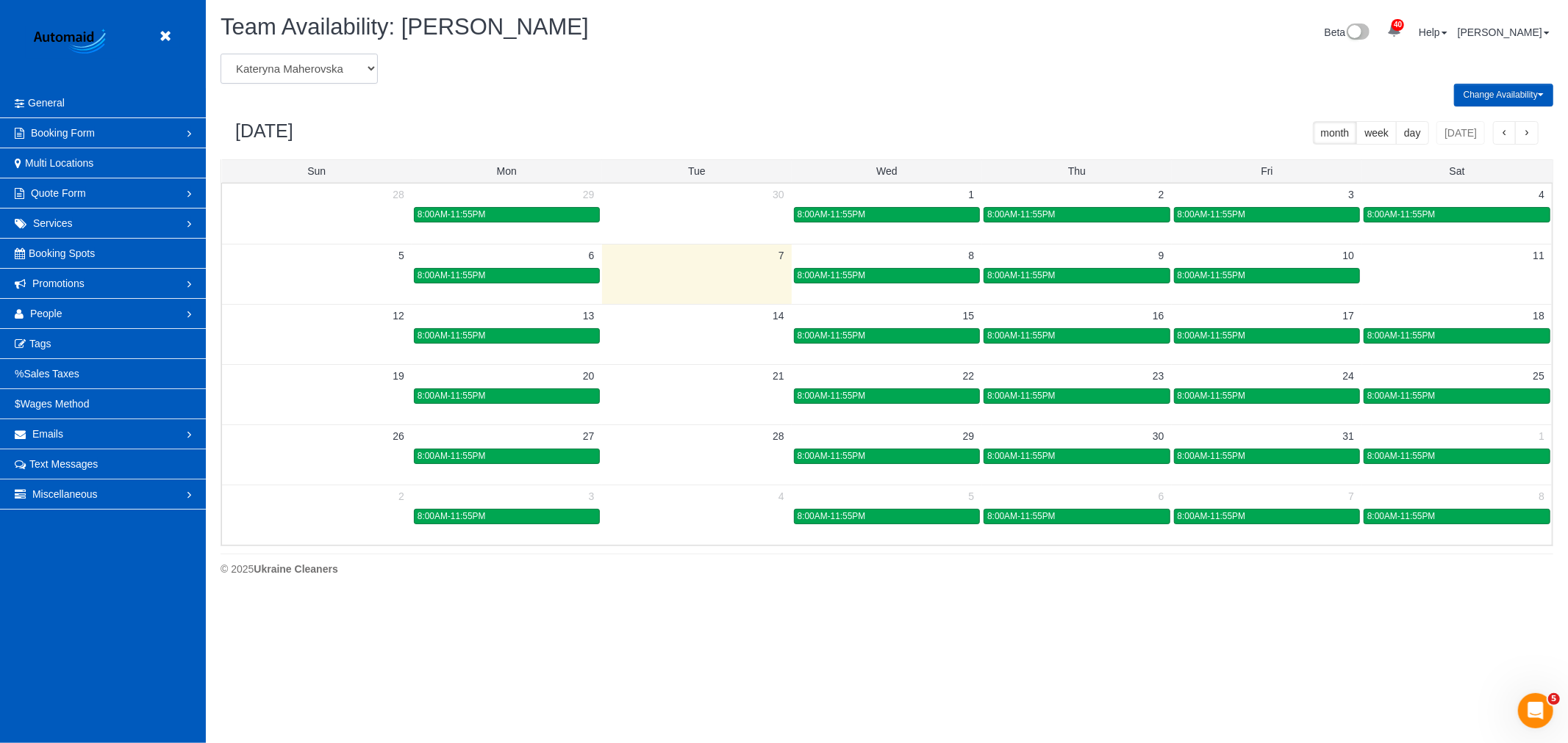
select select "number:764"
click at [221, 55] on select "Alina Kruchok Alona Tarasiuk Alona Vikhliaieva Anastasiia Demchenko Anastasiia …" at bounding box center [299, 69] width 157 height 30
click at [158, 35] on icon at bounding box center [165, 36] width 18 height 18
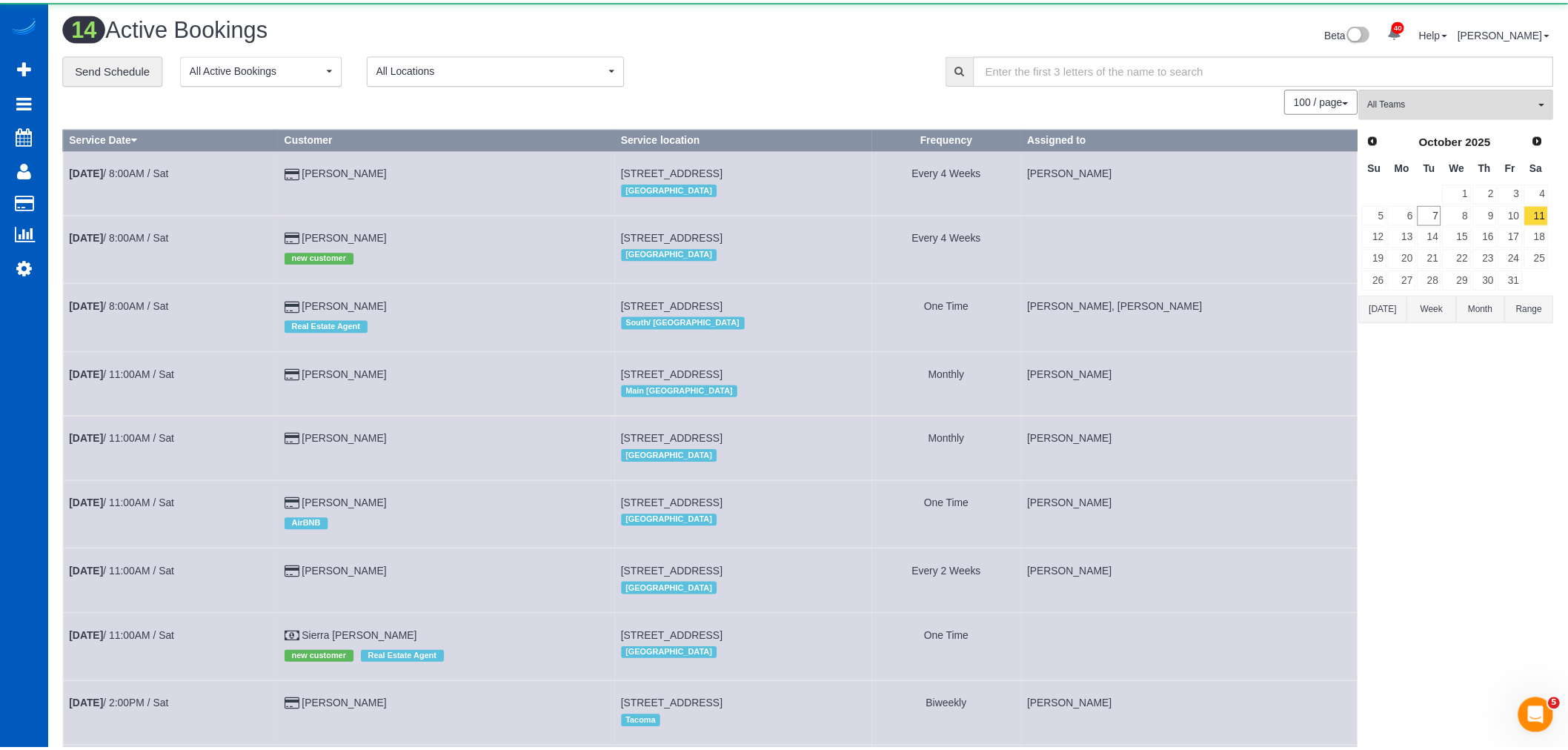
scroll to position [1206, 1568]
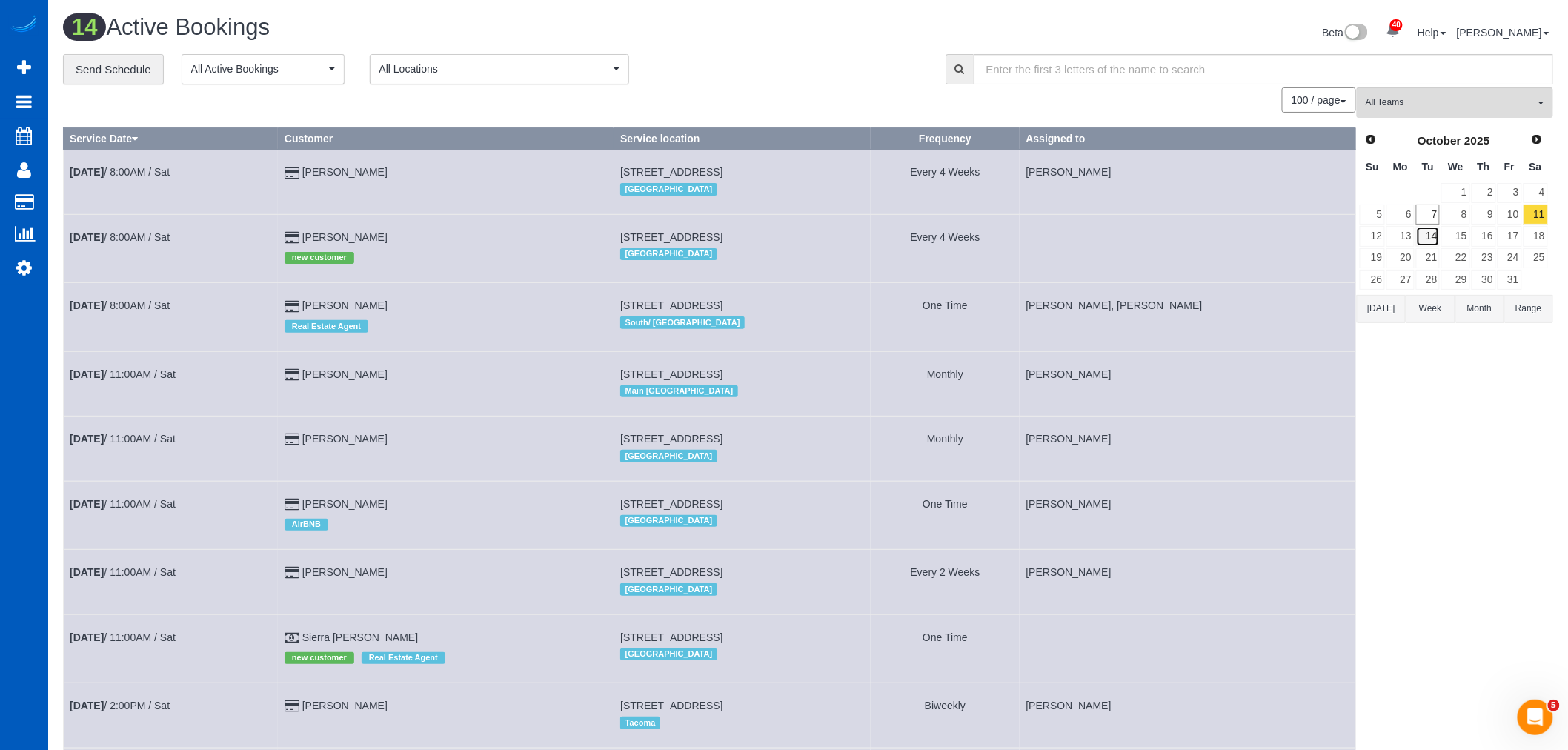
click at [1421, 240] on link "14" at bounding box center [1428, 236] width 24 height 20
click at [1425, 224] on link "7" at bounding box center [1428, 215] width 24 height 20
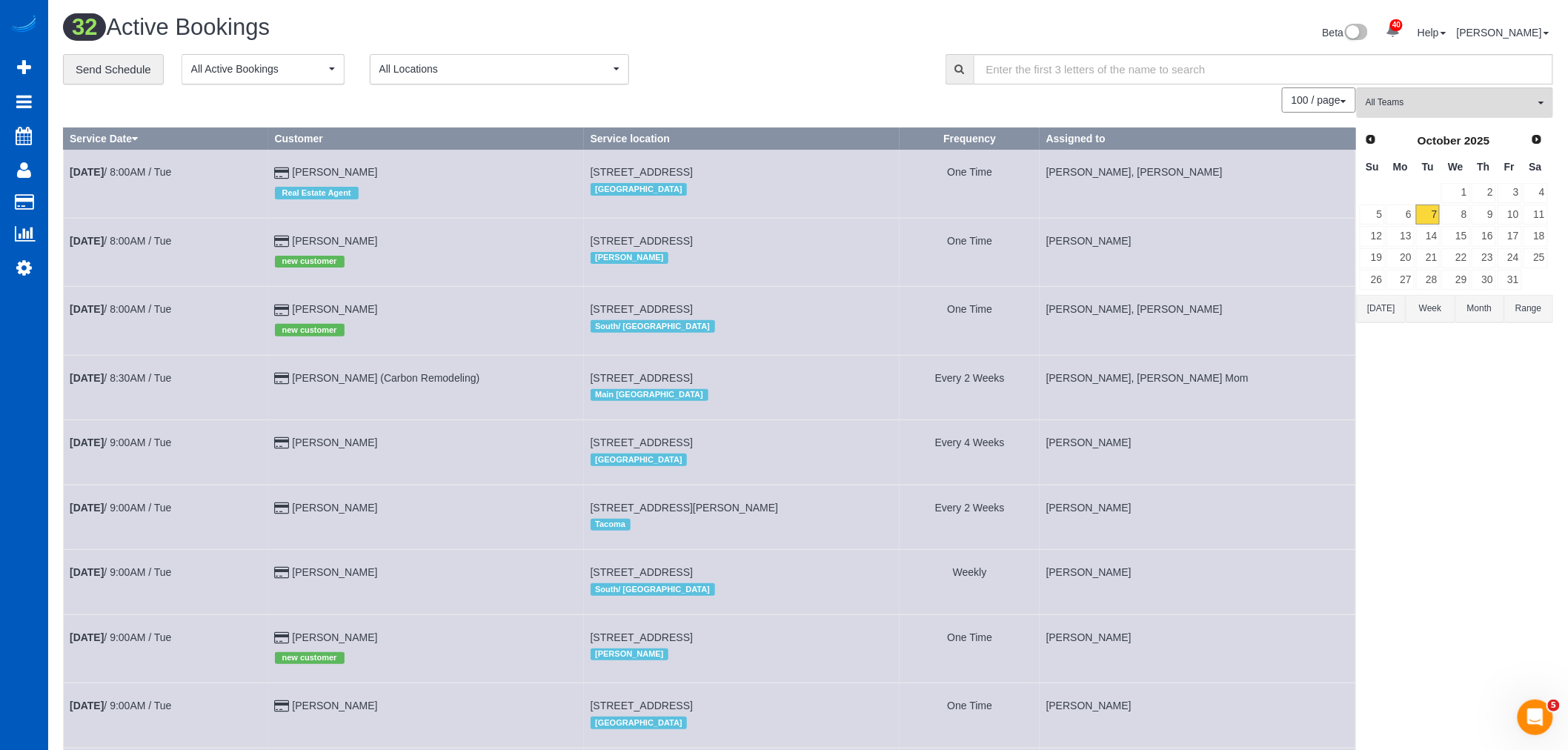
scroll to position [0, 0]
click at [1446, 100] on span "All Teams" at bounding box center [1450, 103] width 169 height 13
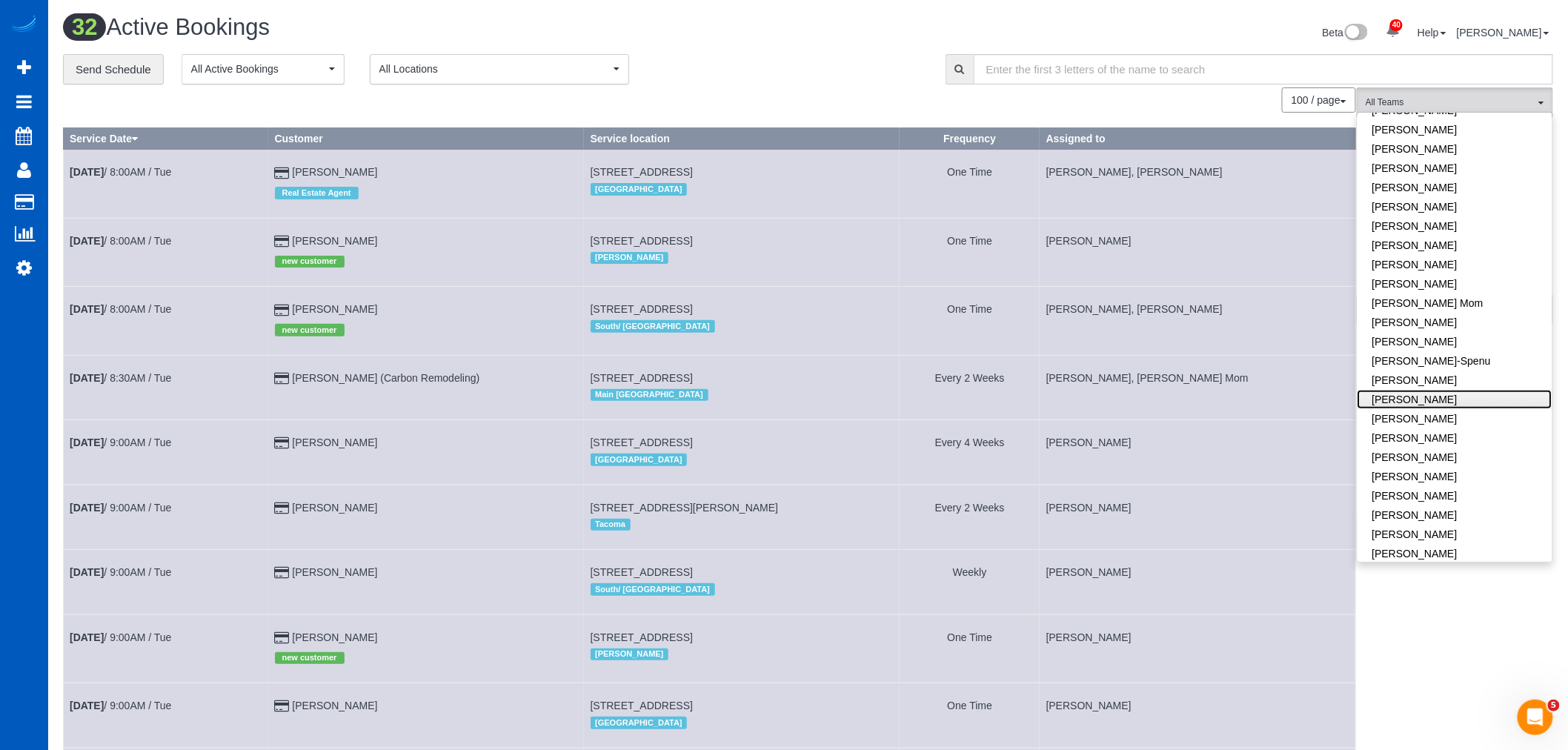
click at [1455, 402] on link "[PERSON_NAME]" at bounding box center [1455, 399] width 195 height 19
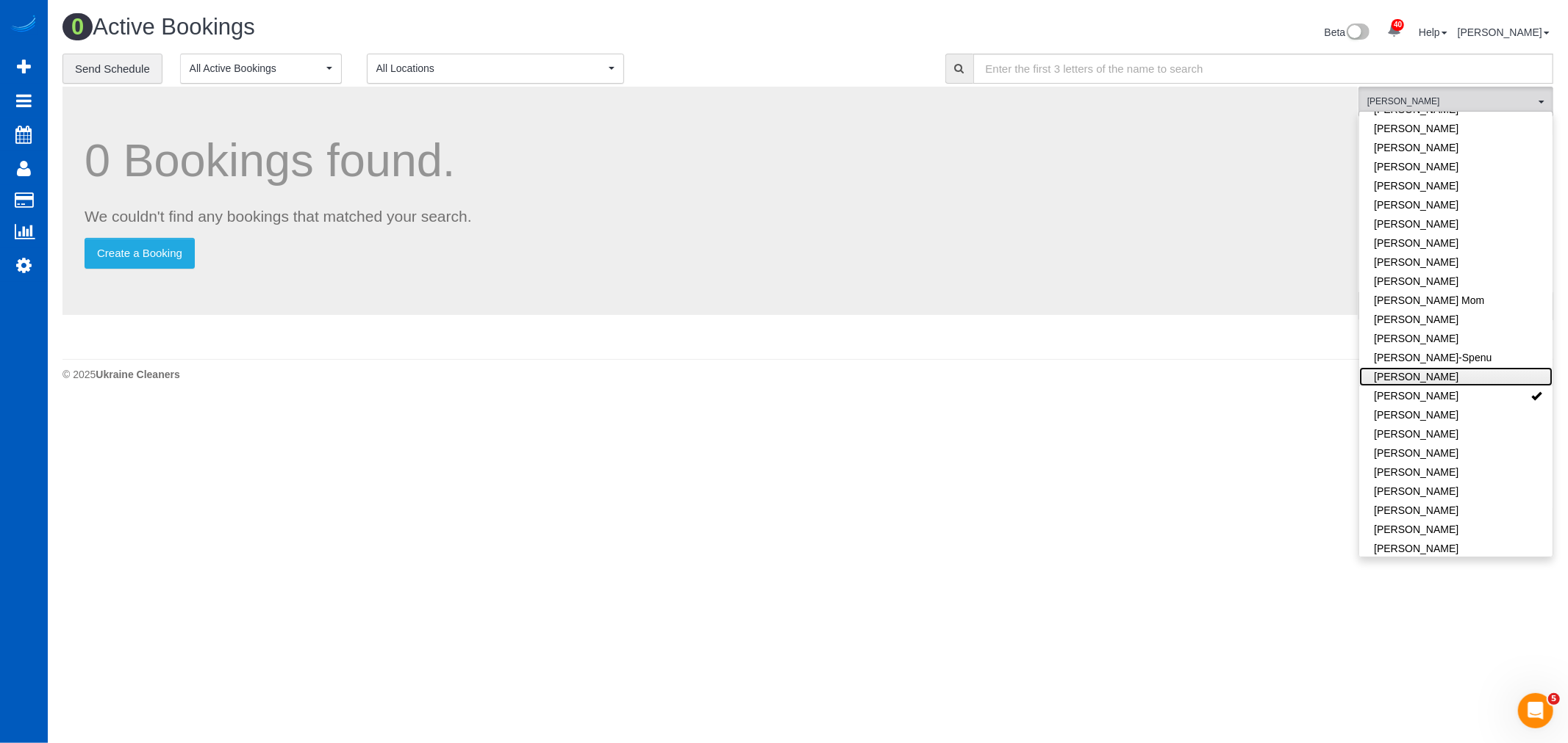
click at [1434, 379] on link "[PERSON_NAME]" at bounding box center [1456, 377] width 193 height 19
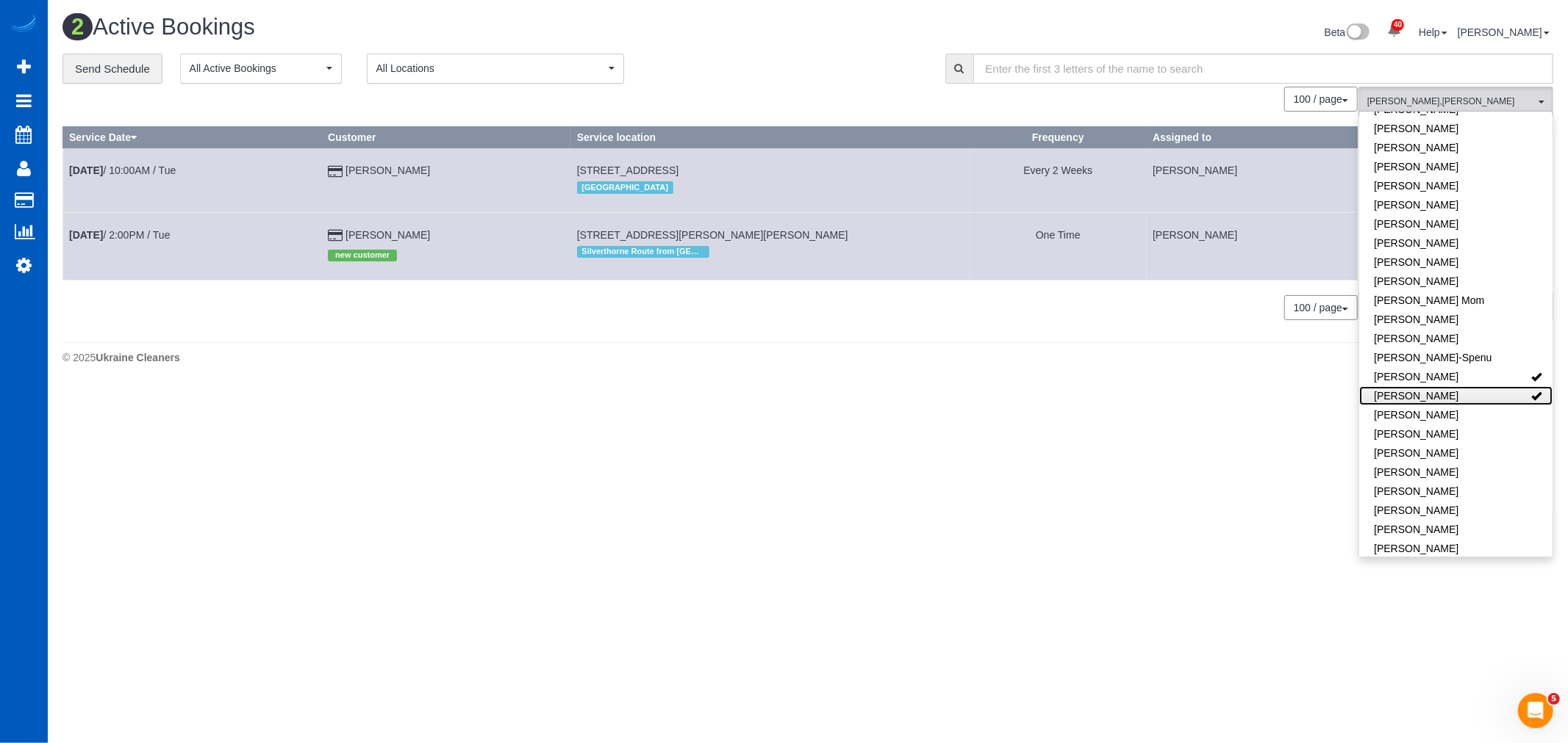
click at [1441, 395] on link "[PERSON_NAME]" at bounding box center [1456, 396] width 193 height 19
click at [125, 237] on link "[DATE] 2:00PM / Tue" at bounding box center [119, 235] width 100 height 12
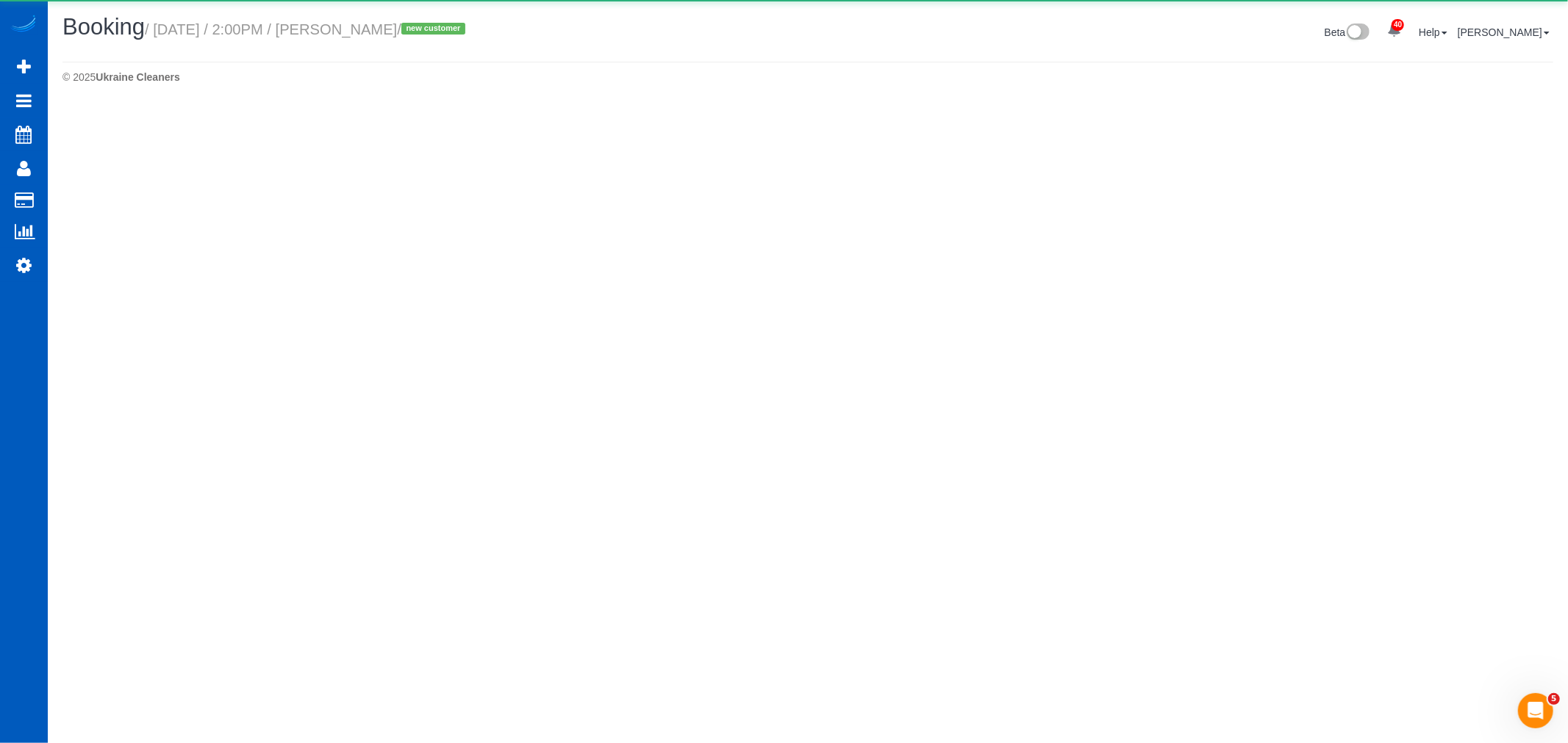
select select "CO"
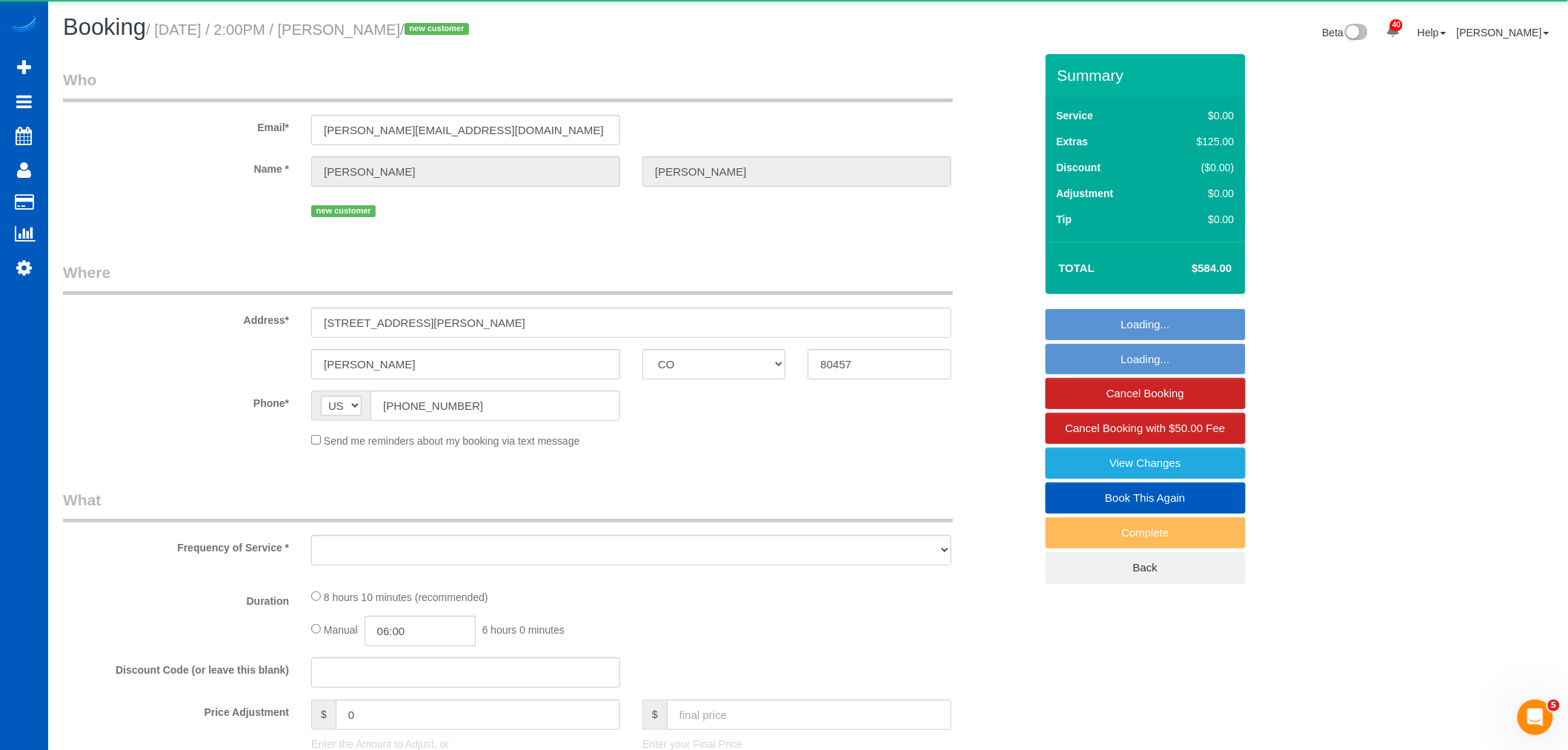
select select "object:7205"
select select "string:fspay-04e08e39-785f-4abe-9374-0c7fb5088664"
select select "199"
select select "spot27"
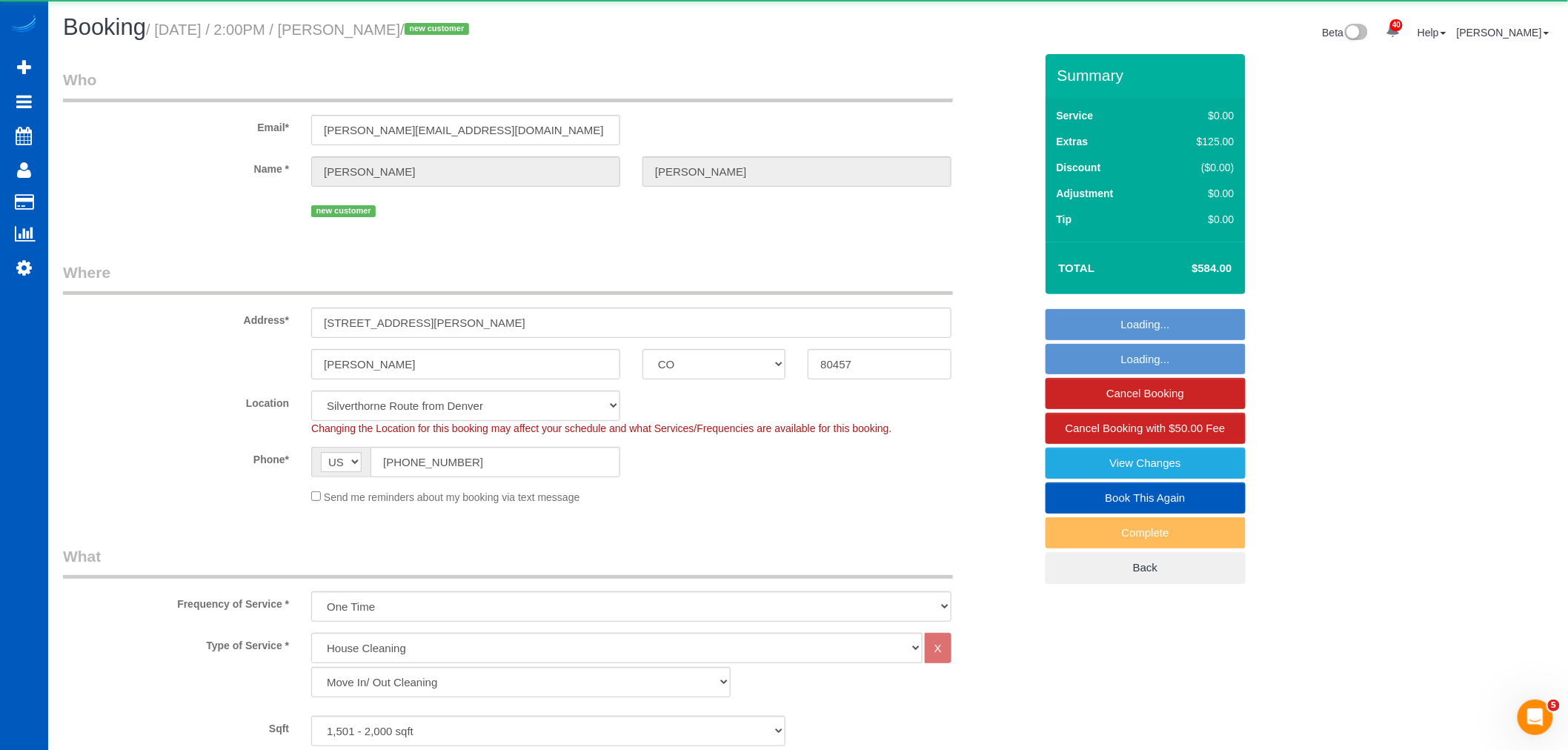
select select "1501"
select select "3"
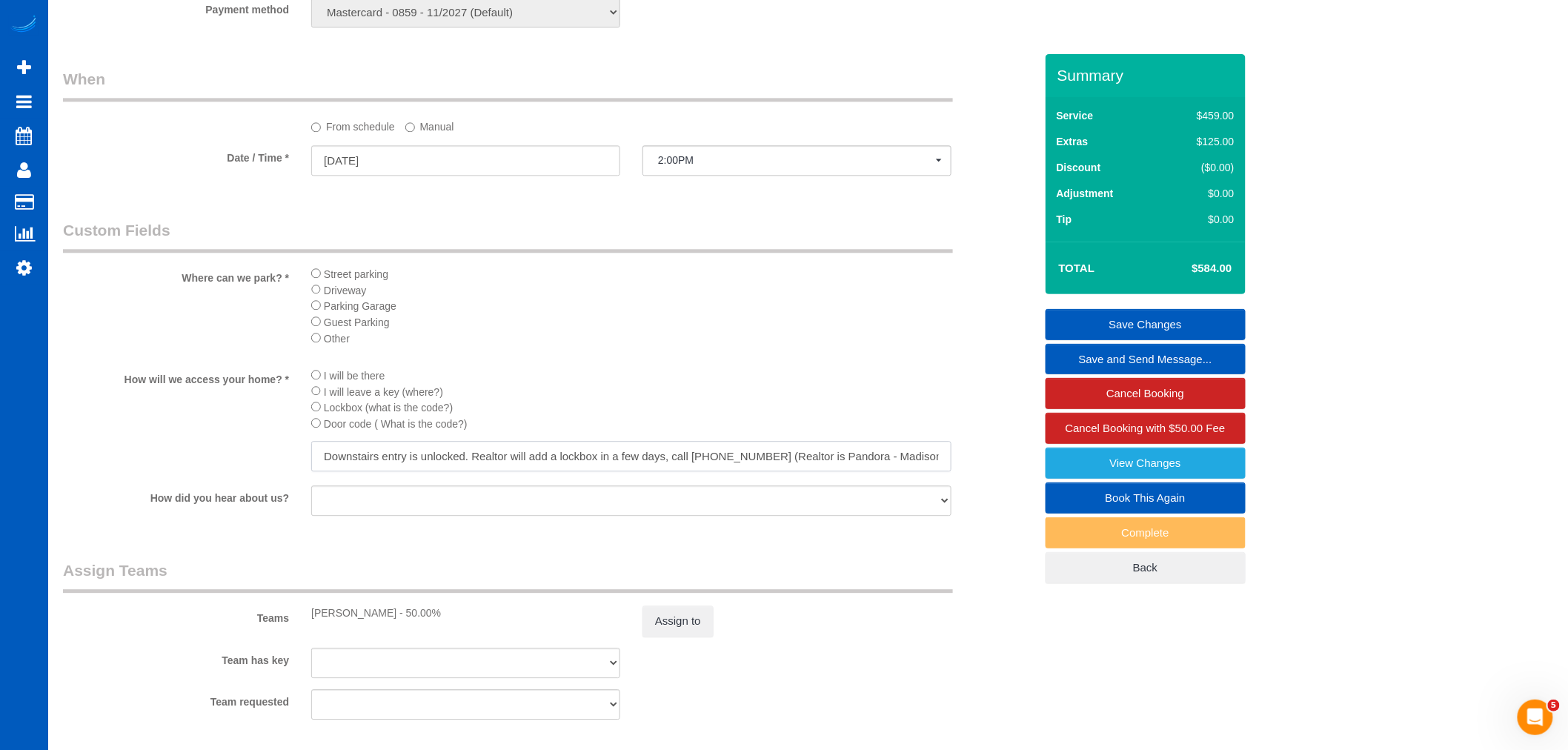
click at [571, 471] on input "Downstairs entry is unlocked. Realtor will add a lockbox in a few days, call [P…" at bounding box center [631, 457] width 640 height 31
click at [617, 471] on input "Downstairs entry is unlocked. Realtor will add a lockbox in a few days, call [P…" at bounding box center [631, 457] width 640 height 31
click at [403, 471] on input "Downstairs entry is unlocked. Realtor will add a lockbox in a few days, call [P…" at bounding box center [631, 457] width 640 height 31
click at [420, 471] on input "Downstairs entry is unlocked. Realtor will add a lockbox in a few days, call [P…" at bounding box center [631, 457] width 640 height 31
drag, startPoint x: 424, startPoint y: 483, endPoint x: 468, endPoint y: 477, distance: 44.4
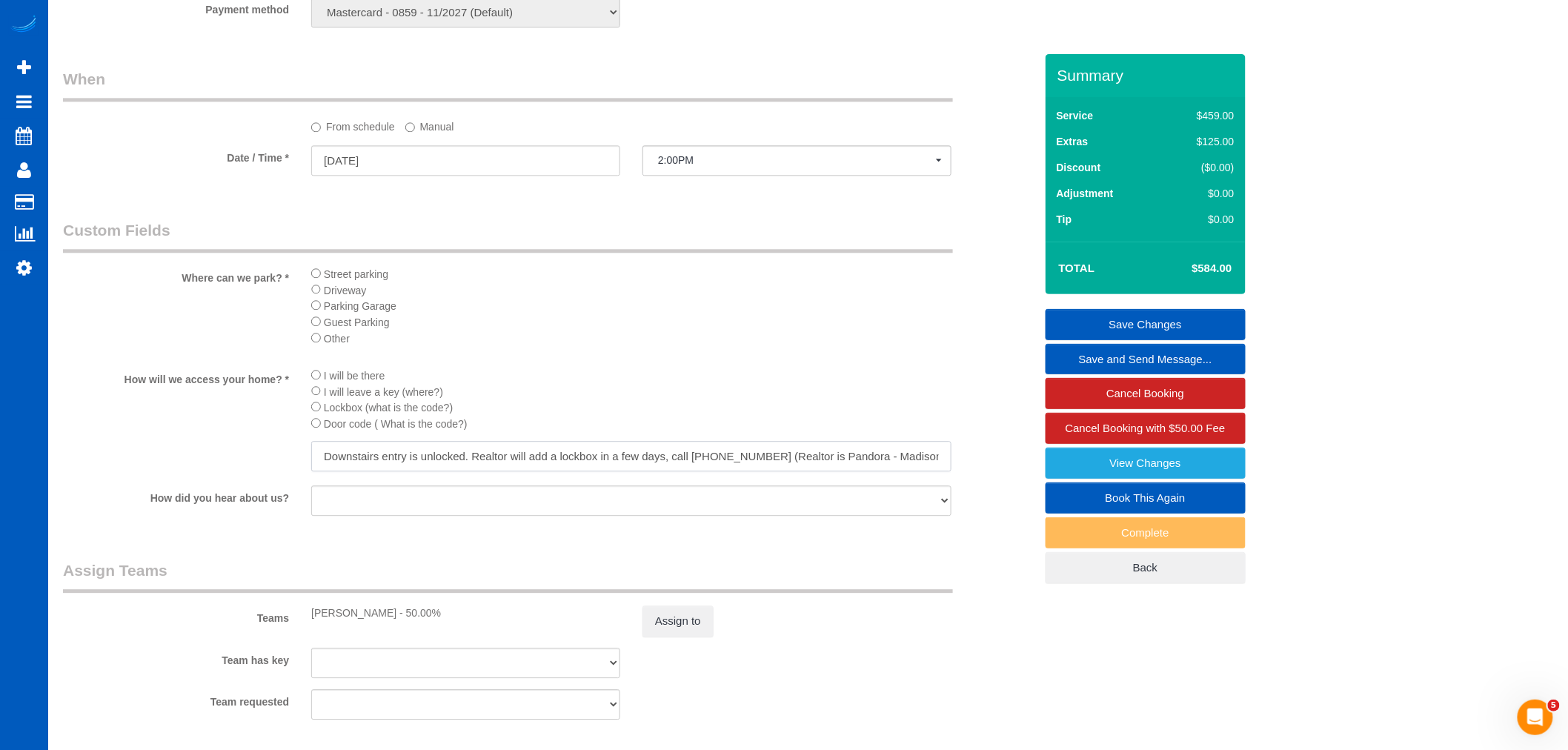
click at [468, 471] on input "Downstairs entry is unlocked. Realtor will add a lockbox in a few days, call [P…" at bounding box center [631, 457] width 640 height 31
click at [528, 471] on input "Downstairs entry is unlocked. Realtor will add a lockbox in a few days, call [P…" at bounding box center [631, 457] width 640 height 31
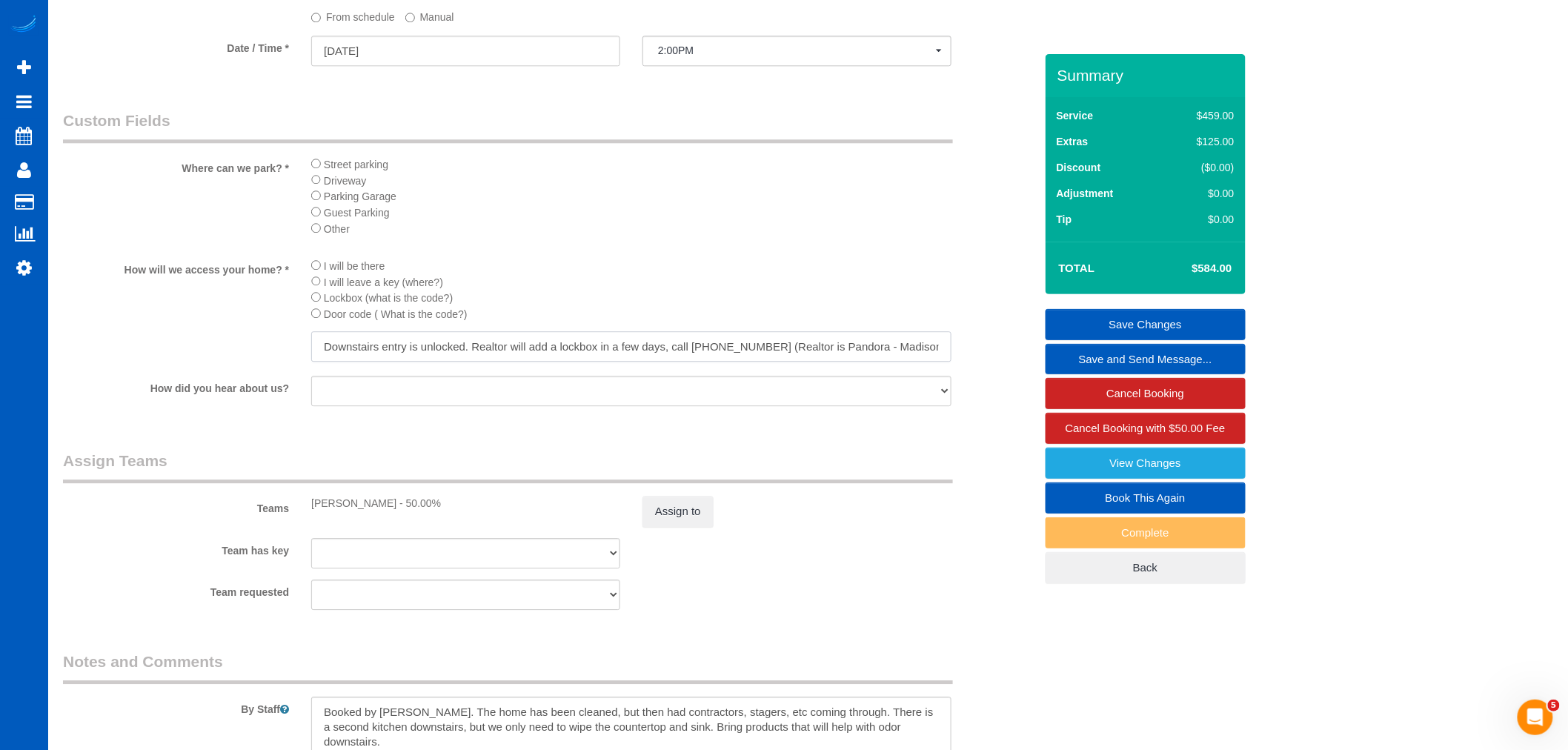
scroll to position [1502, 0]
click at [898, 369] on input "Downstairs entry is unlocked. Realtor will add a lockbox in a few days, call [P…" at bounding box center [631, 353] width 640 height 31
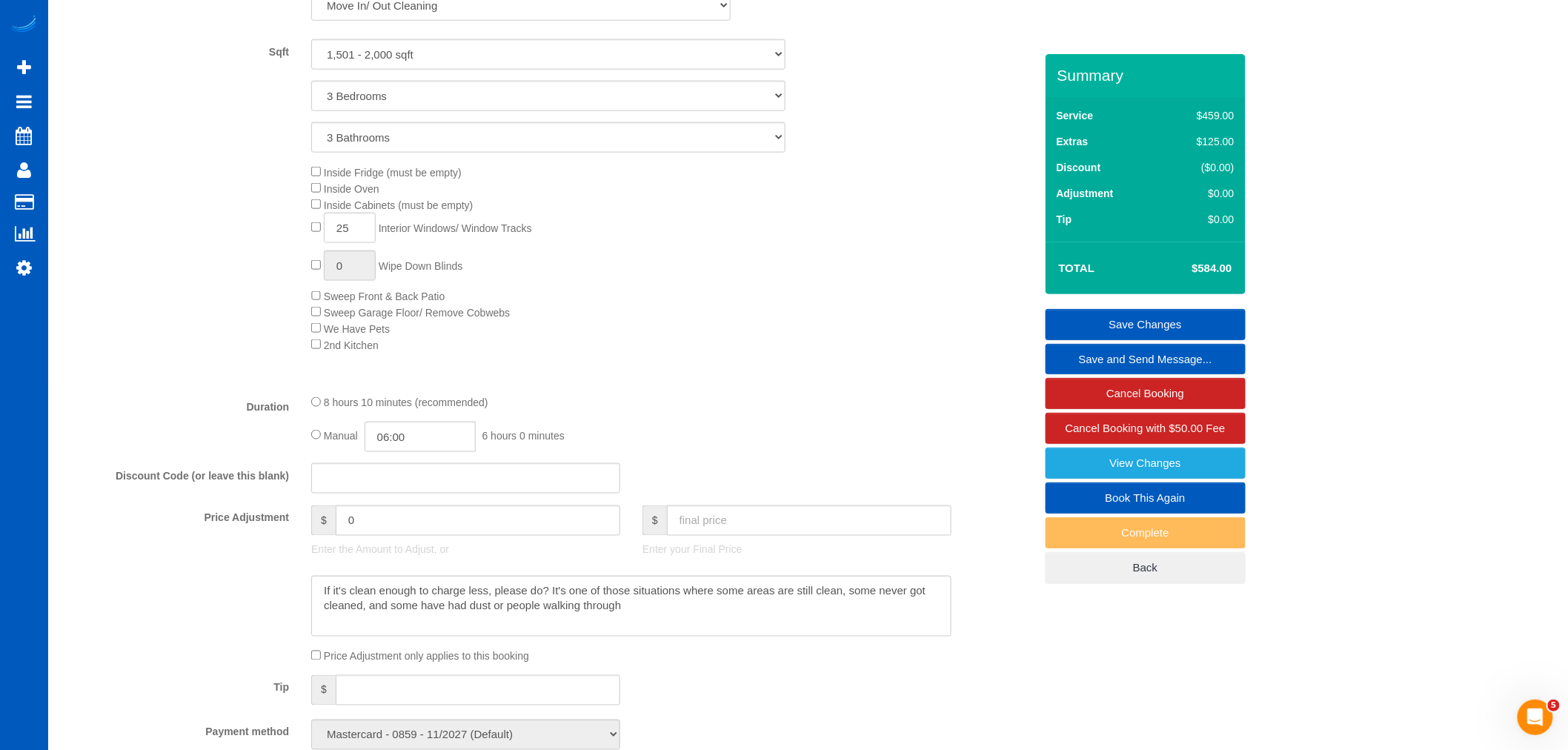
scroll to position [679, 0]
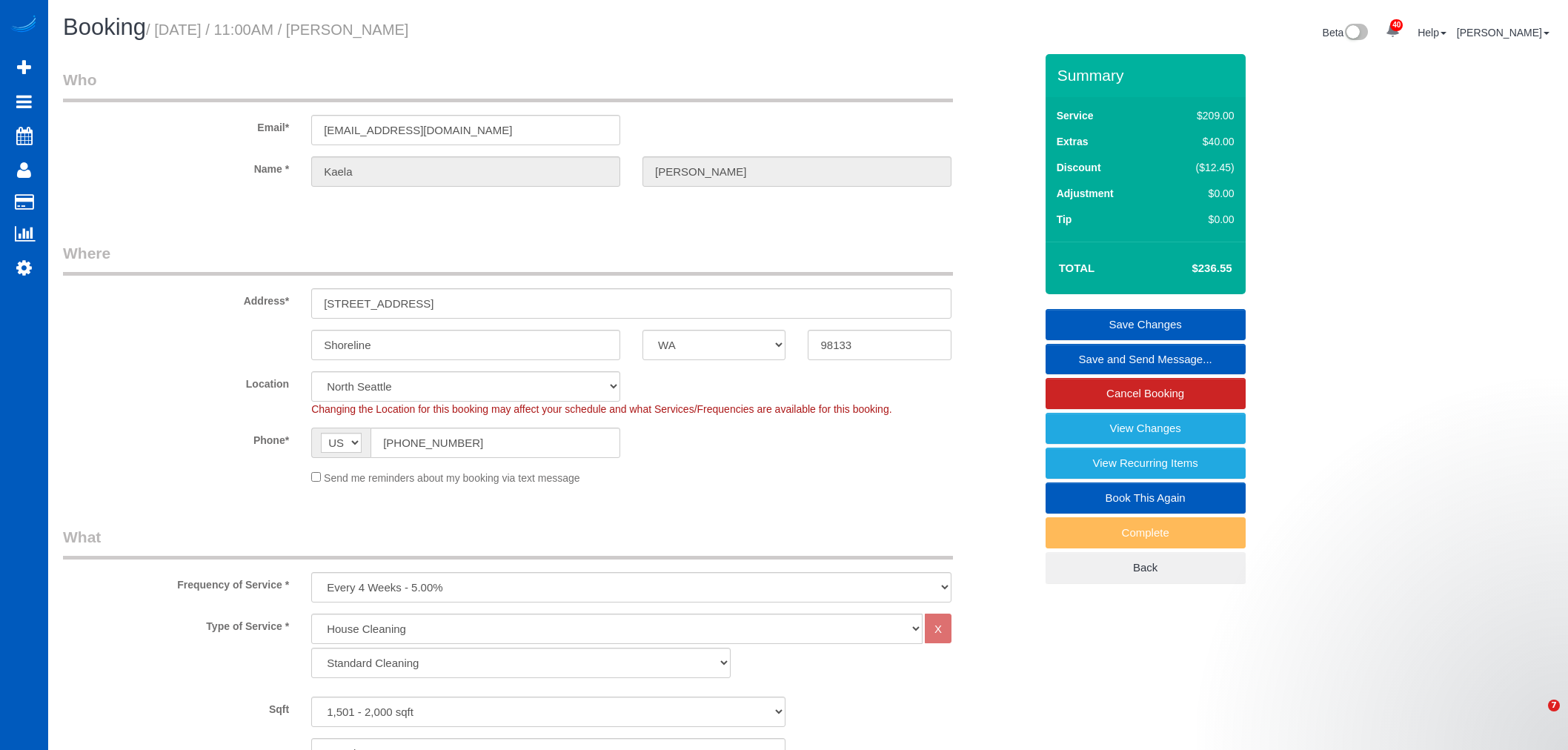
select select "WA"
select select "199"
select select "1501"
select select "3"
select select "4"
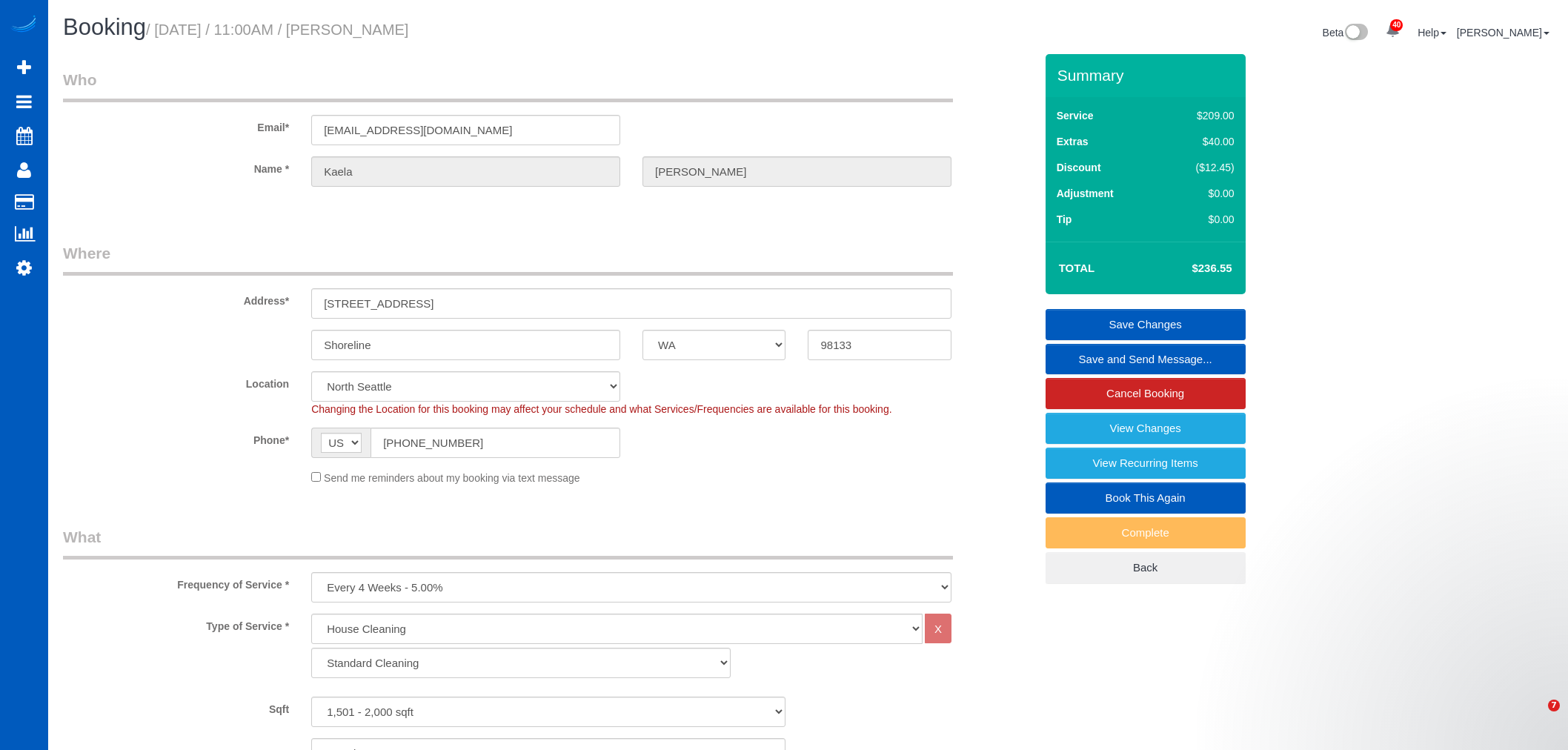
select select "spot2"
select select "number:8"
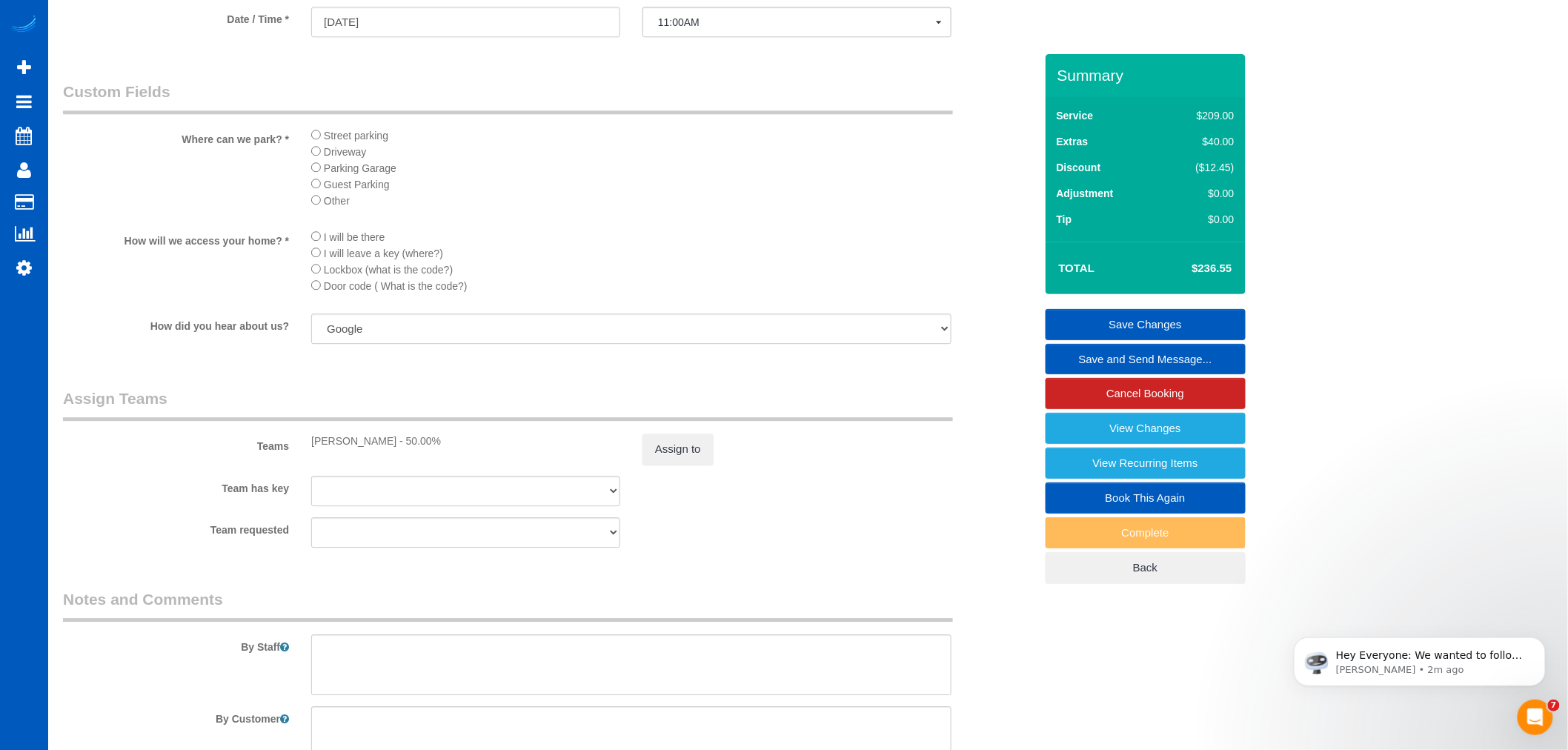
scroll to position [1565, 0]
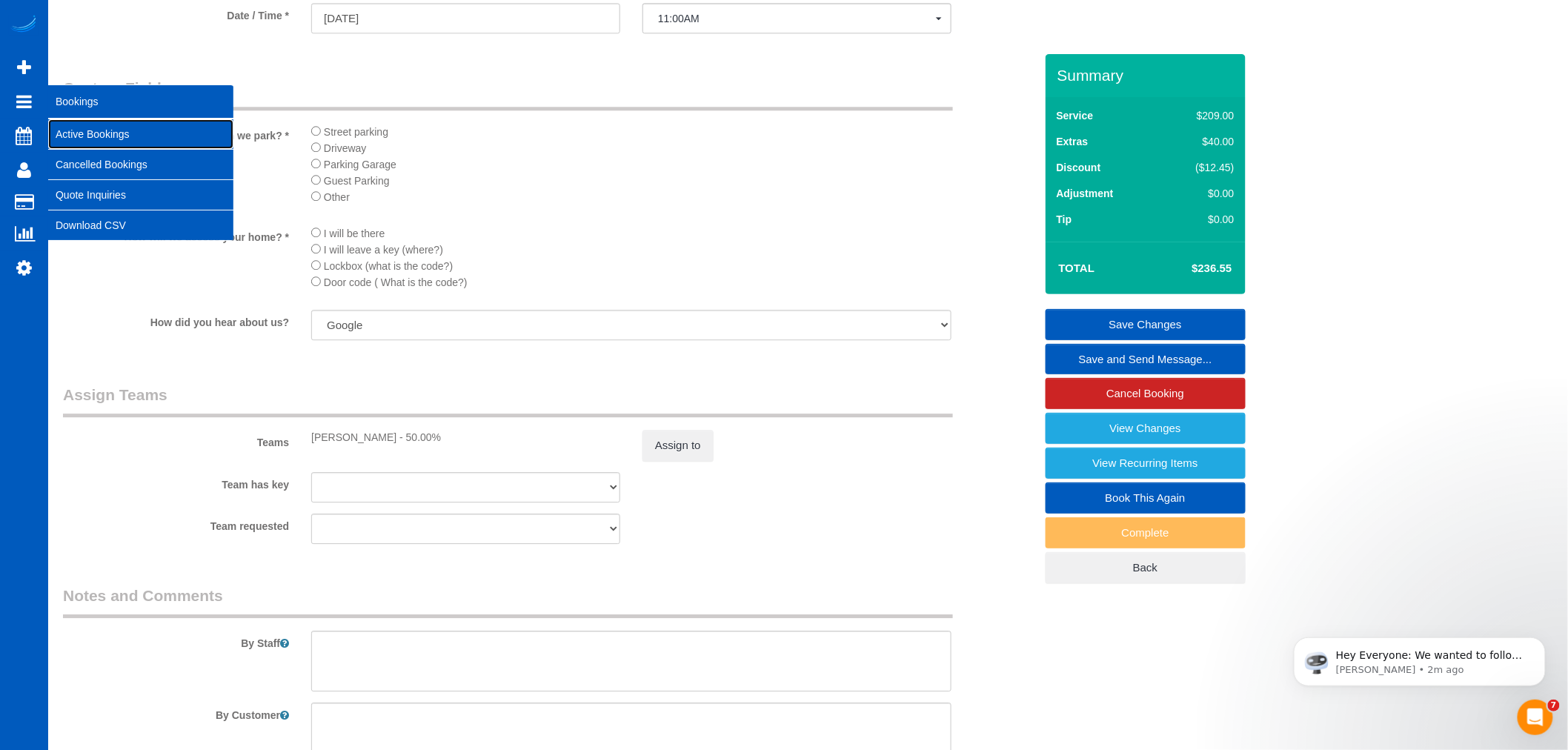
click at [96, 144] on link "Active Bookings" at bounding box center [141, 134] width 185 height 30
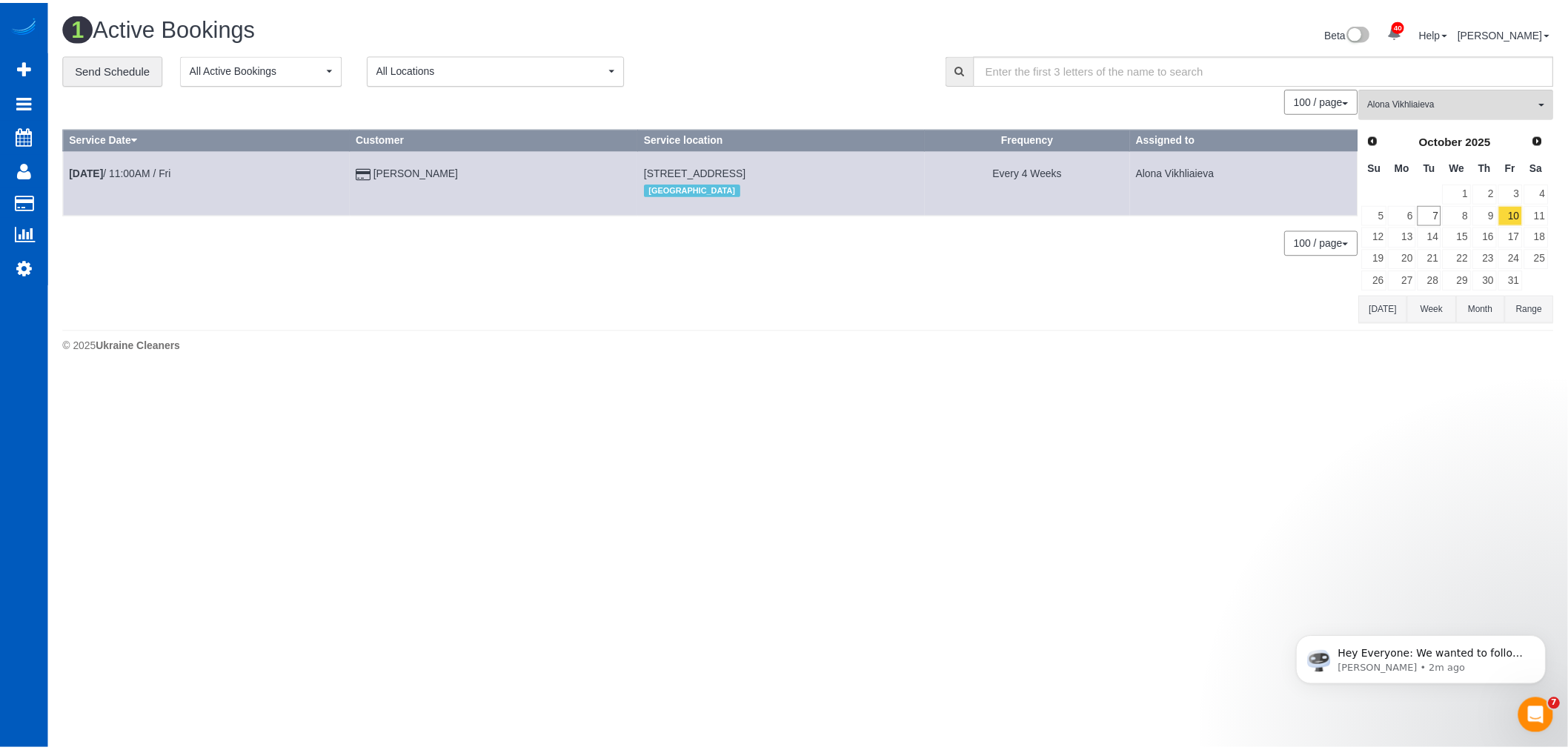
scroll to position [0, 0]
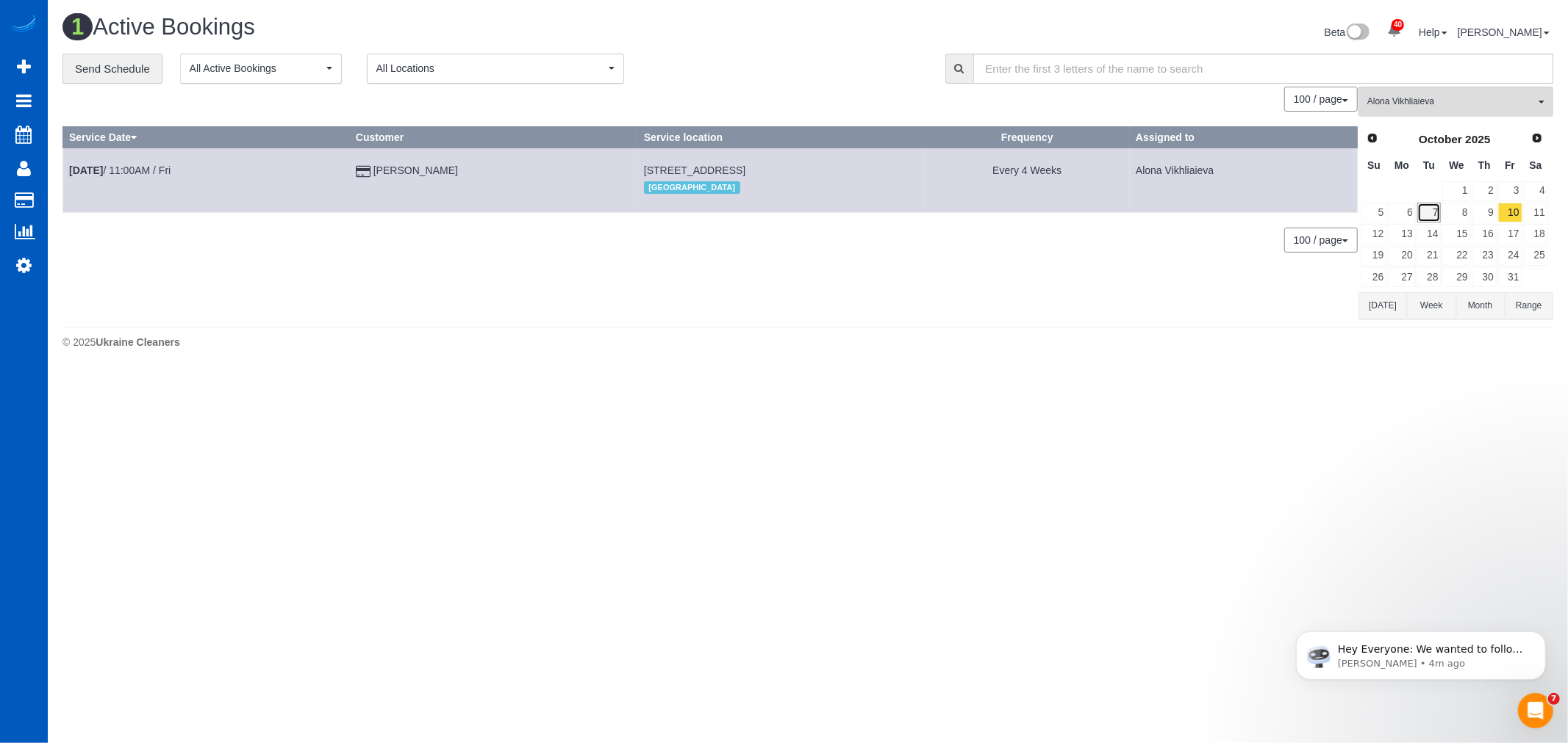
click at [1437, 216] on link "7" at bounding box center [1429, 213] width 24 height 20
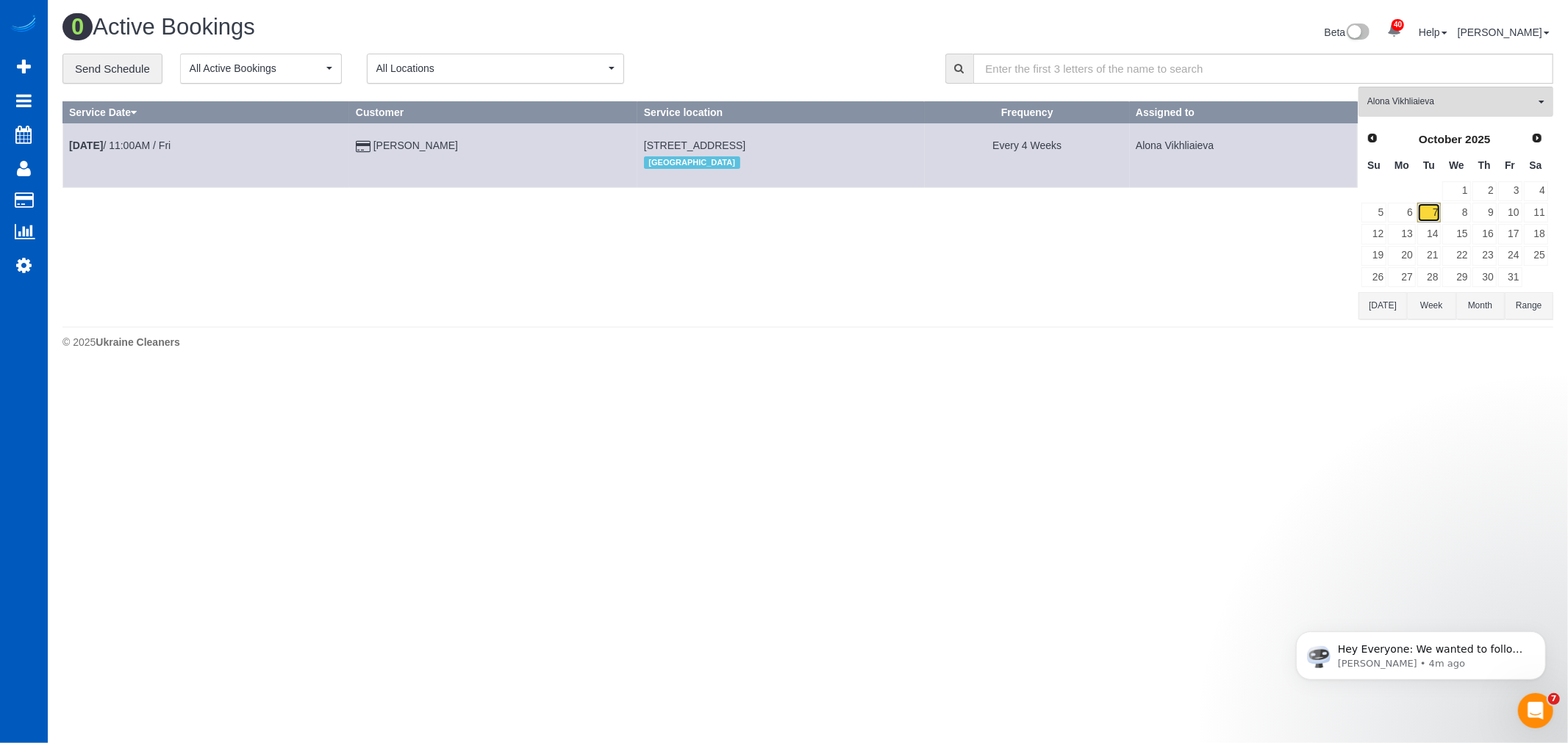
click at [1424, 215] on link "7" at bounding box center [1429, 213] width 24 height 20
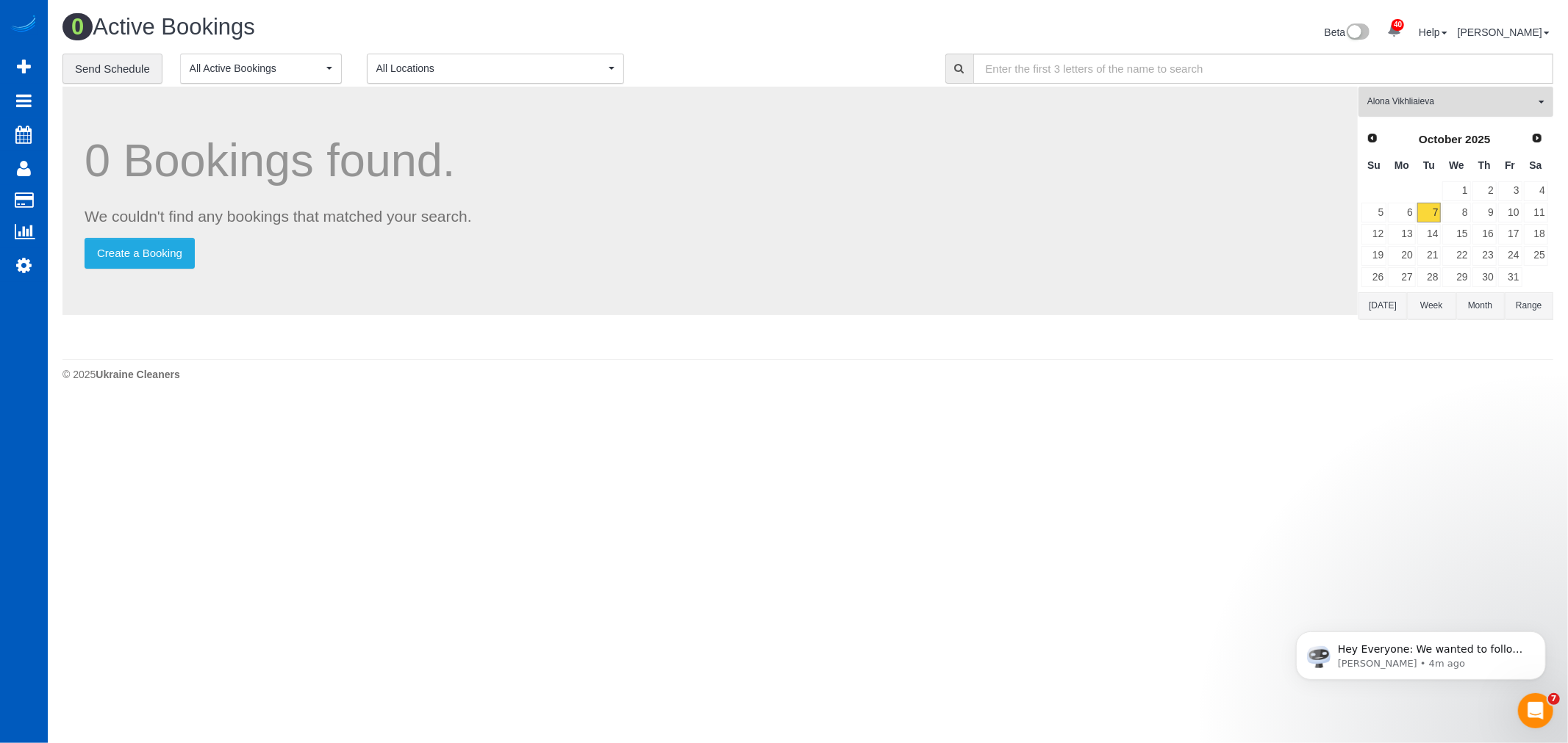
click at [1443, 117] on button "Alona Vikhliaieva All Teams" at bounding box center [1456, 102] width 195 height 30
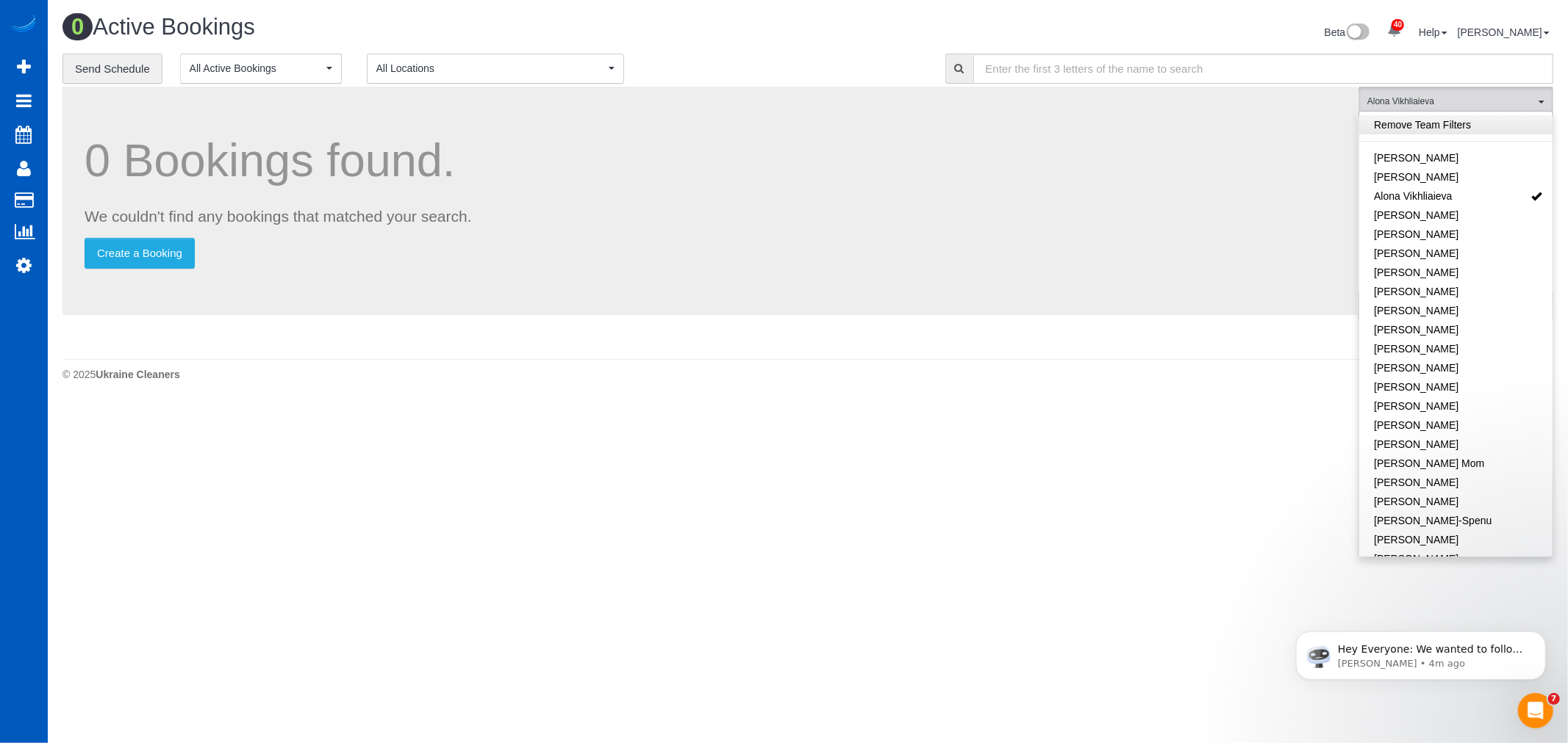
click at [1439, 128] on link "Remove Team Filters" at bounding box center [1456, 125] width 193 height 19
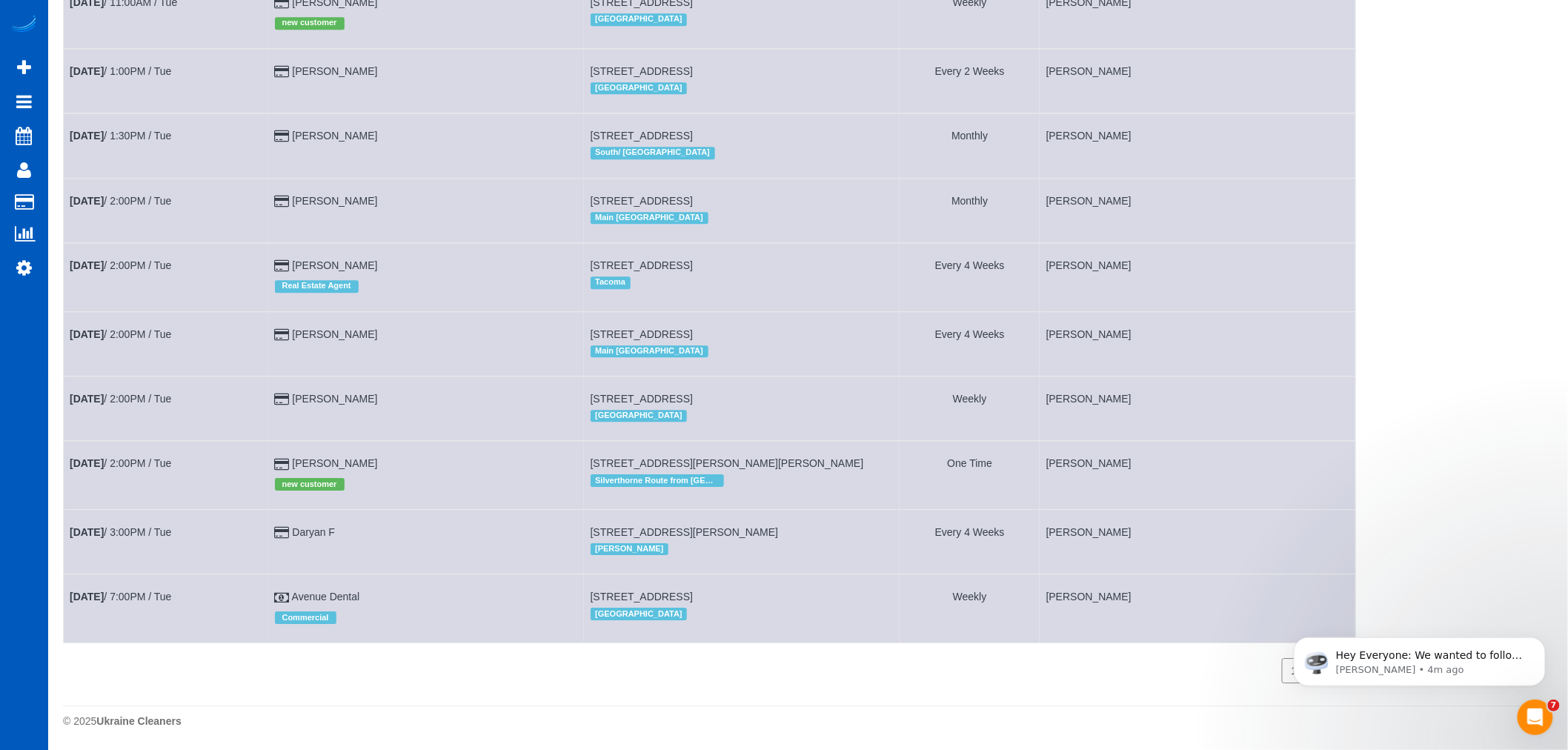
scroll to position [1662, 0]
click at [116, 452] on td "[DATE] 2:00PM / Tue" at bounding box center [167, 475] width 206 height 68
click at [116, 451] on td "[DATE] 2:00PM / Tue" at bounding box center [167, 475] width 206 height 68
click at [115, 458] on link "[DATE] 2:00PM / Tue" at bounding box center [120, 463] width 101 height 12
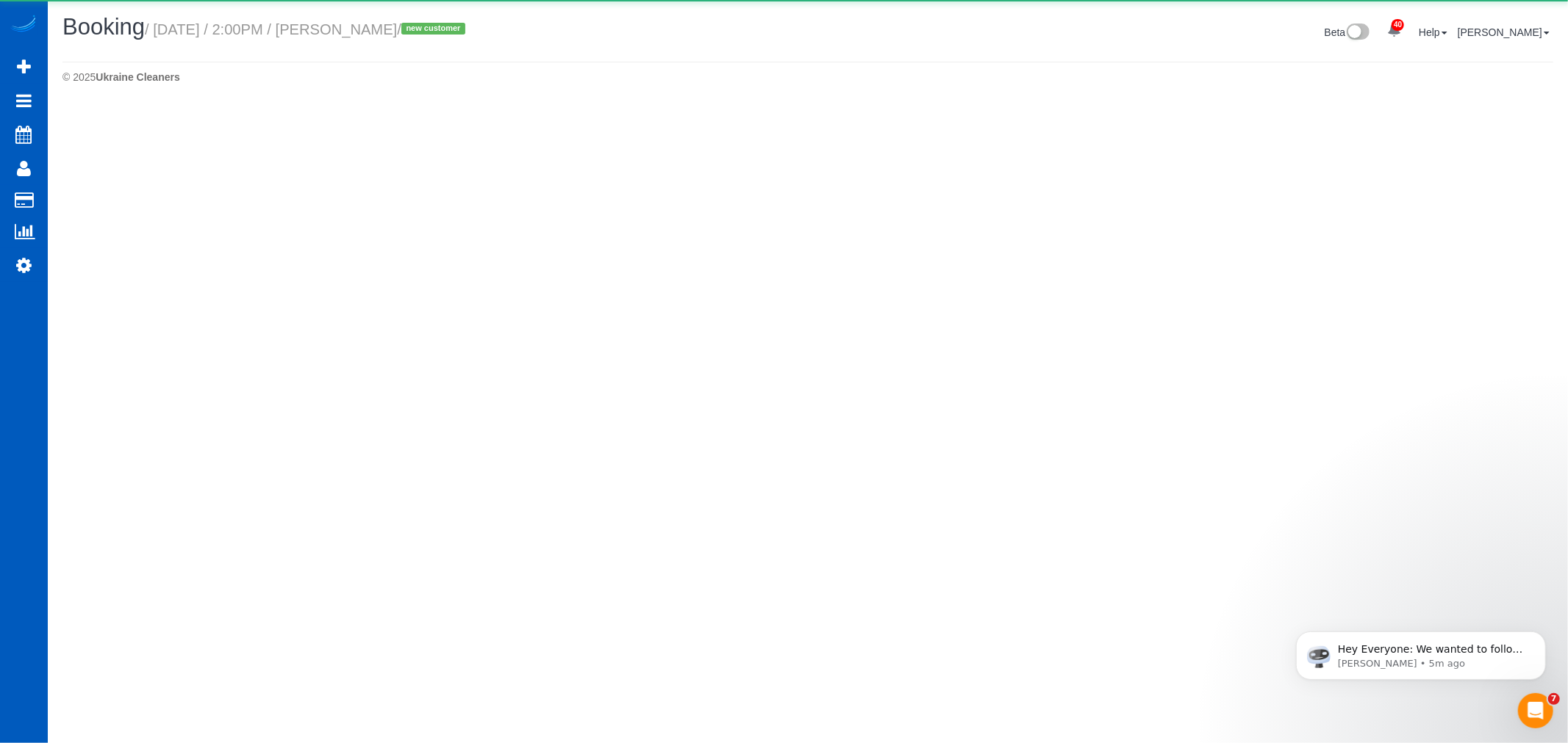
select select "CO"
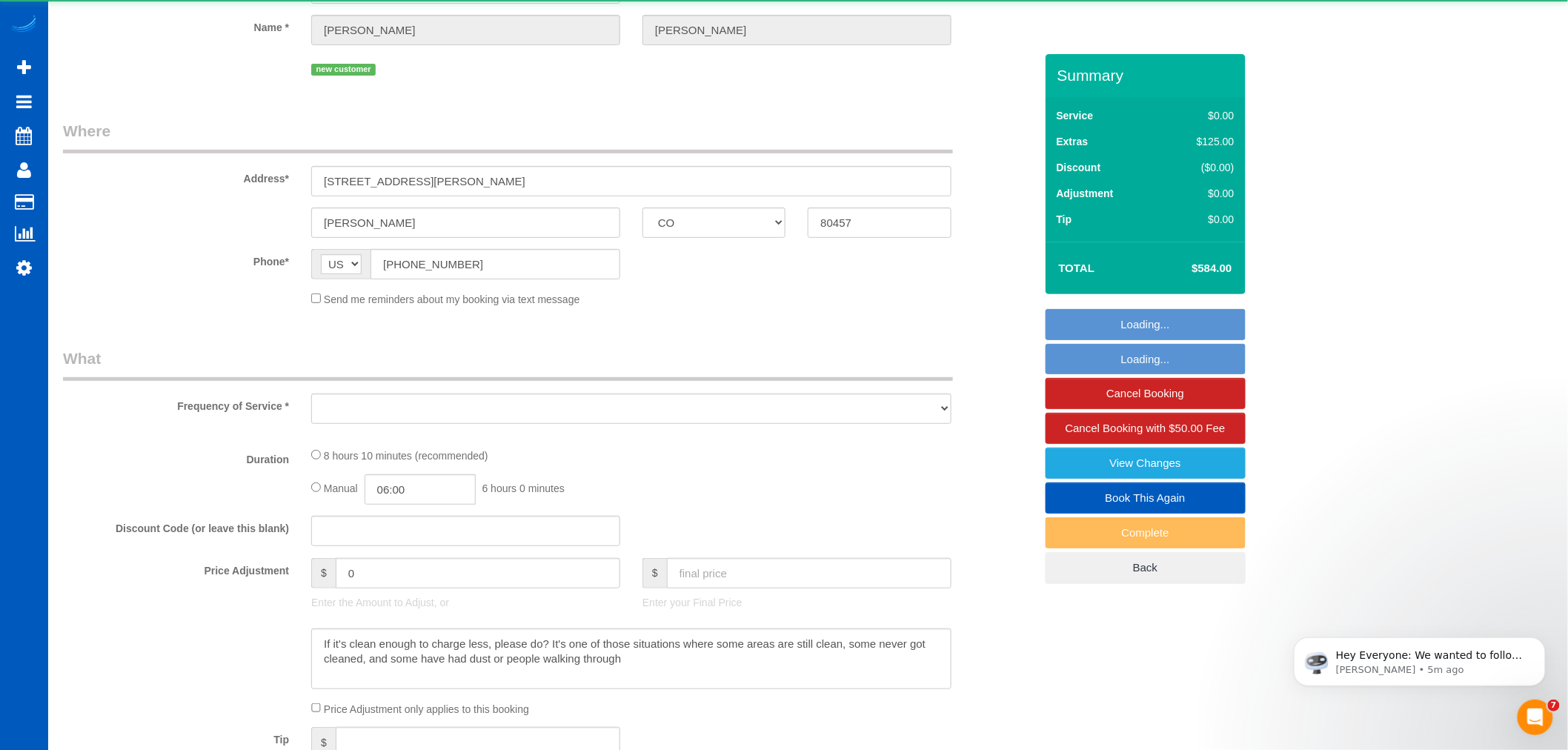
select select "object:3573"
select select "string:fspay-04e08e39-785f-4abe-9374-0c7fb5088664"
select select "199"
select select "1501"
select select "3"
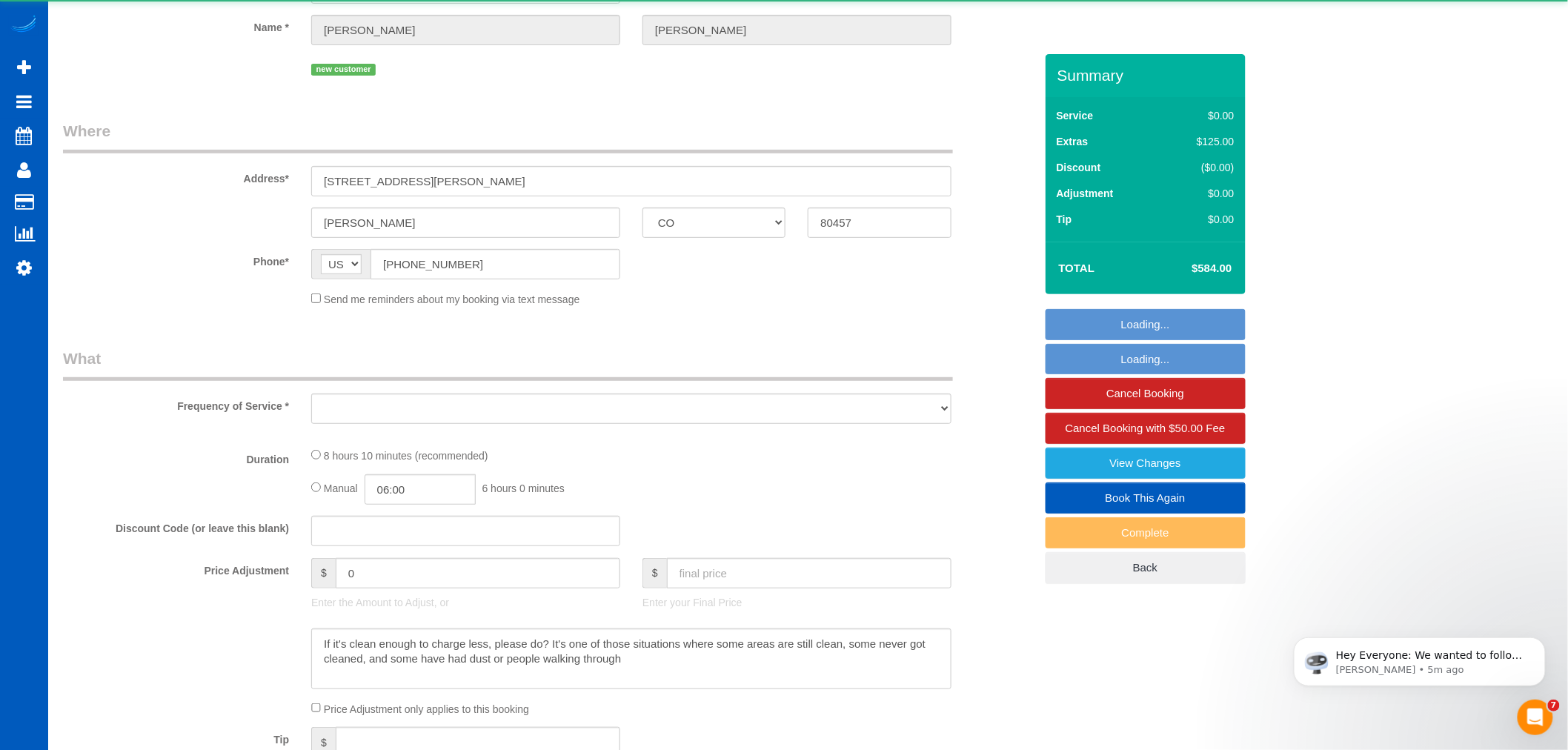
select select "3"
select select "spot17"
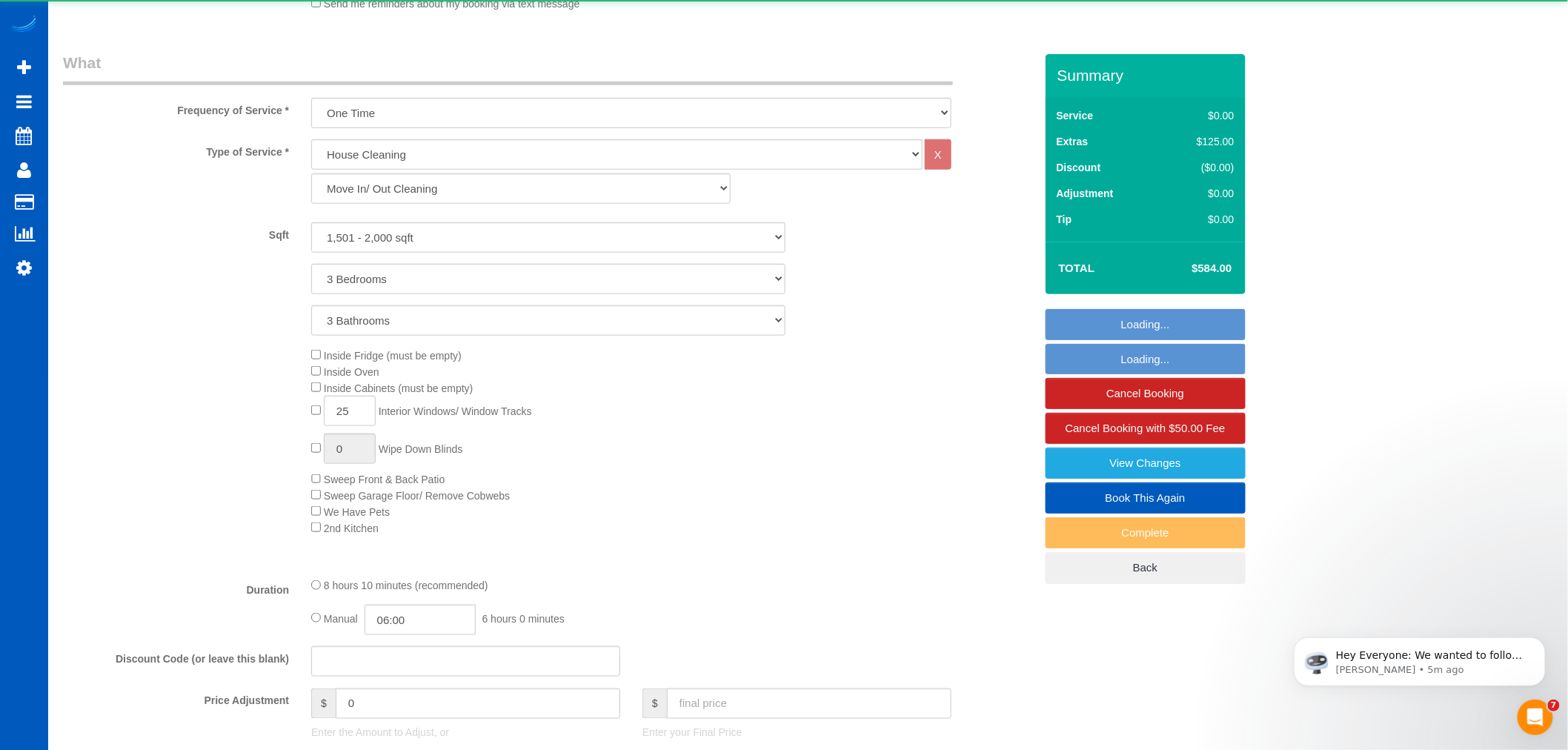
select select "1501"
select select "3"
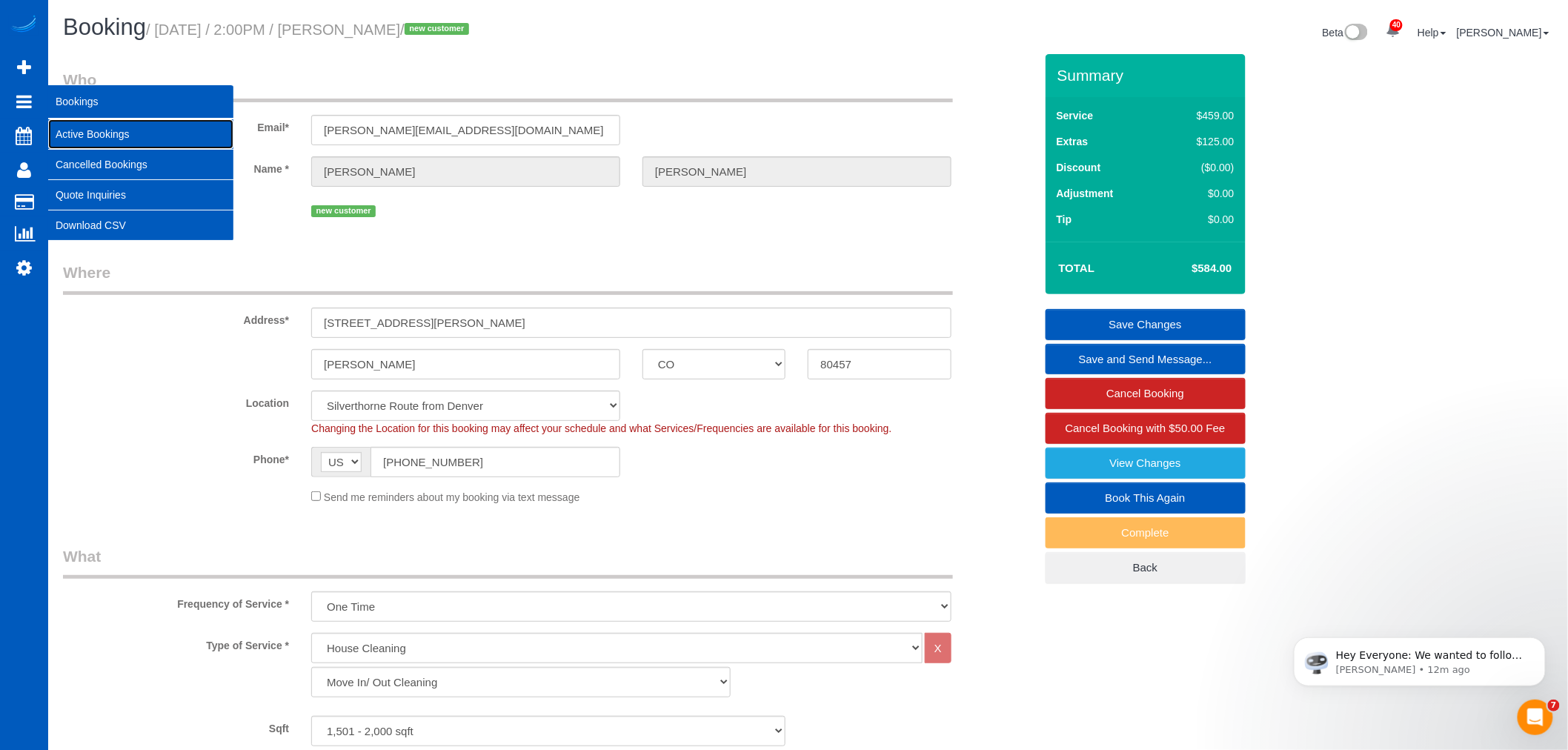
click at [72, 128] on link "Active Bookings" at bounding box center [141, 134] width 185 height 30
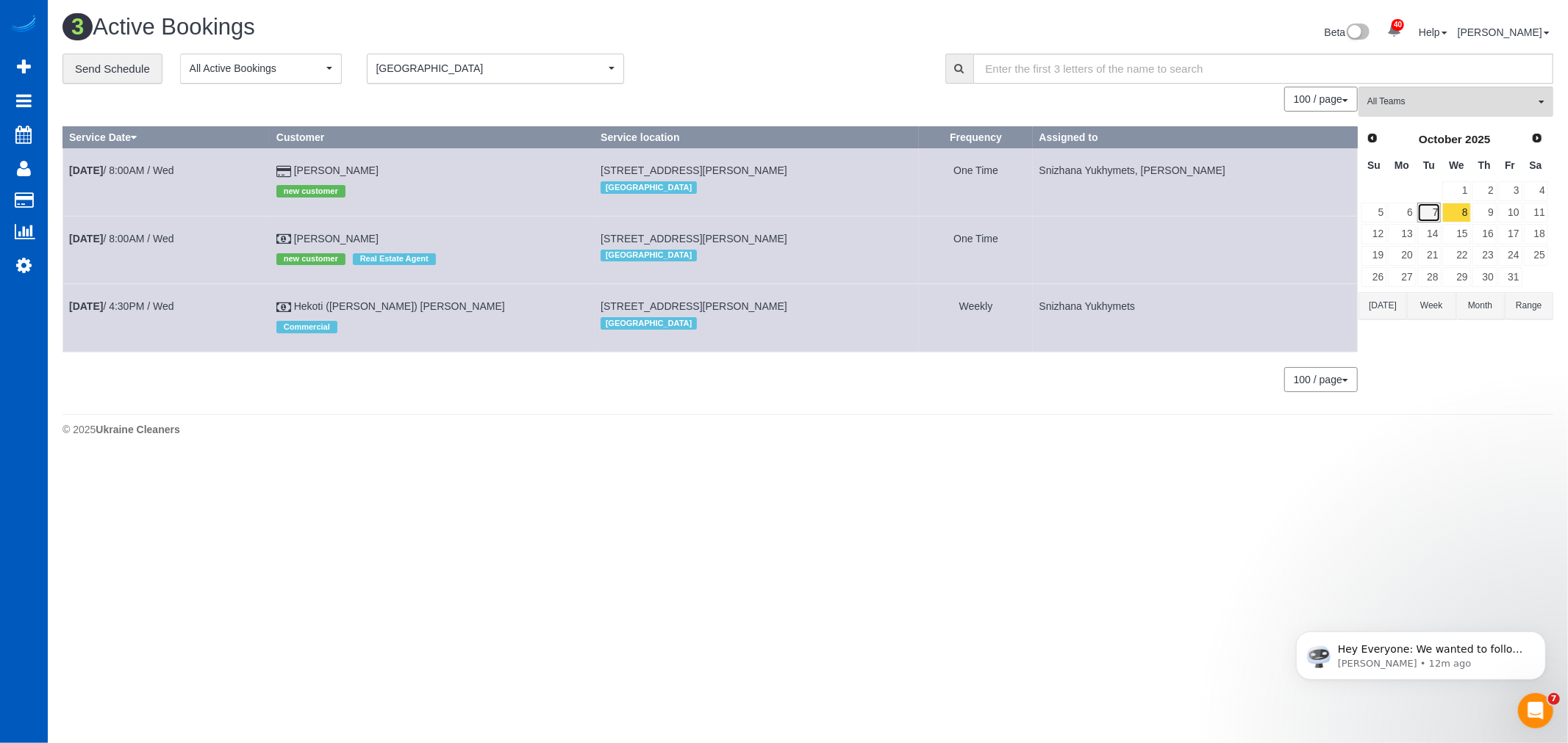
click at [1427, 217] on link "7" at bounding box center [1429, 213] width 24 height 20
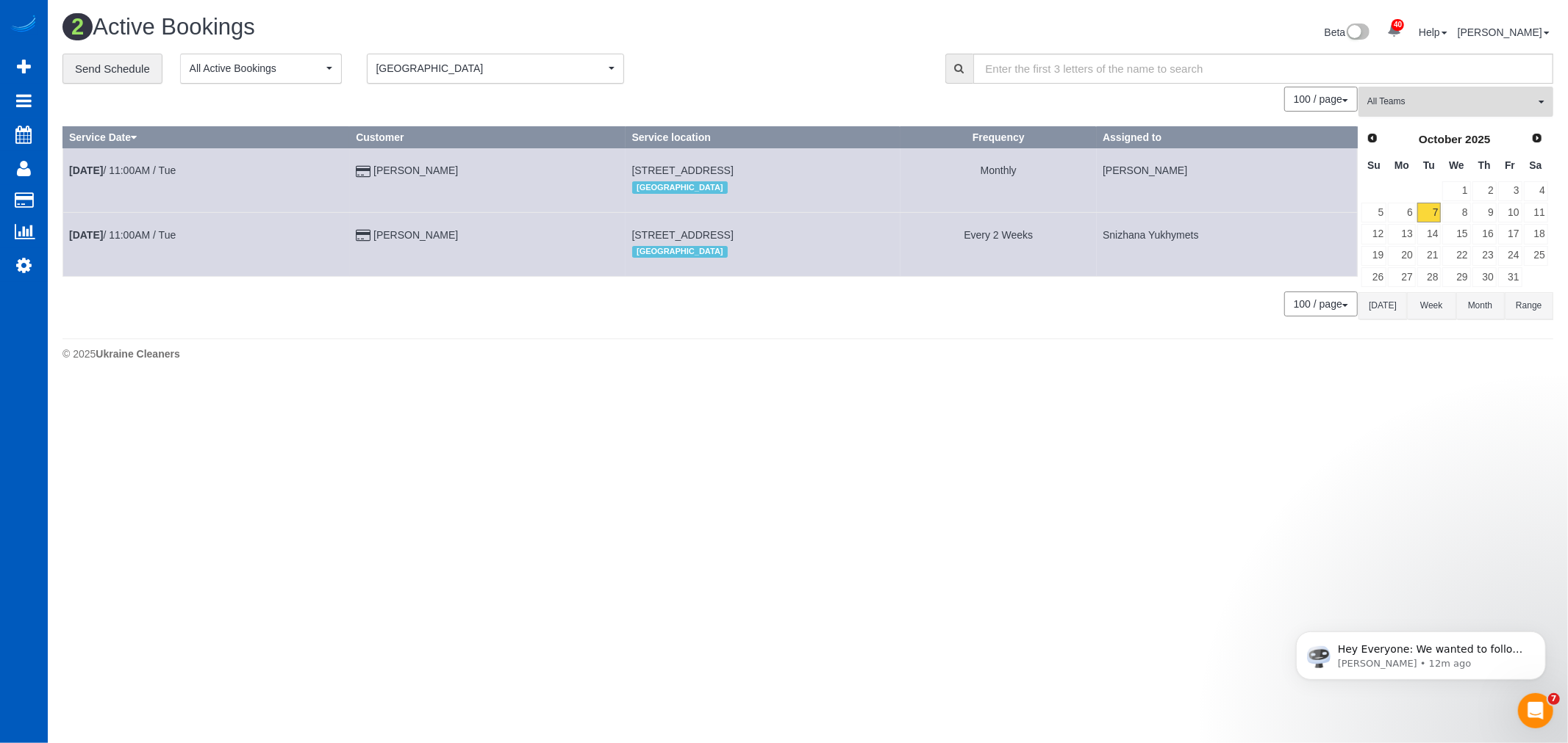
click at [1436, 98] on span "All Teams" at bounding box center [1451, 102] width 168 height 13
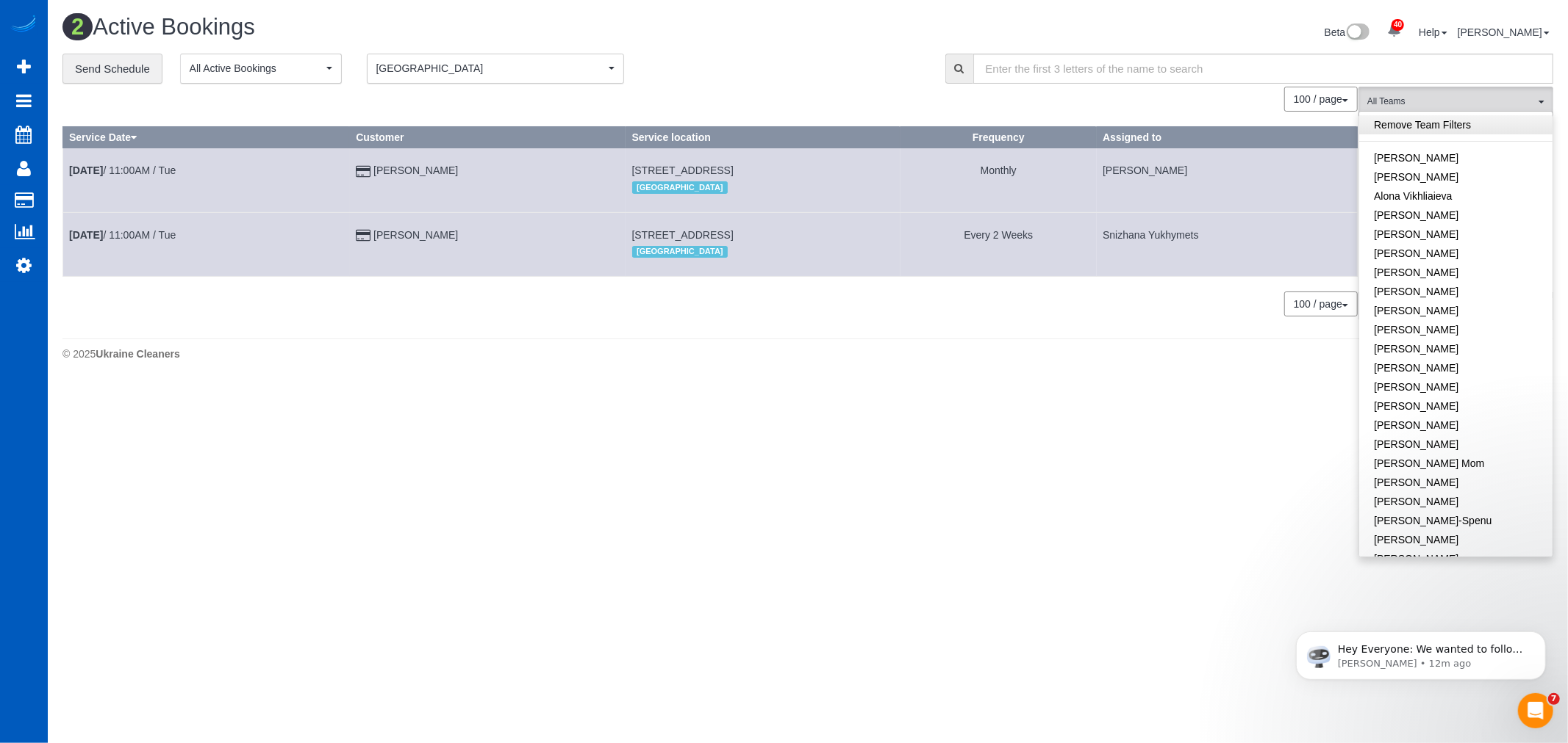
click at [1434, 120] on link "Remove Team Filters" at bounding box center [1456, 125] width 193 height 19
click at [1402, 303] on link "[PERSON_NAME]" at bounding box center [1456, 312] width 193 height 19
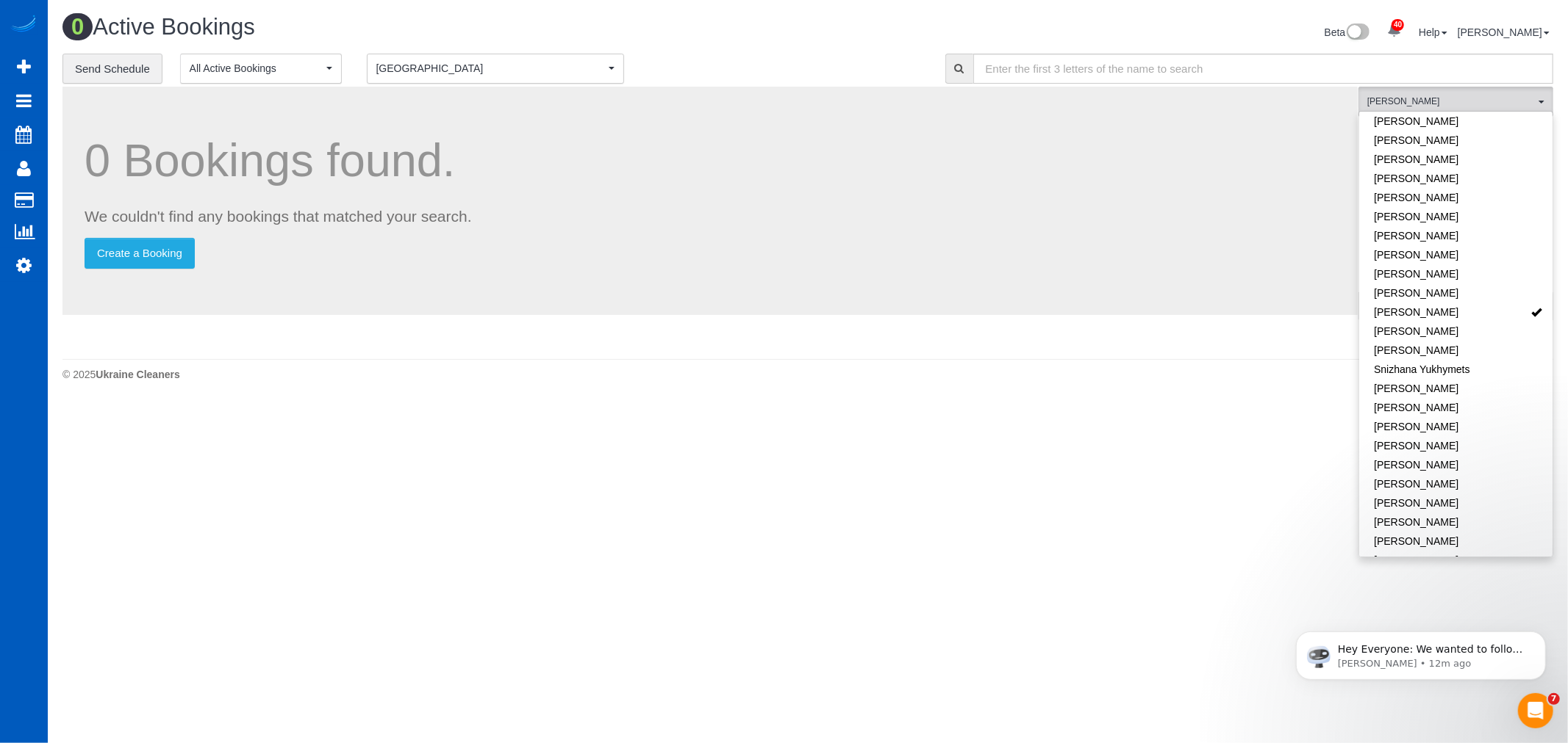
drag, startPoint x: 963, startPoint y: 503, endPoint x: 959, endPoint y: 493, distance: 10.8
click at [959, 501] on body "40 Beta Your Notifications You have 0 alerts × You have 3 to charge for [DATE] …" at bounding box center [784, 372] width 1568 height 743
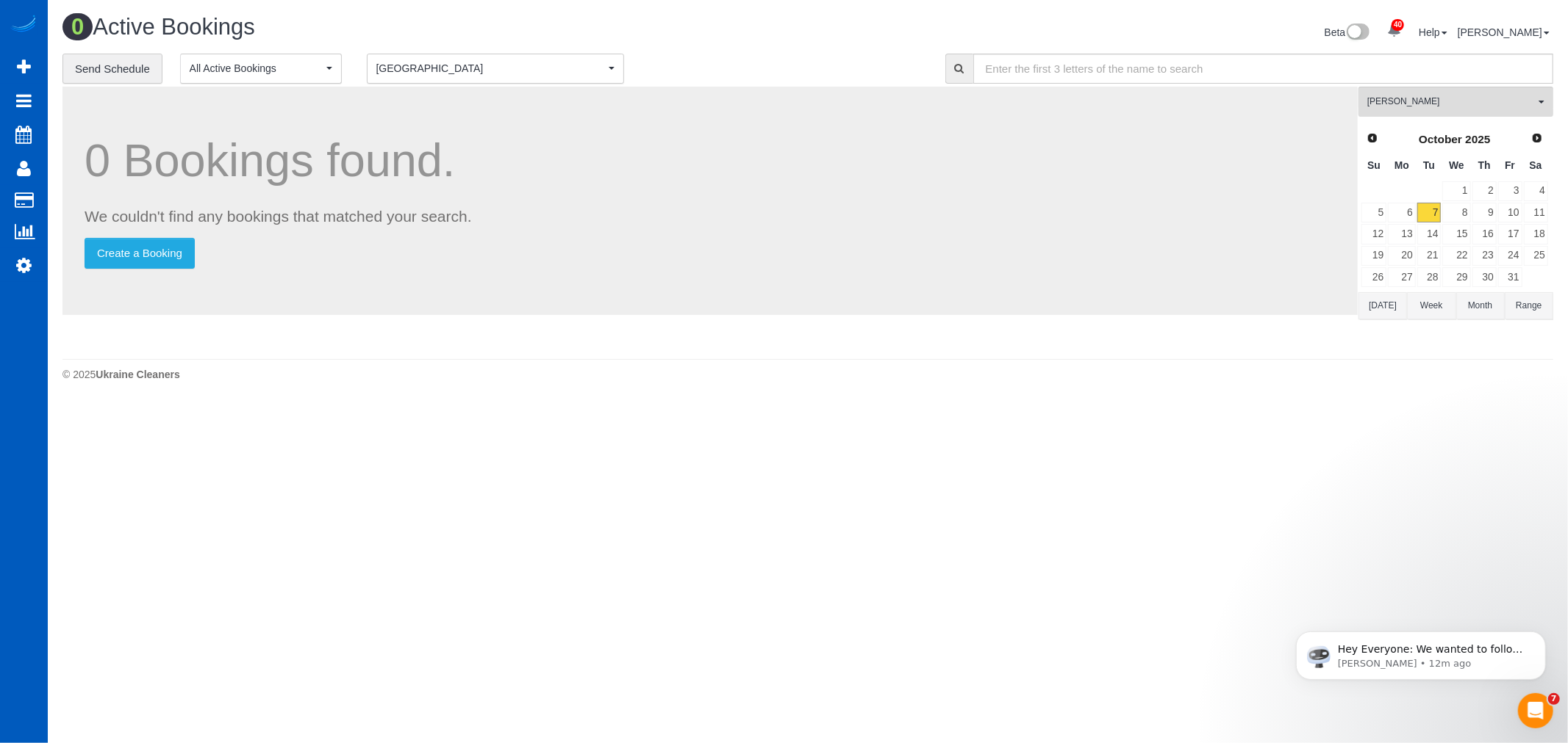
click at [448, 72] on span "[GEOGRAPHIC_DATA]" at bounding box center [491, 68] width 229 height 14
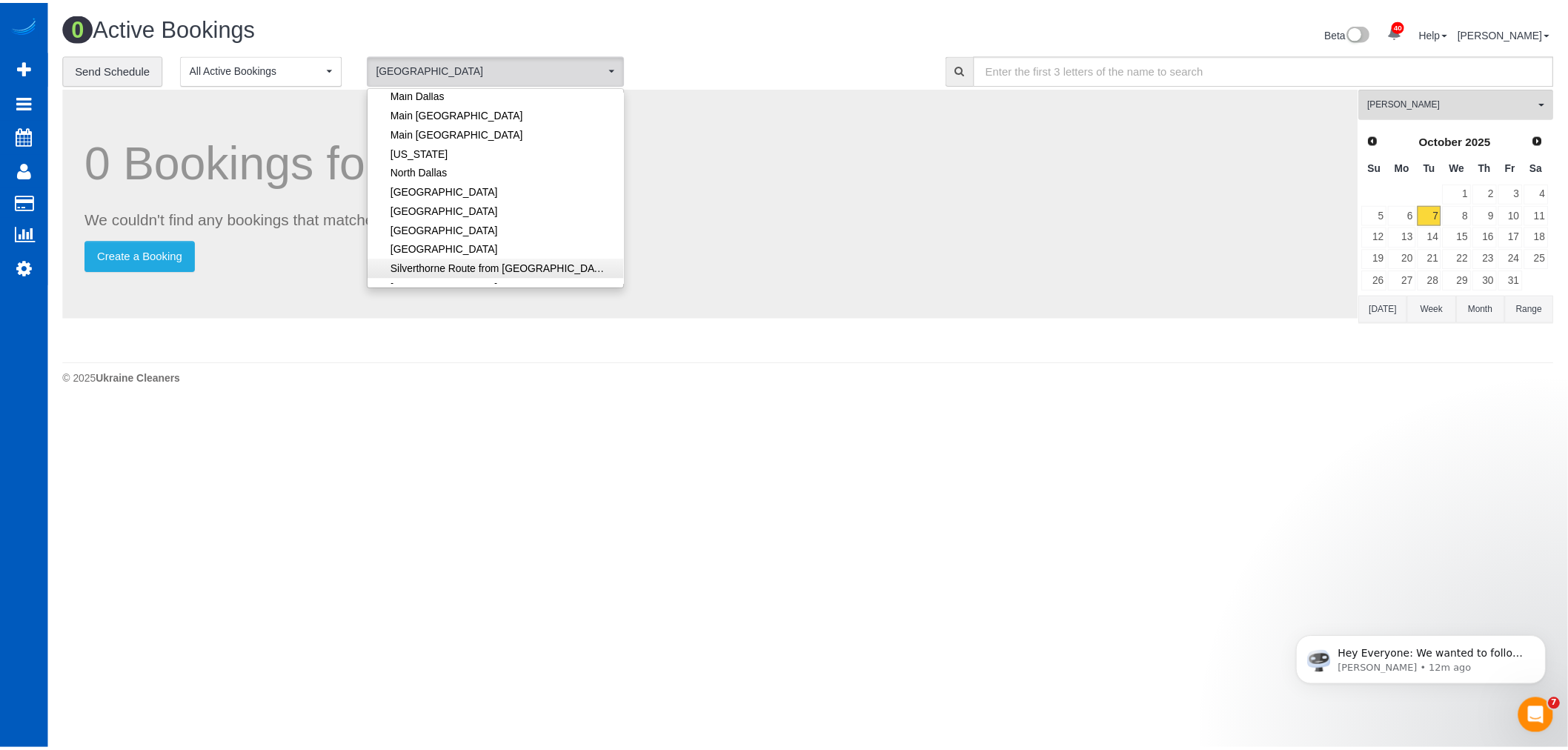
scroll to position [0, 0]
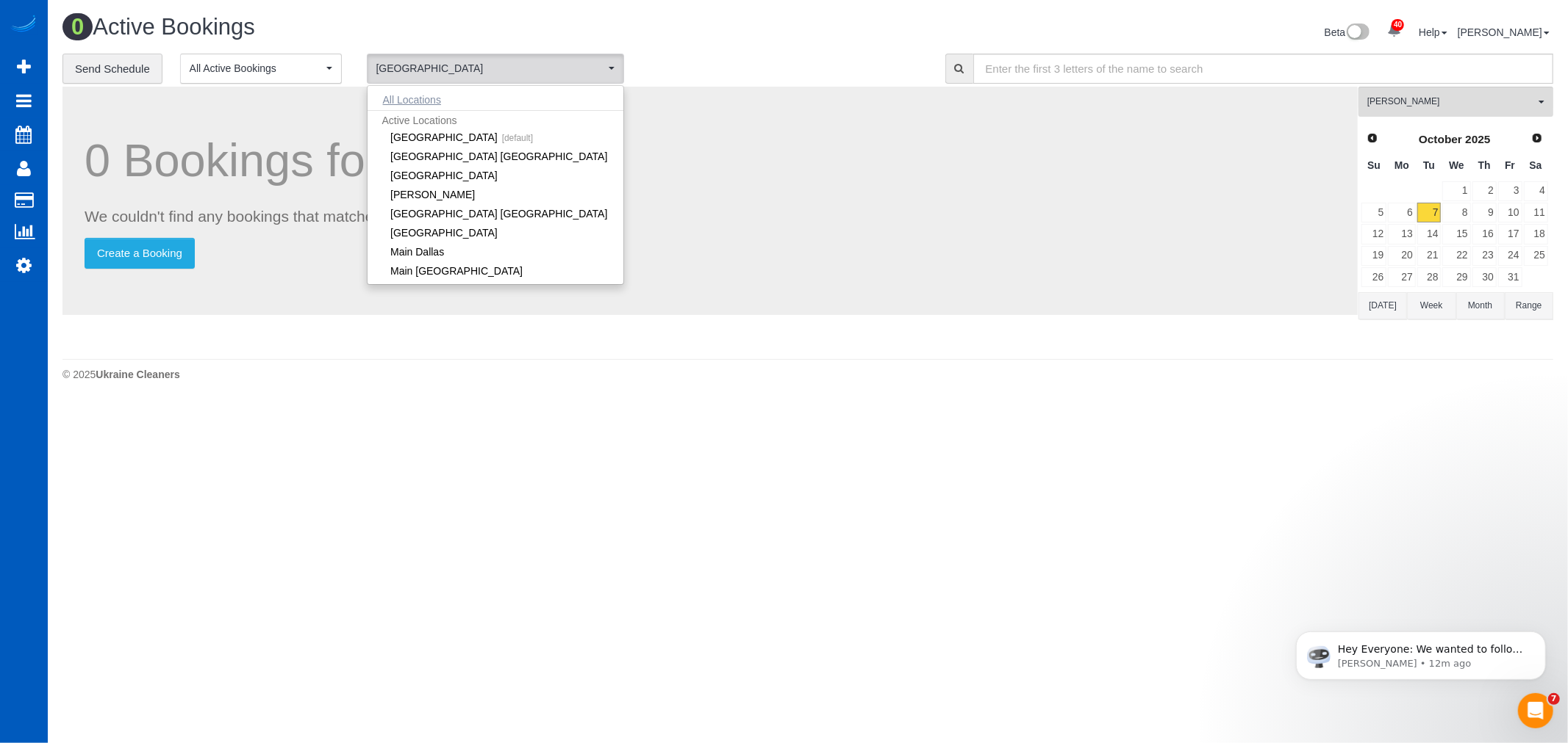
click at [429, 103] on button "All Locations" at bounding box center [412, 100] width 89 height 21
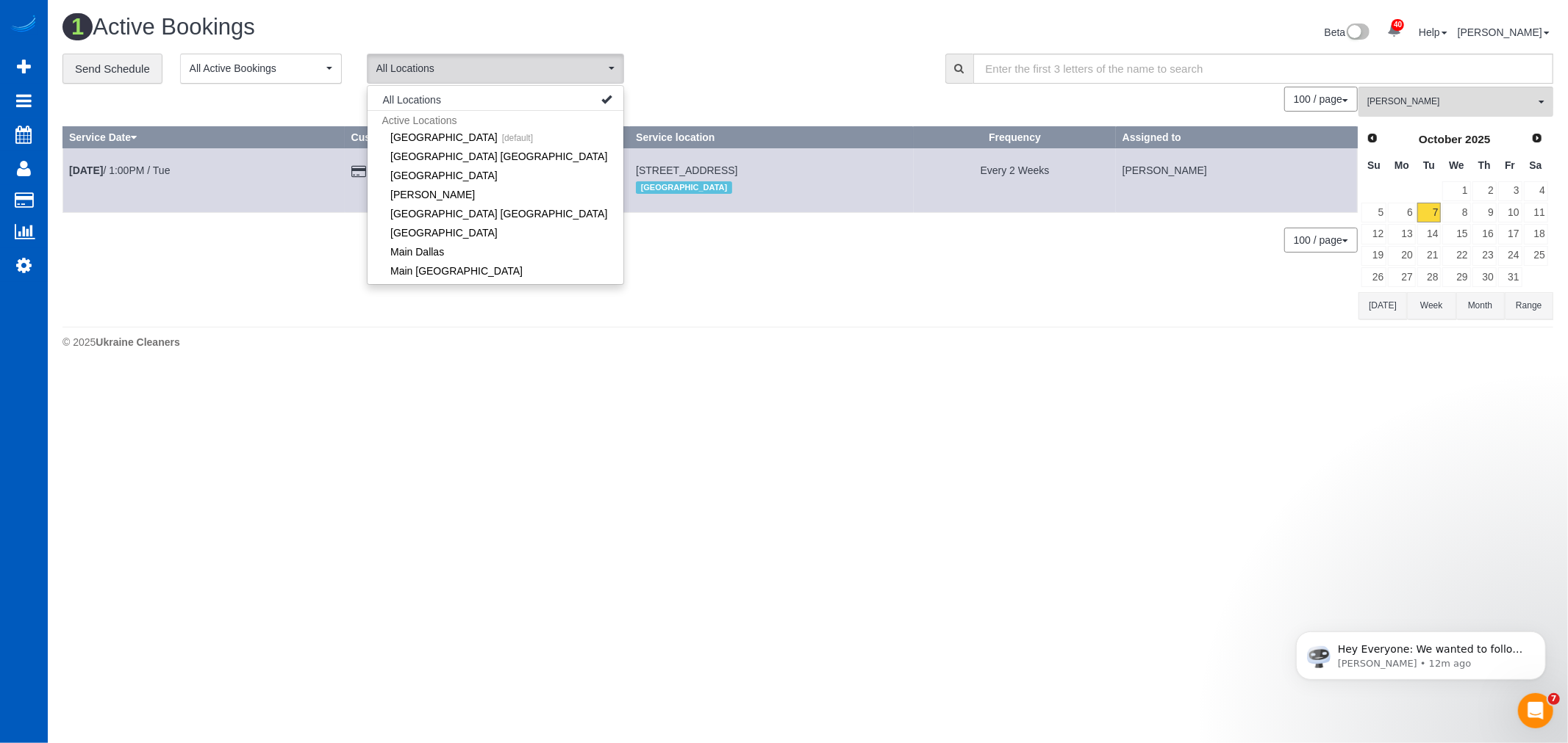
click at [299, 539] on body "40 Beta Your Notifications You have 0 alerts × You have 3 to charge for [DATE] …" at bounding box center [784, 372] width 1568 height 743
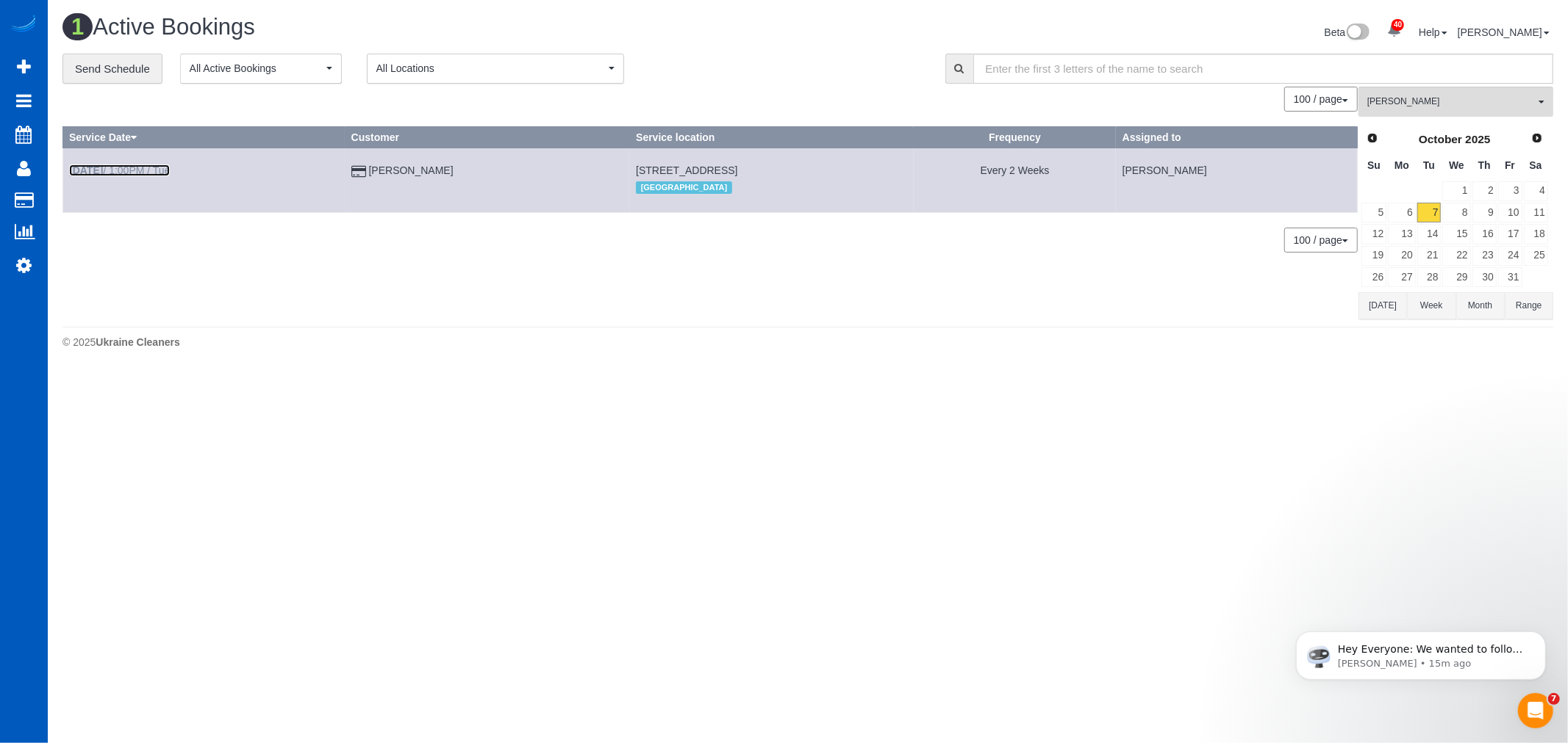
click at [152, 171] on link "[DATE] 1:00PM / Tue" at bounding box center [119, 170] width 100 height 12
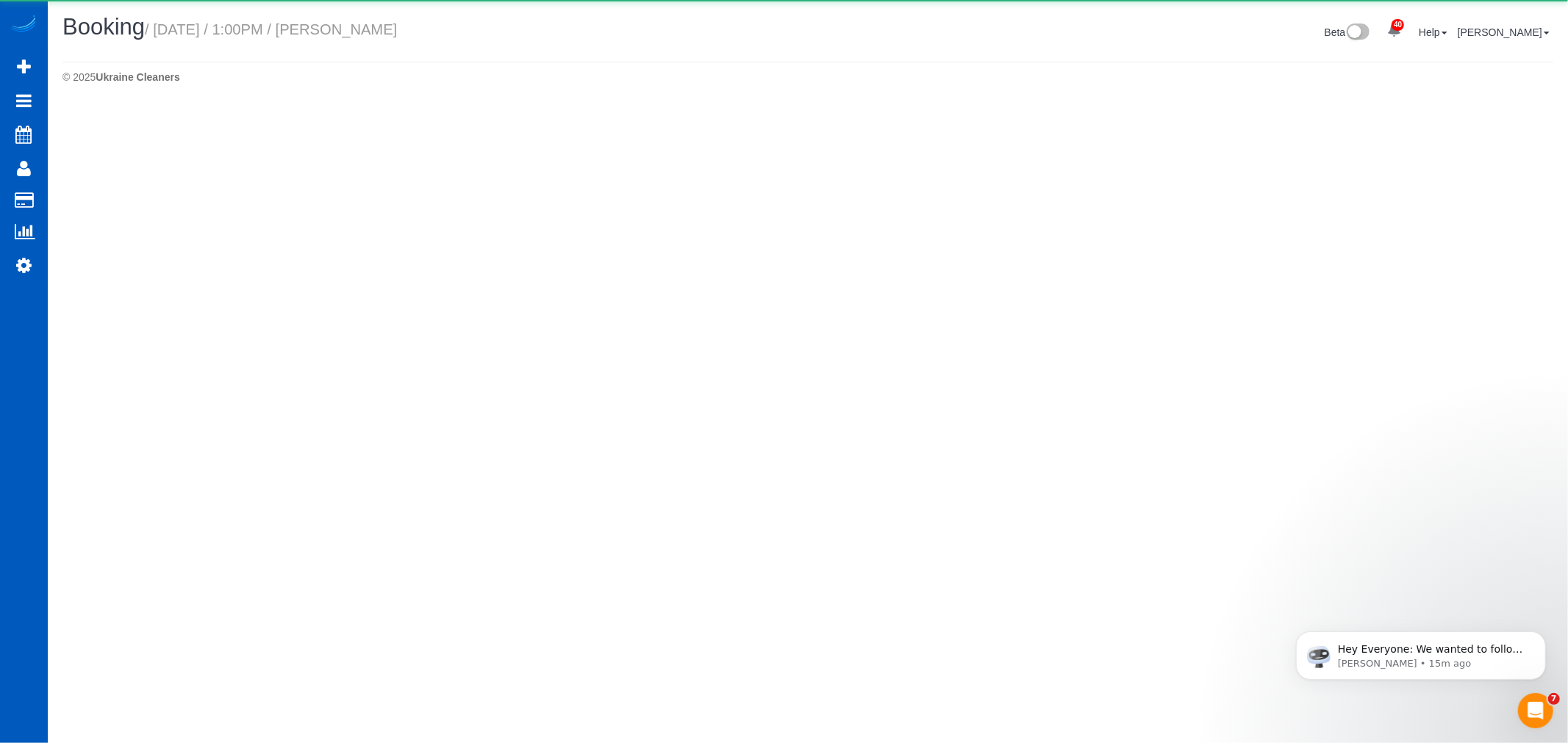
select select "WA"
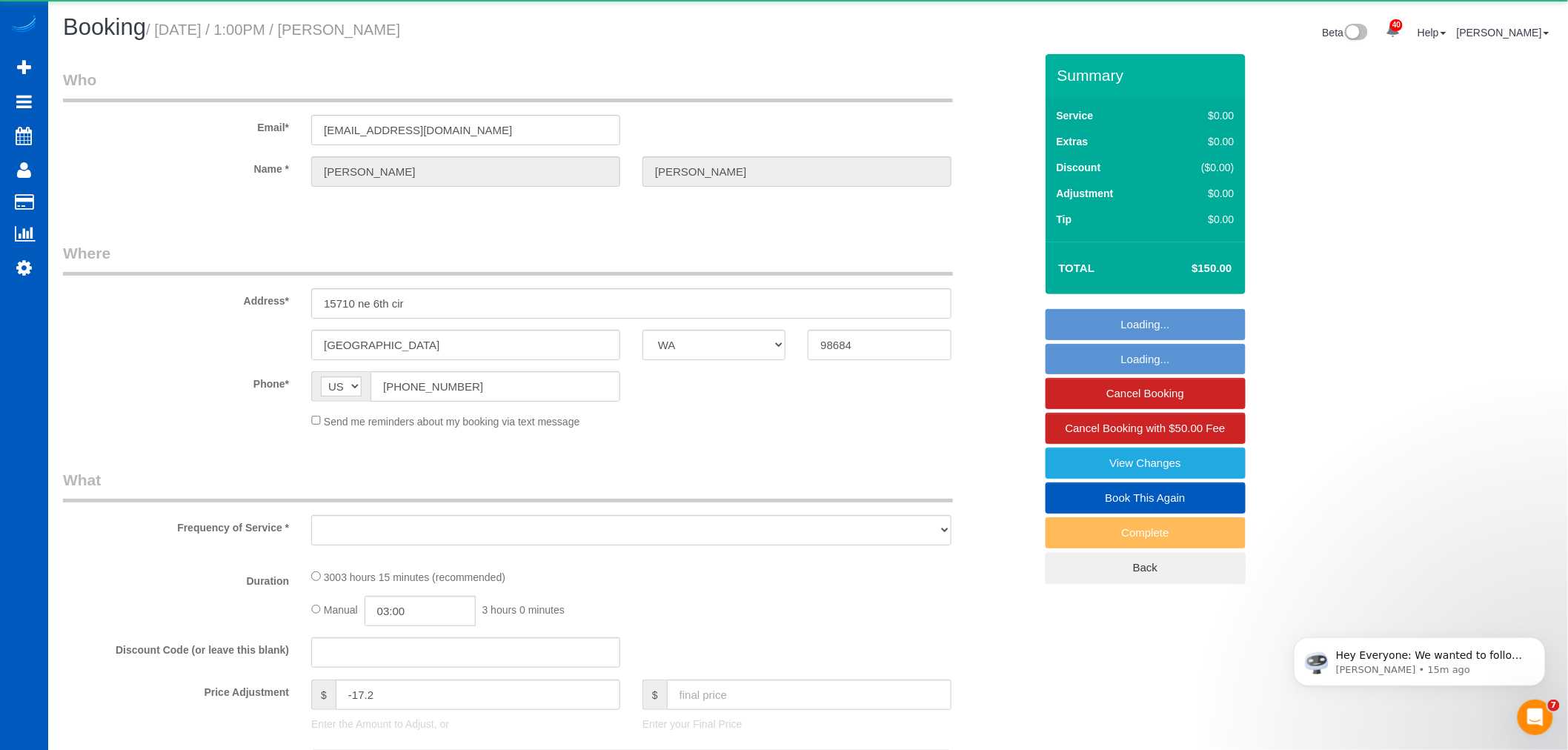
select select "object:4568"
select select "string:fspay-a80e4c70-8264-4483-b948-0169e7669052"
select select "1501"
select select "3"
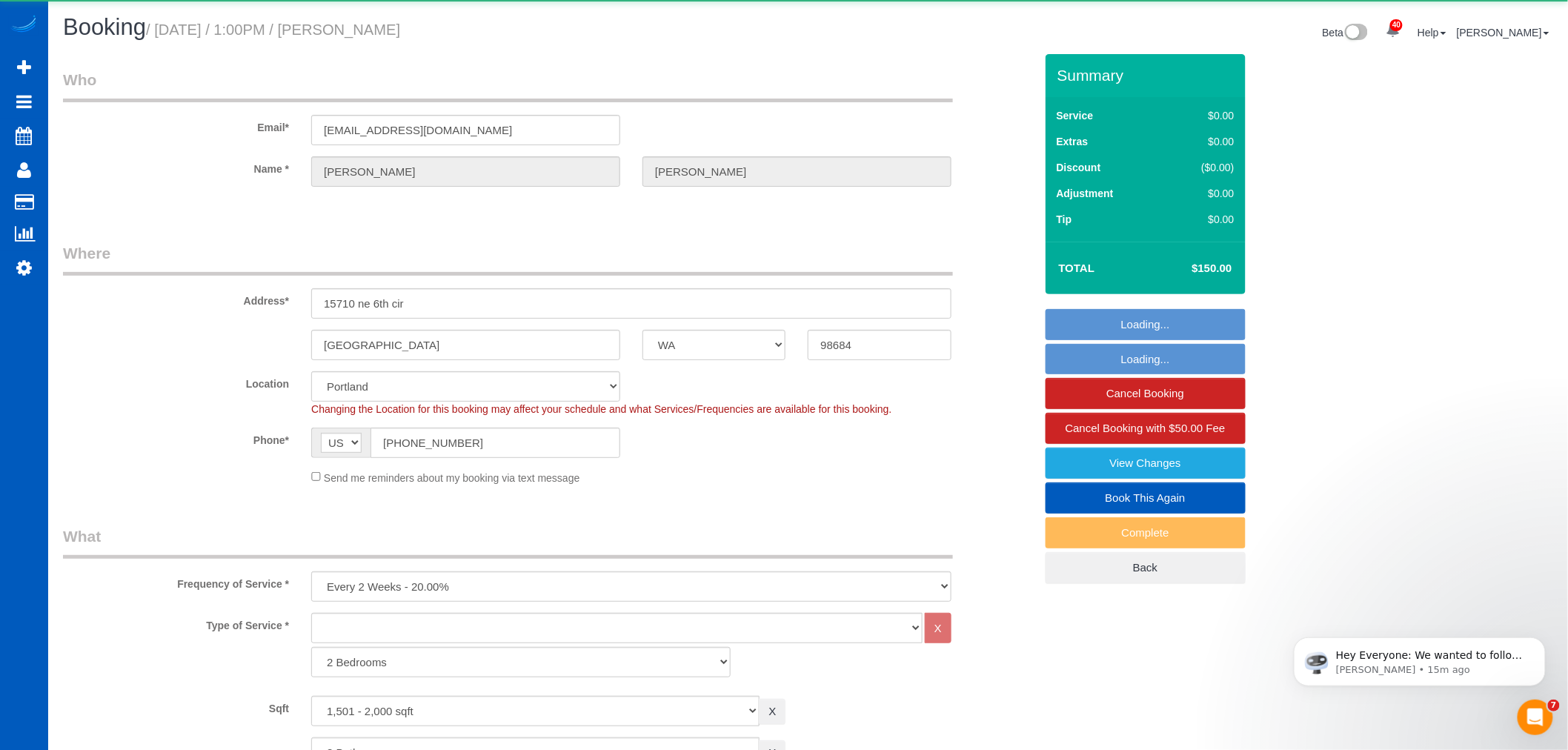
select select "object:4828"
select select "1501"
select select "3"
